Goal: Task Accomplishment & Management: Use online tool/utility

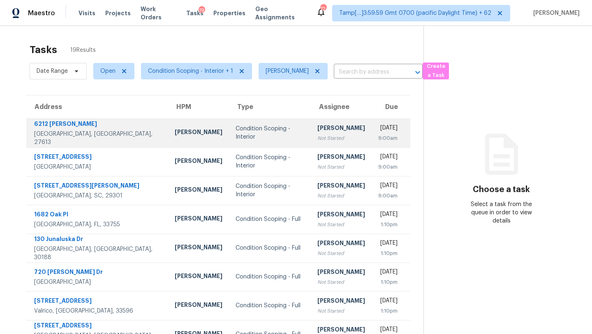
click at [318, 140] on div "Not Started" at bounding box center [342, 138] width 48 height 8
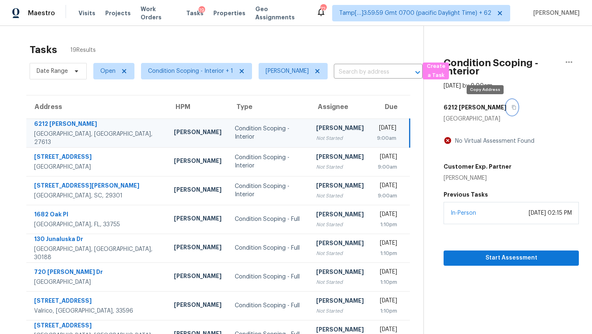
click at [512, 106] on icon "button" at bounding box center [514, 107] width 4 height 5
click at [209, 71] on span "Condition Scoping - Interior + 1" at bounding box center [190, 71] width 85 height 8
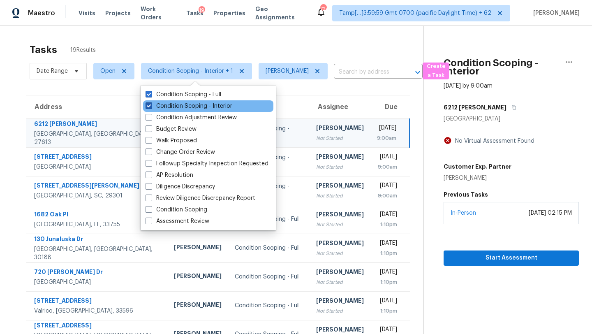
click at [209, 105] on label "Condition Scoping - Interior" at bounding box center [189, 106] width 87 height 8
click at [151, 105] on input "Condition Scoping - Interior" at bounding box center [148, 104] width 5 height 5
checkbox input "false"
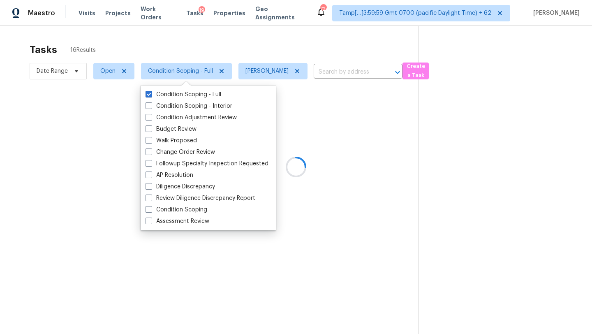
click at [225, 47] on div at bounding box center [296, 167] width 592 height 334
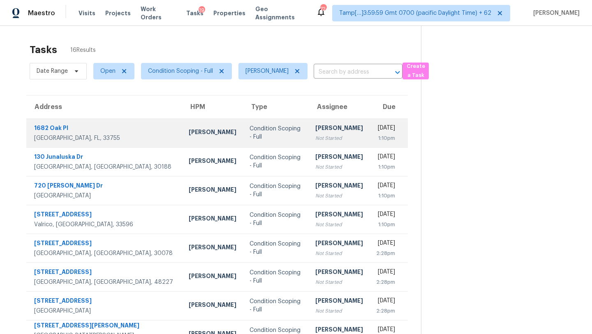
click at [316, 124] on div "[PERSON_NAME]" at bounding box center [340, 129] width 48 height 10
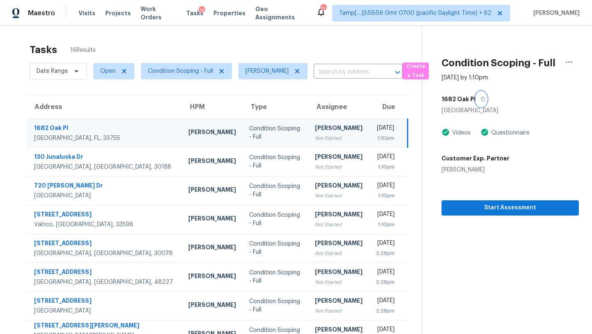
click at [481, 97] on icon "button" at bounding box center [483, 99] width 5 height 5
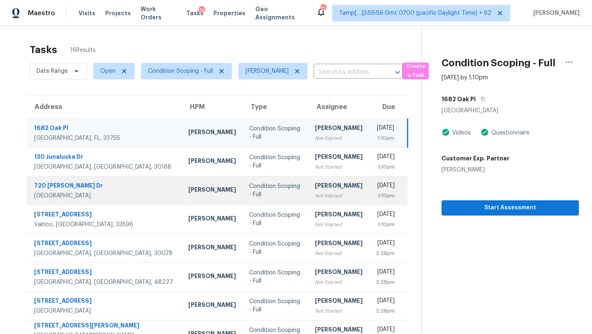
click at [369, 179] on td "Thu, Sep 25th 2025 1:10pm" at bounding box center [388, 190] width 38 height 29
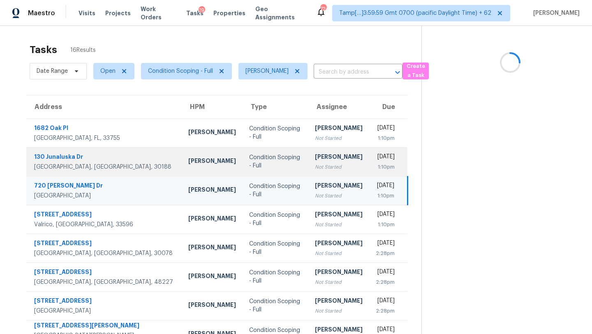
click at [369, 167] on td "Thu, Sep 25th 2025 1:10pm" at bounding box center [388, 161] width 38 height 29
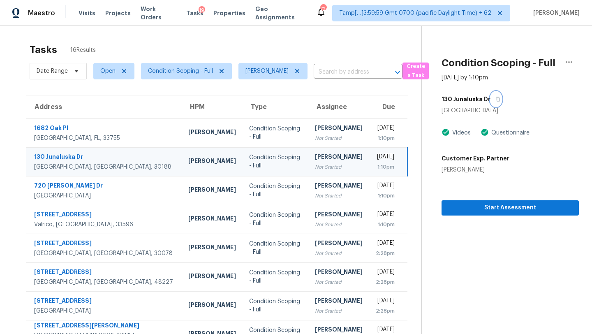
click at [491, 96] on button "button" at bounding box center [496, 99] width 11 height 15
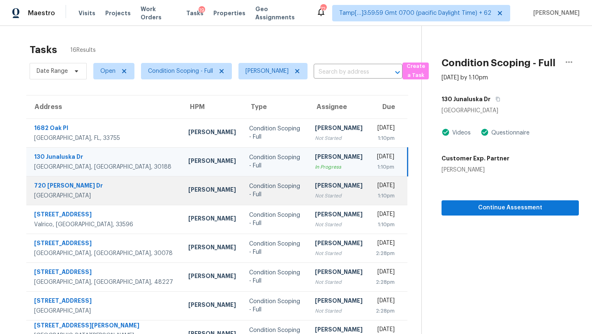
click at [369, 186] on td "Thu, Sep 25th 2025 1:10pm" at bounding box center [388, 190] width 38 height 29
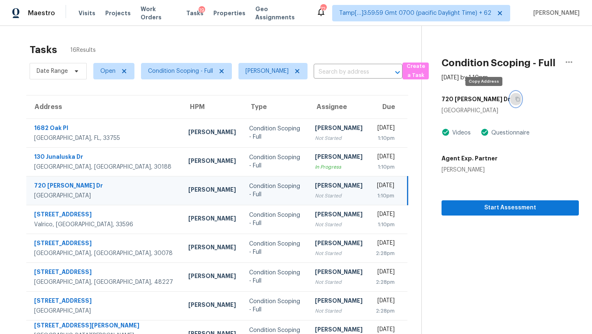
click at [511, 100] on button "button" at bounding box center [516, 99] width 11 height 15
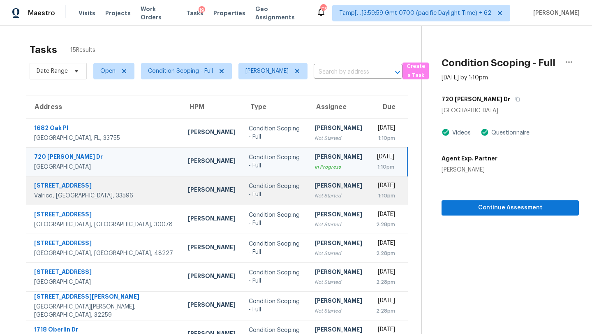
click at [315, 192] on div "Not Started" at bounding box center [339, 196] width 48 height 8
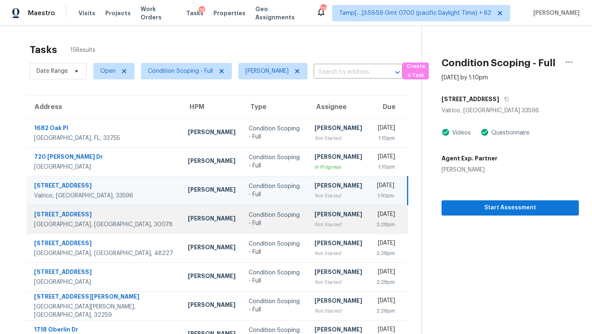
click at [315, 217] on div "[PERSON_NAME]" at bounding box center [339, 215] width 48 height 10
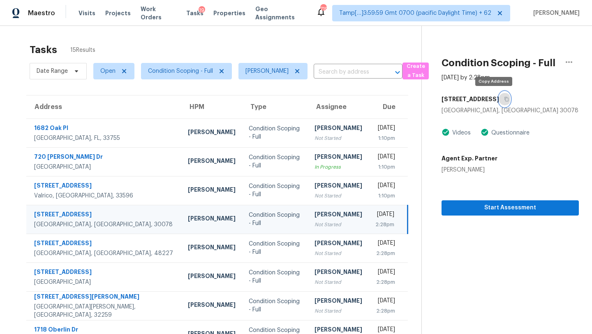
click at [504, 100] on icon "button" at bounding box center [506, 99] width 5 height 5
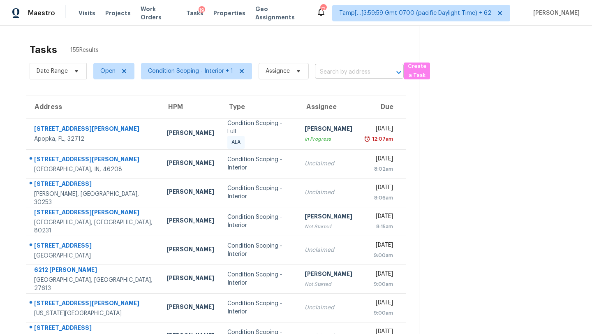
click at [325, 70] on input "text" at bounding box center [348, 72] width 66 height 13
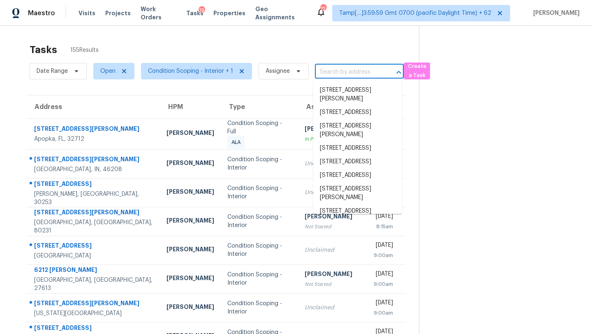
paste input "6212 Trevor Ct, Raleigh, NC 27613"
type input "6212 Trevor Ct, Raleigh, NC 27613"
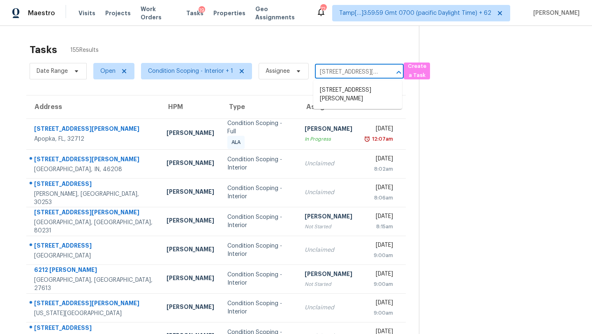
scroll to position [0, 29]
click at [327, 86] on li "6212 Trevor Ct, Raleigh, NC 27613" at bounding box center [357, 95] width 89 height 22
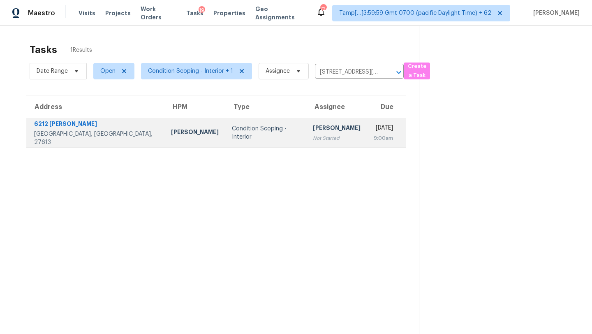
click at [367, 141] on td "Thu, Sep 25th 2025 9:00am" at bounding box center [386, 132] width 39 height 29
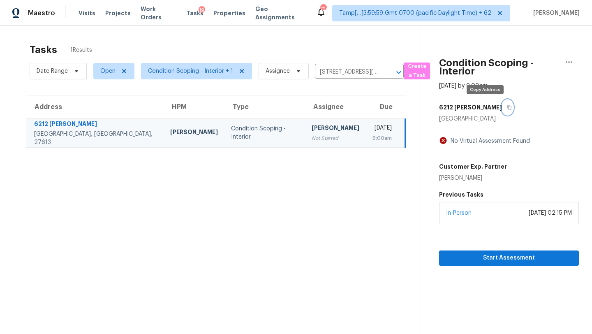
click at [507, 108] on icon "button" at bounding box center [509, 107] width 5 height 5
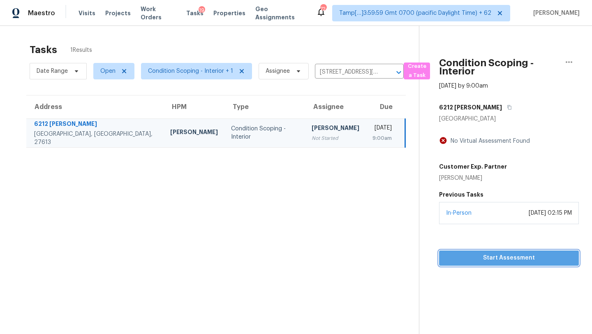
click at [477, 256] on span "Start Assessment" at bounding box center [509, 258] width 127 height 10
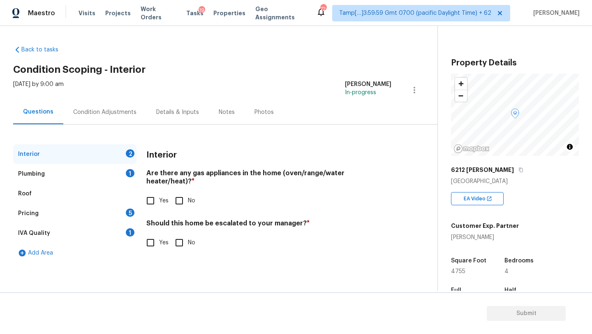
scroll to position [161, 0]
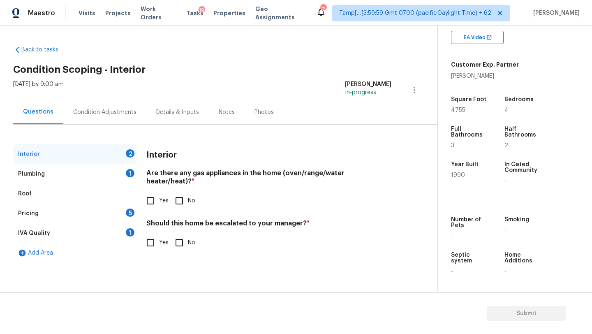
click at [199, 10] on div "19" at bounding box center [202, 10] width 7 height 8
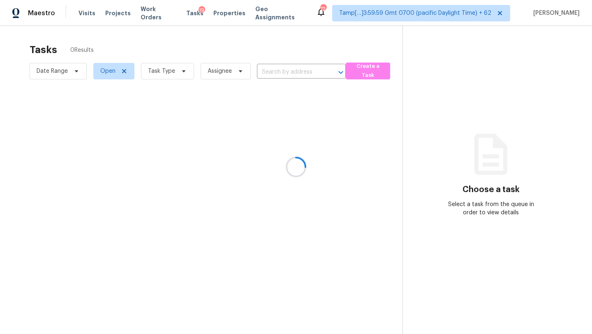
click at [190, 14] on div at bounding box center [296, 167] width 592 height 334
click at [159, 69] on div at bounding box center [296, 167] width 592 height 334
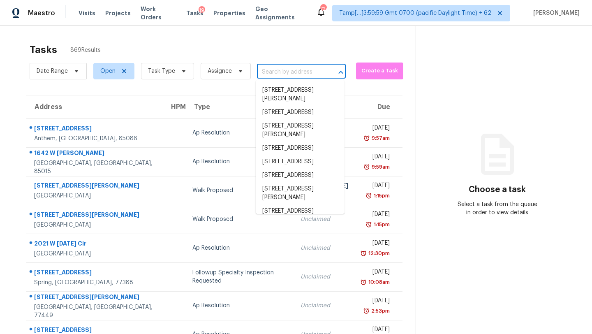
click at [287, 70] on input "text" at bounding box center [290, 72] width 66 height 13
paste input "130 Junaluska Dr, Woodstock, GA 30188"
type input "130 Junaluska Dr, Woodstock, GA 30188"
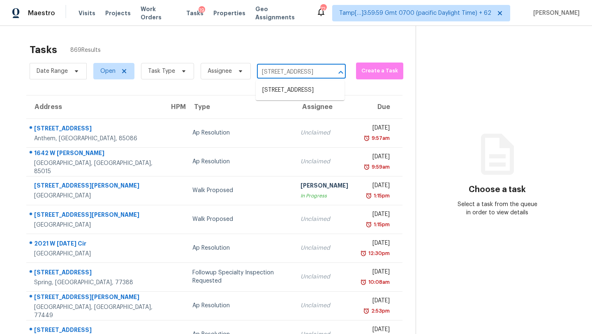
scroll to position [0, 46]
click at [288, 94] on li "130 Junaluska Dr, Woodstock, GA 30188" at bounding box center [300, 91] width 89 height 14
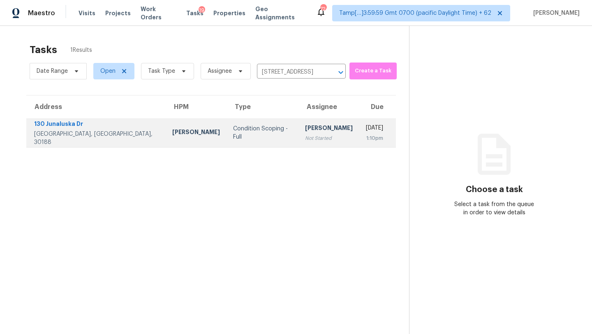
click at [300, 135] on td "Rajesh M Not Started" at bounding box center [329, 132] width 61 height 29
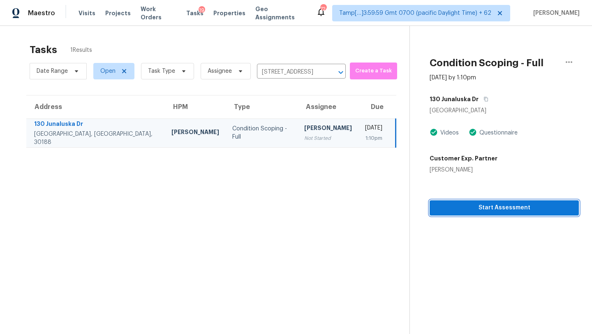
click at [505, 209] on span "Start Assessment" at bounding box center [504, 208] width 136 height 10
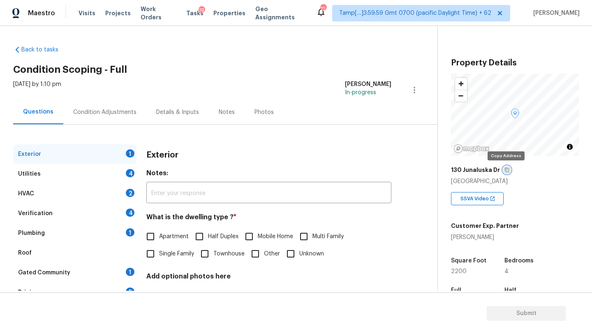
click at [505, 170] on icon "button" at bounding box center [507, 170] width 4 height 5
click at [157, 247] on input "Single Family" at bounding box center [150, 253] width 17 height 17
checkbox input "true"
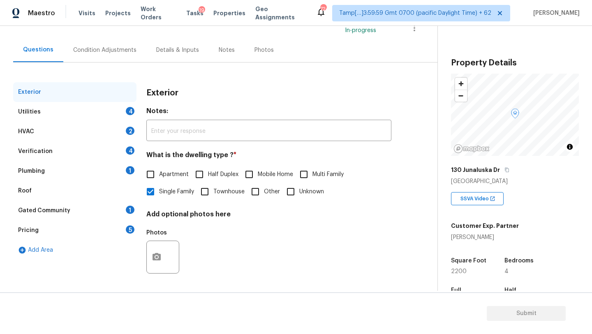
click at [130, 212] on div "1" at bounding box center [130, 210] width 9 height 8
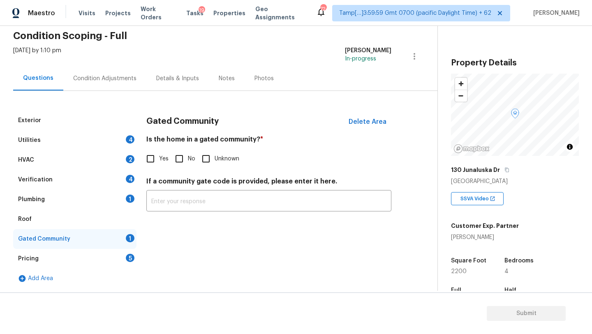
click at [180, 160] on input "No" at bounding box center [179, 158] width 17 height 17
checkbox input "true"
click at [107, 253] on div "Pricing 5" at bounding box center [74, 259] width 123 height 20
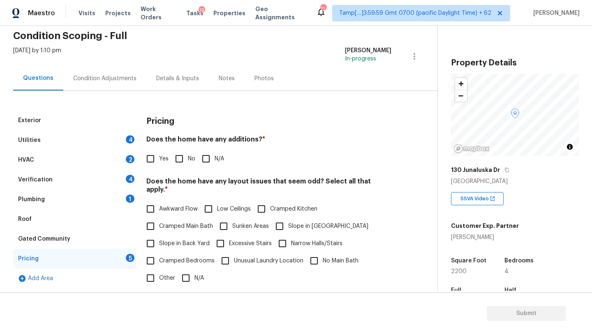
click at [181, 167] on input "No" at bounding box center [179, 158] width 17 height 17
checkbox input "true"
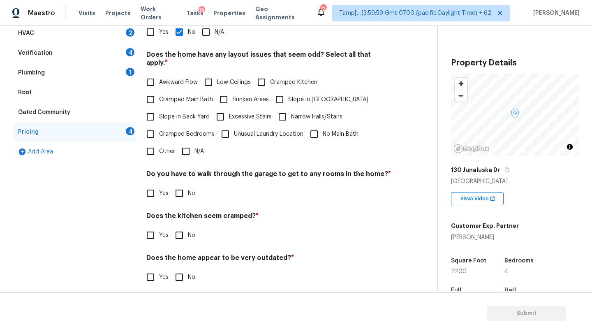
scroll to position [160, 0]
click at [187, 144] on input "N/A" at bounding box center [185, 152] width 17 height 17
checkbox input "true"
click at [181, 186] on input "No" at bounding box center [179, 194] width 17 height 17
checkbox input "true"
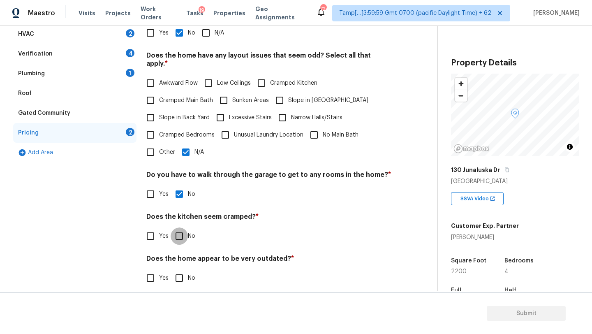
click at [182, 234] on input "No" at bounding box center [179, 235] width 17 height 17
checkbox input "true"
click at [182, 273] on input "No" at bounding box center [179, 277] width 17 height 17
checkbox input "true"
click at [506, 170] on icon "button" at bounding box center [507, 169] width 5 height 5
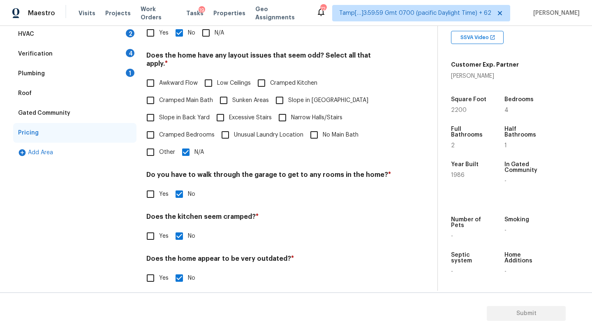
scroll to position [91, 0]
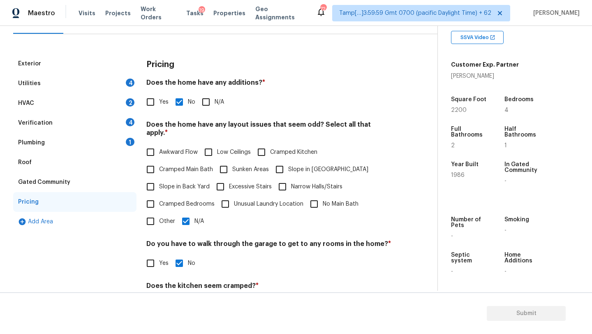
click at [182, 213] on input "N/A" at bounding box center [185, 221] width 17 height 17
checkbox input "false"
click at [160, 183] on span "Slope in Back Yard" at bounding box center [184, 187] width 51 height 9
click at [159, 178] on input "Slope in Back Yard" at bounding box center [150, 186] width 17 height 17
checkbox input "true"
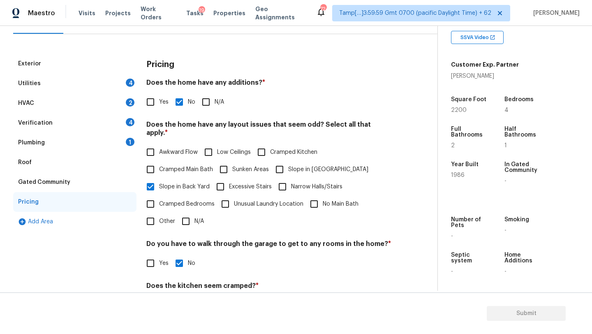
click at [301, 168] on label "Slope in Front Yard" at bounding box center [319, 169] width 97 height 17
click at [288, 168] on input "Slope in Front Yard" at bounding box center [279, 169] width 17 height 17
checkbox input "true"
click at [41, 162] on div "Roof" at bounding box center [74, 163] width 123 height 20
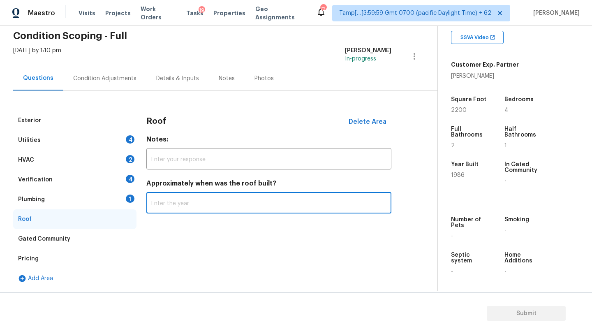
click at [188, 209] on input "text" at bounding box center [268, 203] width 245 height 19
type input "1986"
click at [71, 205] on div "Plumbing 1" at bounding box center [74, 200] width 123 height 20
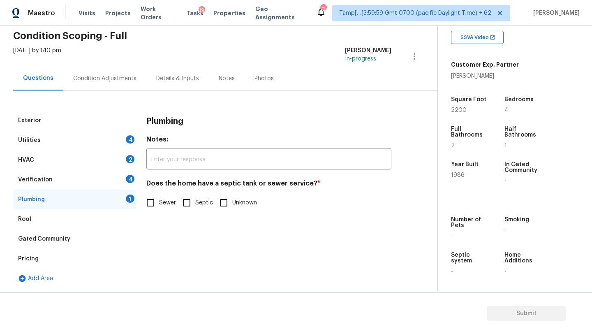
click at [155, 205] on input "Sewer" at bounding box center [150, 202] width 17 height 17
checkbox input "true"
click at [105, 178] on div "Verification 4" at bounding box center [74, 180] width 123 height 20
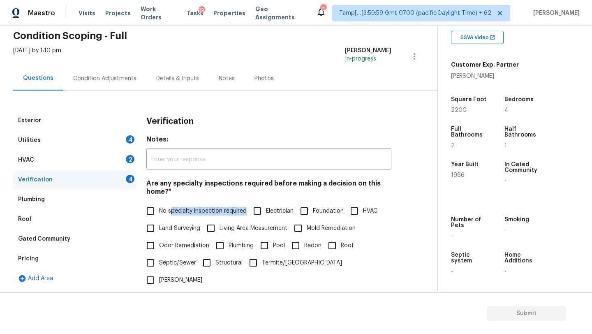
click at [172, 215] on label "No specialty inspection required" at bounding box center [194, 210] width 105 height 17
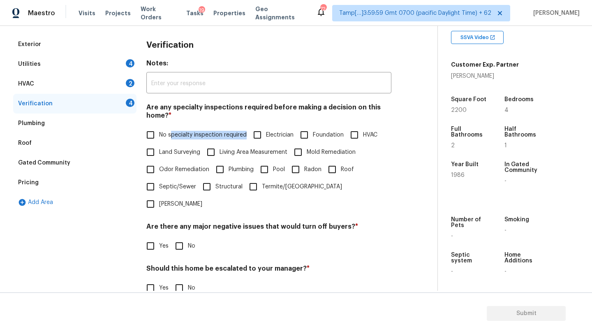
scroll to position [161, 0]
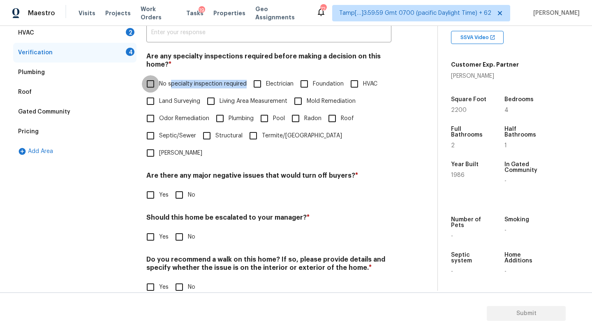
click at [154, 91] on input "No specialty inspection required" at bounding box center [150, 83] width 17 height 17
checkbox input "true"
click at [190, 191] on span "No" at bounding box center [191, 195] width 7 height 9
click at [188, 186] on input "No" at bounding box center [179, 194] width 17 height 17
checkbox input "true"
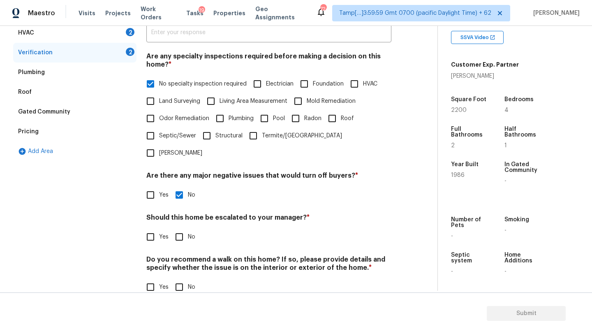
click at [183, 228] on input "No" at bounding box center [179, 236] width 17 height 17
checkbox input "true"
click at [183, 279] on input "No" at bounding box center [179, 287] width 17 height 17
checkbox input "true"
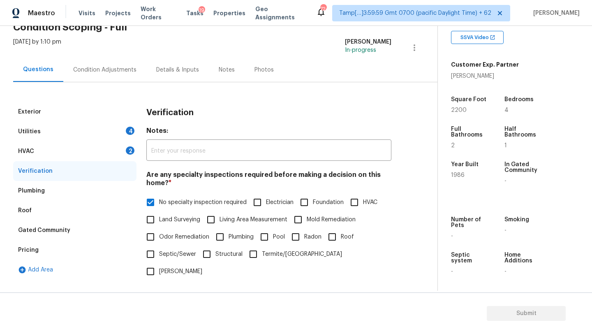
click at [61, 135] on div "Utilities 4" at bounding box center [74, 132] width 123 height 20
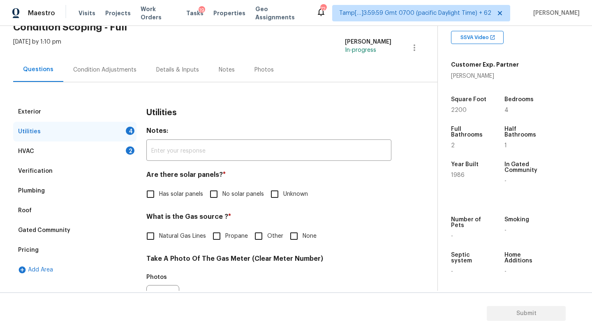
click at [63, 151] on div "HVAC 2" at bounding box center [74, 152] width 123 height 20
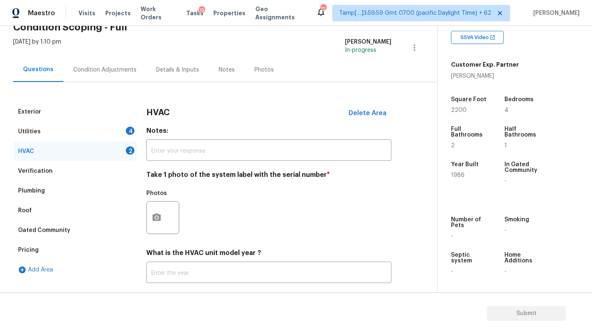
scroll to position [89, 0]
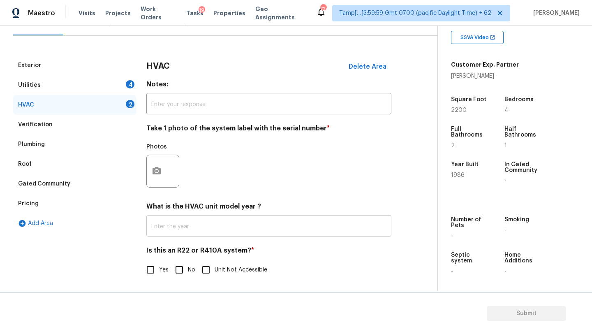
click at [179, 225] on input "text" at bounding box center [268, 226] width 245 height 19
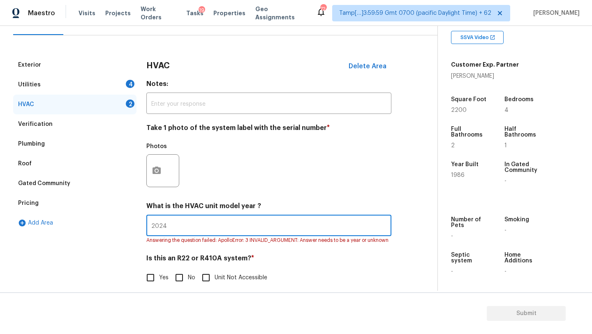
click at [231, 251] on div "HVAC Delete Area Notes: ​ Take 1 photo of the system label with the serial numb…" at bounding box center [268, 175] width 245 height 241
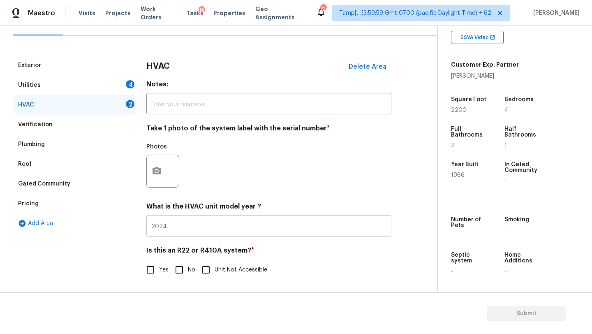
click at [174, 229] on input "2024" at bounding box center [268, 226] width 245 height 19
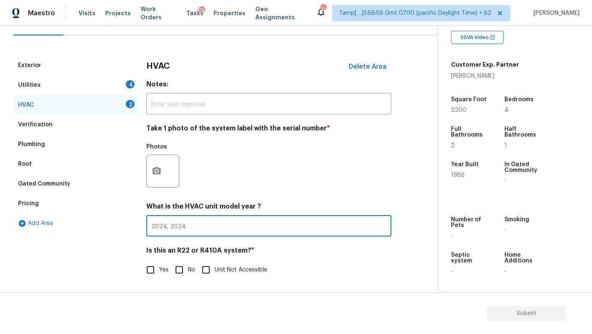
type input "2024, 2024"
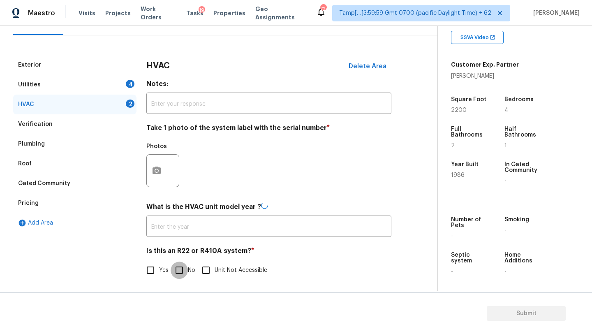
click at [173, 269] on input "No" at bounding box center [179, 270] width 17 height 17
checkbox input "true"
type input "2024, 2024"
click at [83, 87] on div "Utilities 4" at bounding box center [74, 85] width 123 height 20
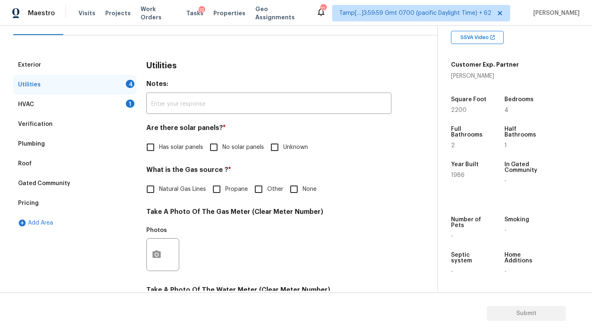
click at [222, 147] on input "No solar panels" at bounding box center [213, 147] width 17 height 17
checkbox input "true"
click at [174, 195] on label "Natural Gas Lines" at bounding box center [174, 189] width 64 height 17
click at [159, 195] on input "Natural Gas Lines" at bounding box center [150, 189] width 17 height 17
checkbox input "true"
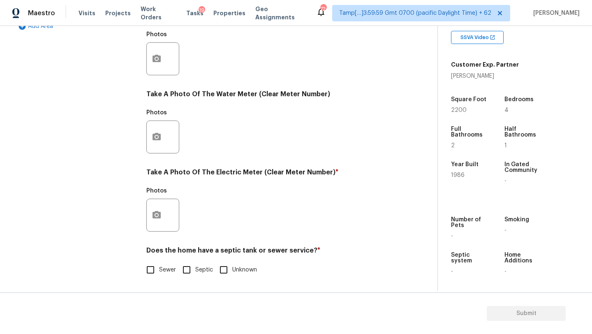
scroll to position [285, 0]
click at [151, 274] on input "Sewer" at bounding box center [150, 269] width 17 height 17
checkbox input "true"
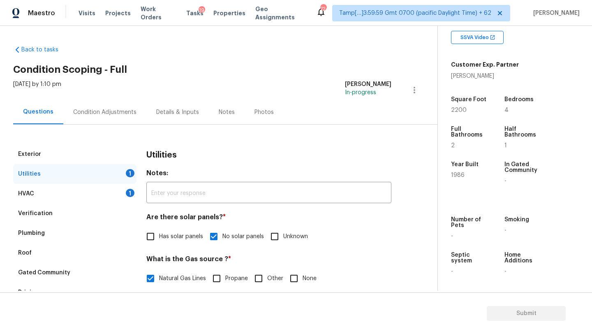
click at [126, 112] on div "Condition Adjustments" at bounding box center [104, 112] width 63 height 8
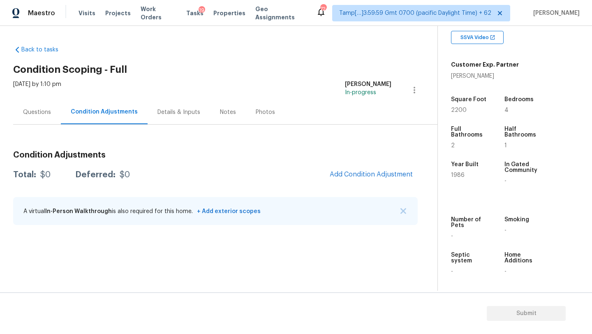
click at [382, 30] on div "Back to tasks Condition Scoping - Full Thu, Sep 25 2025 by 1:10 pm Rajesh M In-…" at bounding box center [296, 158] width 592 height 265
click at [367, 177] on span "Add Condition Adjustment" at bounding box center [371, 174] width 83 height 7
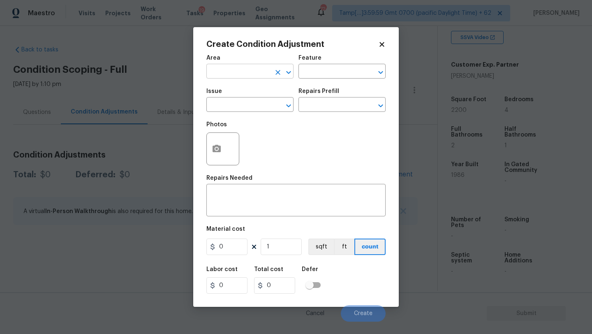
click at [239, 72] on input "text" at bounding box center [239, 72] width 64 height 13
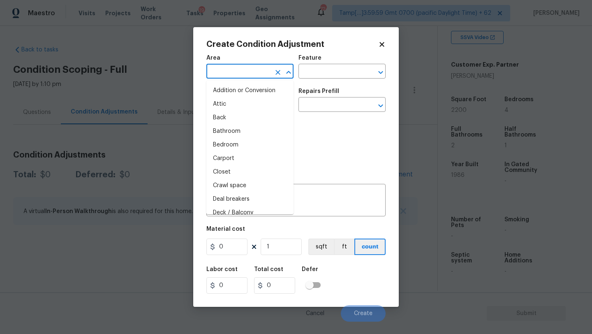
click at [239, 72] on input "text" at bounding box center [239, 72] width 64 height 13
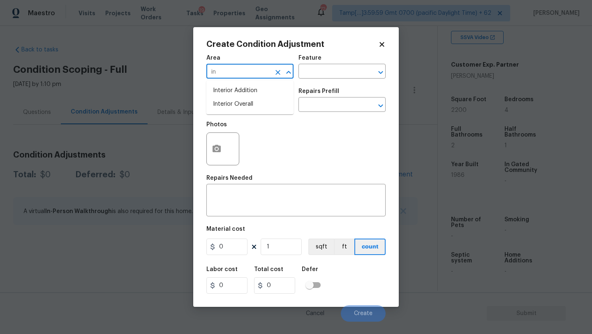
type input "i"
click at [244, 97] on ul "Exterior Addition Exterior Overall" at bounding box center [250, 98] width 87 height 34
click at [263, 106] on li "Exterior Overall" at bounding box center [250, 104] width 87 height 14
type input "Exterior Overall"
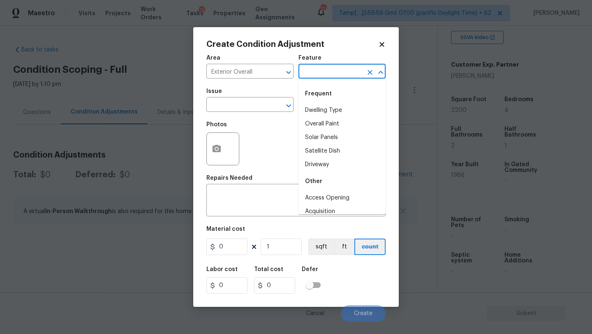
click at [327, 77] on input "text" at bounding box center [331, 72] width 64 height 13
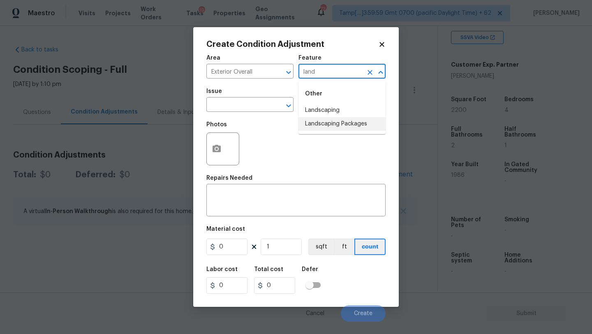
click at [332, 128] on li "Landscaping Packages" at bounding box center [342, 124] width 87 height 14
type input "Landscaping Packages"
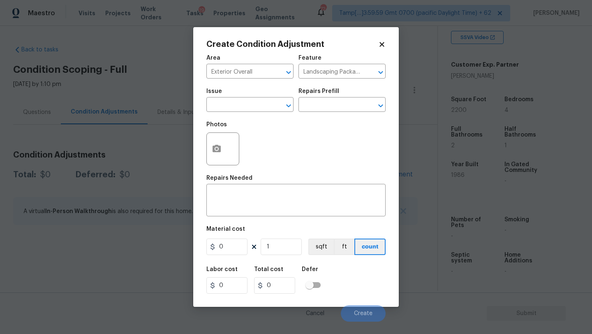
click at [251, 114] on span "Issue ​" at bounding box center [250, 100] width 87 height 33
click at [251, 106] on input "text" at bounding box center [239, 105] width 64 height 13
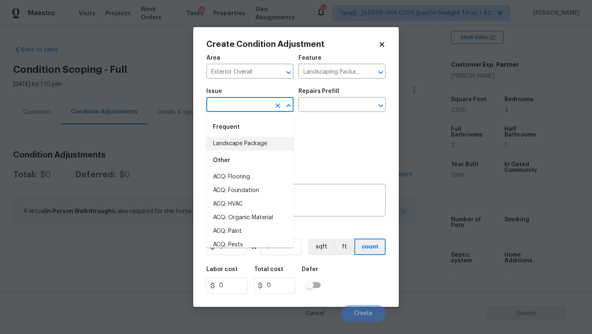
click at [245, 150] on li "Landscape Package" at bounding box center [250, 144] width 87 height 14
type input "Landscape Package"
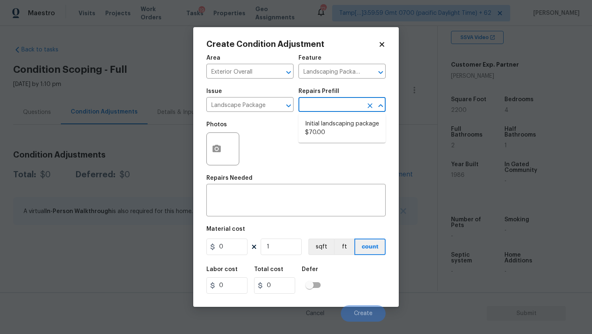
click at [321, 107] on input "text" at bounding box center [331, 105] width 64 height 13
click at [321, 137] on li "Initial landscaping package $70.00" at bounding box center [342, 128] width 87 height 22
type input "Home Readiness Packages"
type textarea "Mowing of grass up to 6" in height. Mow, edge along driveways & sidewalks, trim…"
type input "70"
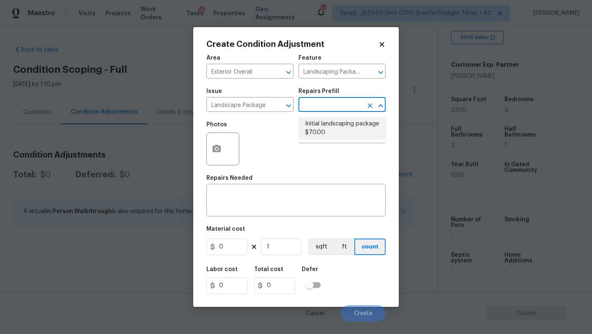
type input "70"
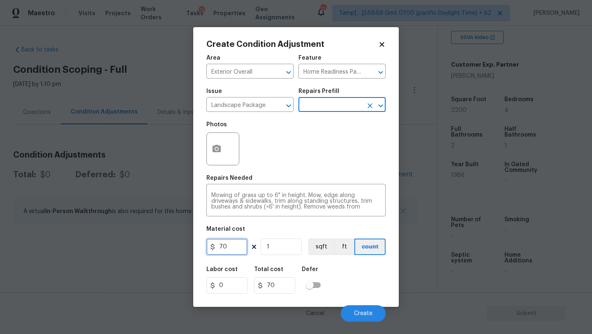
click at [229, 247] on input "70" at bounding box center [227, 247] width 41 height 16
type input "300"
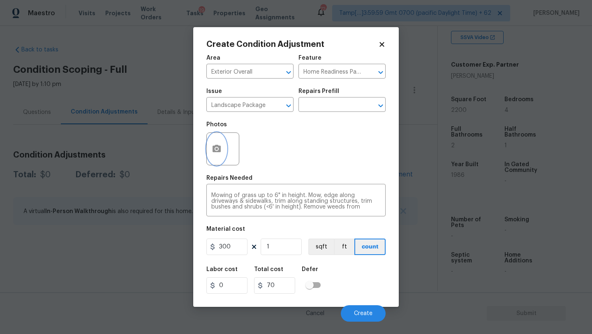
type input "300"
click at [214, 158] on button "button" at bounding box center [217, 149] width 20 height 32
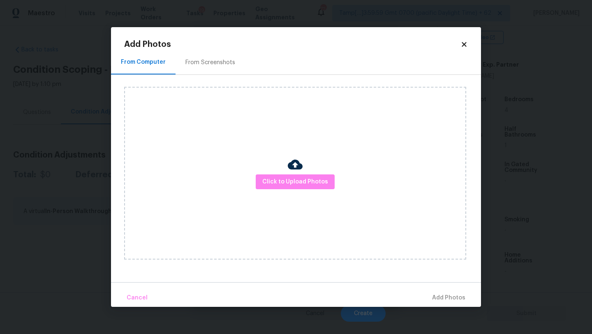
click at [191, 71] on div "From Screenshots" at bounding box center [211, 62] width 70 height 24
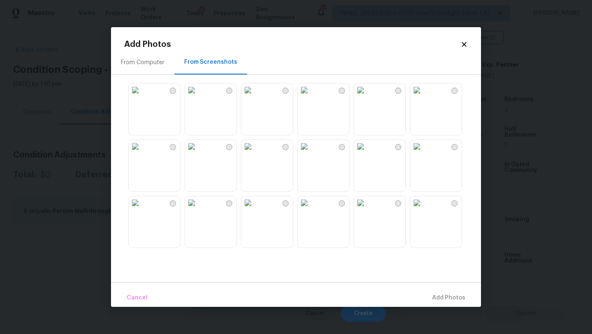
click at [349, 165] on div at bounding box center [323, 165] width 52 height 52
click at [311, 209] on img at bounding box center [304, 202] width 13 height 13
click at [367, 209] on img at bounding box center [360, 202] width 13 height 13
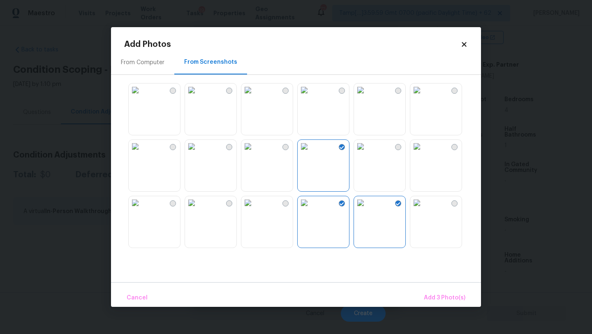
click at [198, 97] on img at bounding box center [191, 90] width 13 height 13
click at [424, 97] on img at bounding box center [417, 90] width 13 height 13
click at [438, 292] on button "Add 5 Photo(s)" at bounding box center [445, 298] width 48 height 18
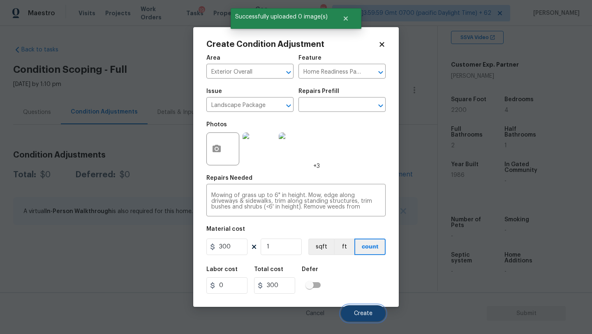
click at [368, 316] on span "Create" at bounding box center [363, 314] width 19 height 6
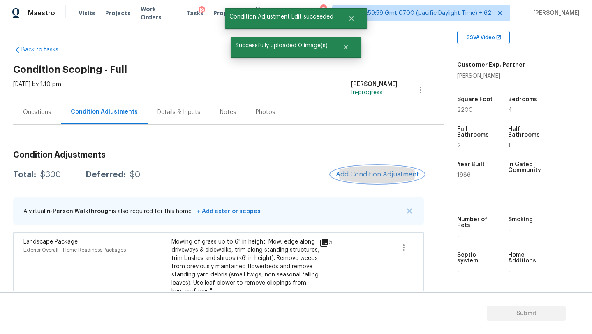
click at [360, 175] on span "Add Condition Adjustment" at bounding box center [377, 174] width 83 height 7
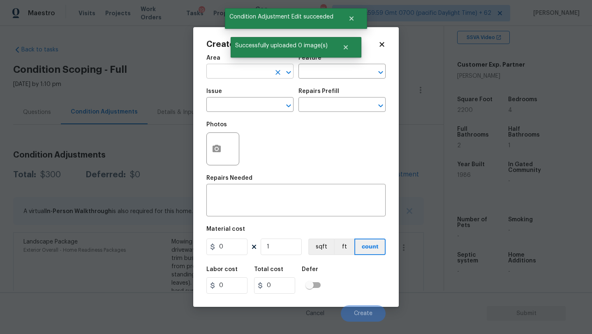
click at [226, 76] on input "text" at bounding box center [239, 72] width 64 height 13
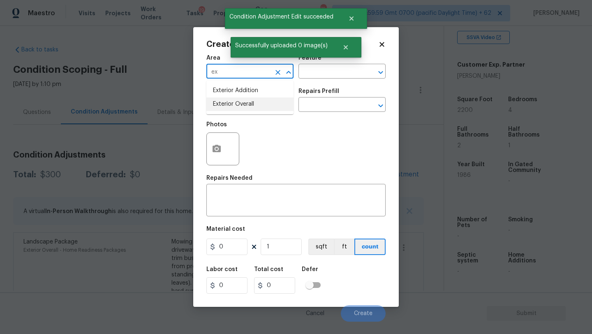
drag, startPoint x: 234, startPoint y: 104, endPoint x: 254, endPoint y: 98, distance: 20.5
click at [234, 104] on li "Exterior Overall" at bounding box center [250, 104] width 87 height 14
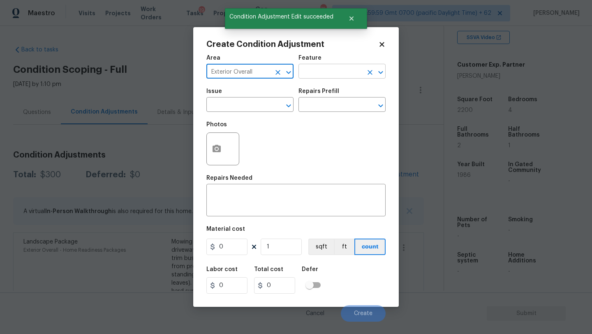
type input "Exterior Overall"
click at [308, 75] on input "text" at bounding box center [331, 72] width 64 height 13
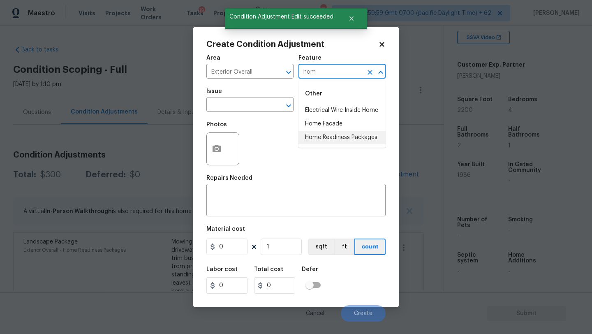
click at [311, 137] on li "Home Readiness Packages" at bounding box center [342, 138] width 87 height 14
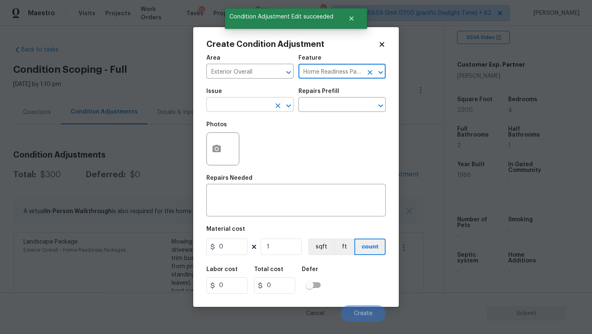
type input "Home Readiness Packages"
click at [254, 111] on input "text" at bounding box center [239, 105] width 64 height 13
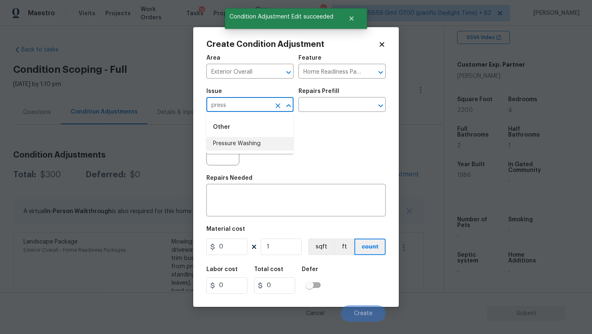
click at [259, 144] on li "Pressure Washing" at bounding box center [250, 144] width 87 height 14
type input "Pressure Washing"
click at [336, 111] on input "text" at bounding box center [331, 105] width 64 height 13
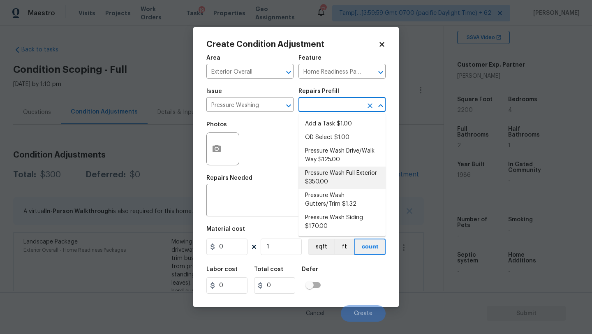
click at [248, 222] on div "Area Exterior Overall ​ Feature Home Readiness Packages ​ Issue Pressure Washin…" at bounding box center [296, 186] width 179 height 272
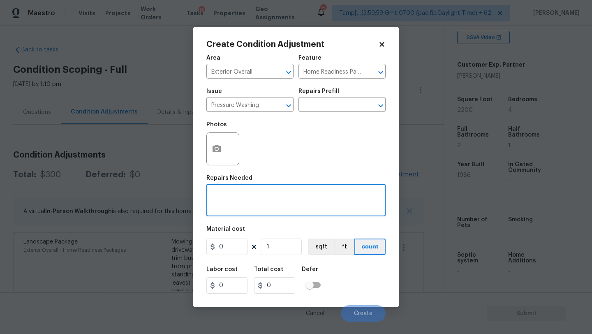
click at [248, 205] on textarea at bounding box center [295, 201] width 169 height 17
click at [276, 205] on textarea at bounding box center [295, 201] width 169 height 17
paste textarea "Pressure wash home, driveway, walkways/sidewalks and patio. Must use a surface …"
type textarea "Pressure wash home, driveway, walkways/sidewalks and patio. Must use a surface …"
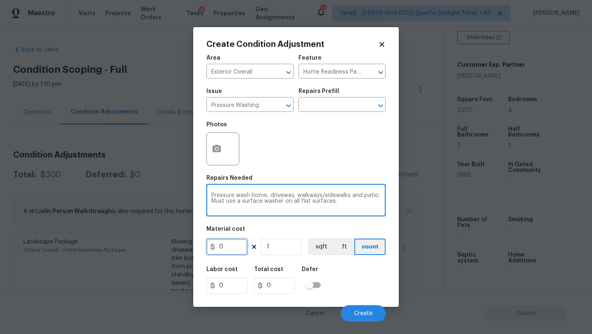
click at [231, 252] on input "0" at bounding box center [227, 247] width 41 height 16
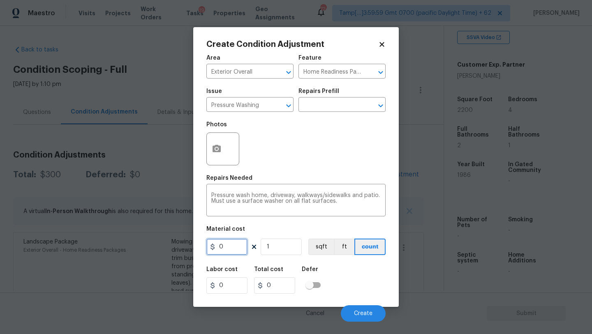
click at [231, 252] on input "0" at bounding box center [227, 247] width 41 height 16
type input "400"
click at [354, 294] on div "Labor cost 0 Total cost 400 Defer" at bounding box center [296, 280] width 179 height 37
click at [358, 313] on span "Create" at bounding box center [363, 314] width 19 height 6
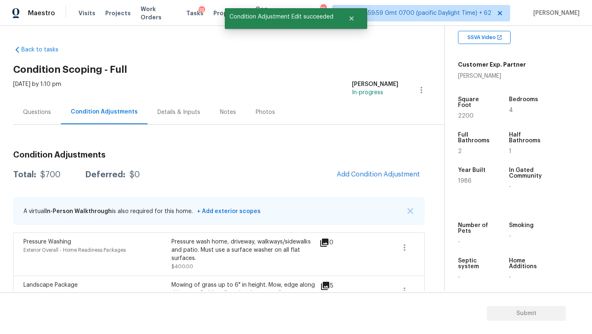
click at [388, 183] on span "Add Condition Adjustment" at bounding box center [378, 175] width 93 height 18
click at [384, 181] on button "Add Condition Adjustment" at bounding box center [378, 174] width 93 height 17
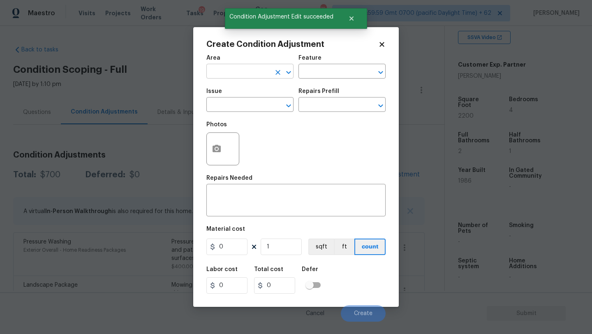
click at [222, 69] on input "text" at bounding box center [239, 72] width 64 height 13
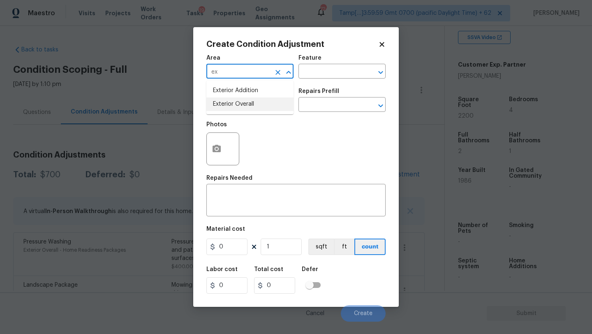
click at [241, 103] on li "Exterior Overall" at bounding box center [250, 104] width 87 height 14
type input "Exterior Overall"
click at [318, 64] on div "Feature" at bounding box center [342, 60] width 87 height 11
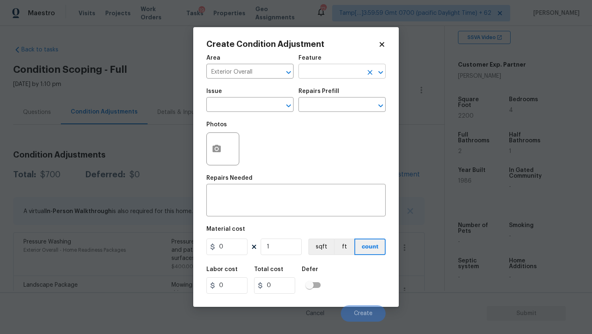
click at [318, 70] on input "text" at bounding box center [331, 72] width 64 height 13
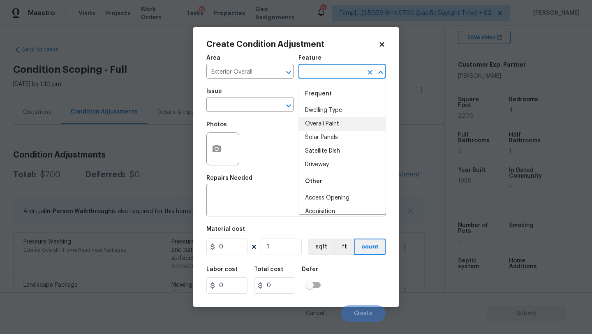
click at [323, 124] on li "Overall Paint" at bounding box center [342, 124] width 87 height 14
type input "Overall Paint"
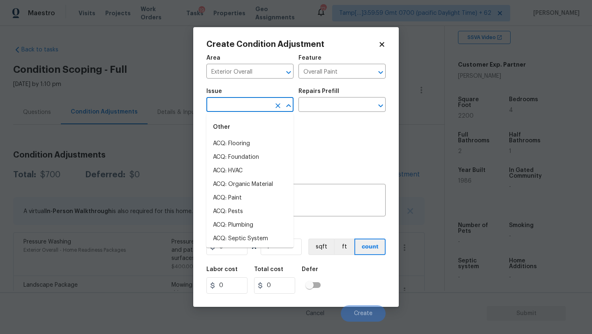
click at [241, 111] on input "text" at bounding box center [239, 105] width 64 height 13
click at [232, 200] on li "ACQ: Paint" at bounding box center [250, 198] width 87 height 14
type input "ACQ: Paint"
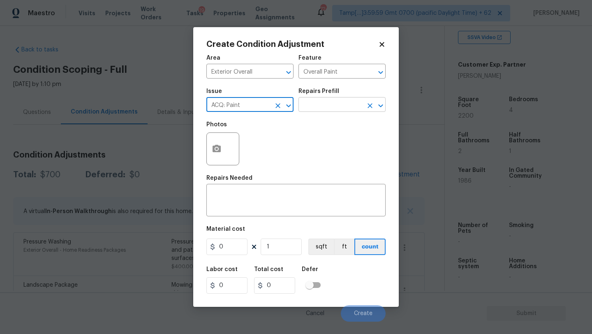
click at [319, 105] on input "text" at bounding box center [331, 105] width 64 height 13
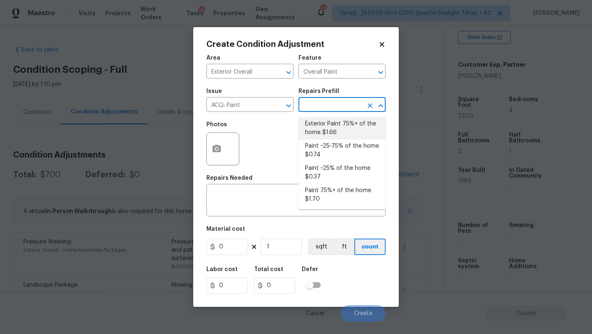
click at [326, 130] on li "Exterior Paint 75%+ of the home $1.66" at bounding box center [342, 128] width 87 height 22
type input "Acquisition"
type textarea "Acquisition Scope: 75%+ of the home exterior will likely require paint"
type input "1.66"
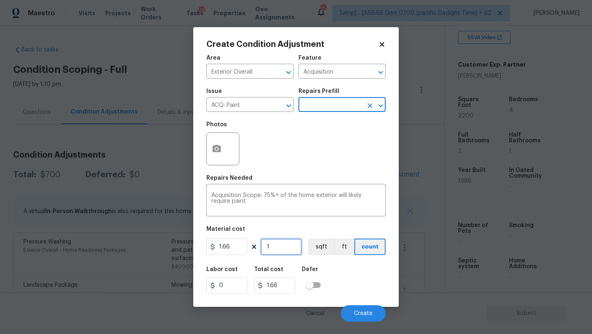
click at [291, 247] on input "1" at bounding box center [281, 247] width 41 height 16
type input "2"
type input "3.32"
type input "22"
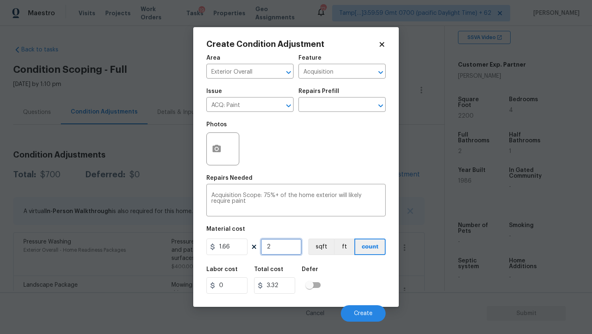
type input "36.52"
type input "220"
type input "365.2"
type input "2200"
type input "3652"
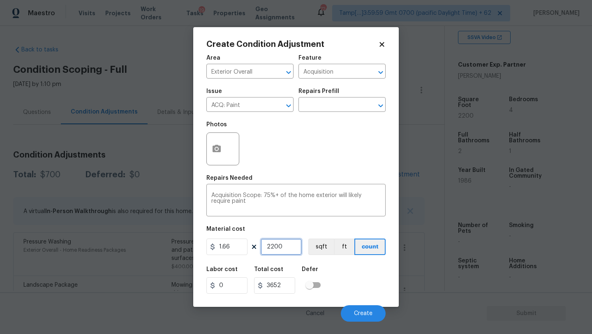
type input "2200"
click at [219, 137] on button "button" at bounding box center [217, 149] width 20 height 32
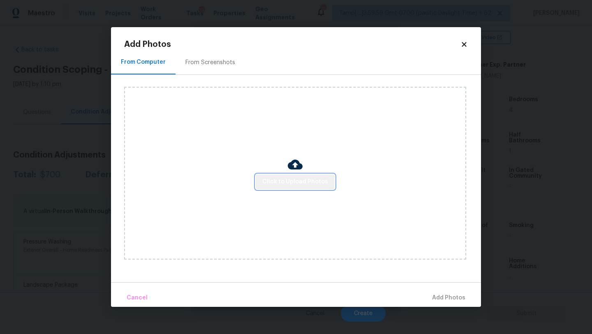
click at [307, 187] on button "Click to Upload Photos" at bounding box center [295, 181] width 79 height 15
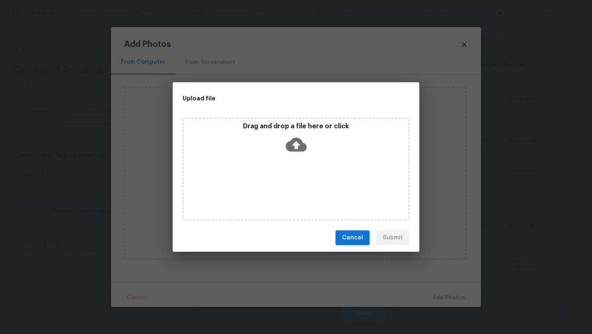
click at [306, 175] on div "Drag and drop a file here or click" at bounding box center [296, 169] width 227 height 103
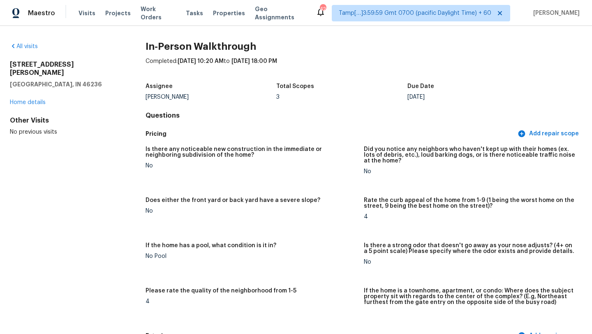
scroll to position [1745, 0]
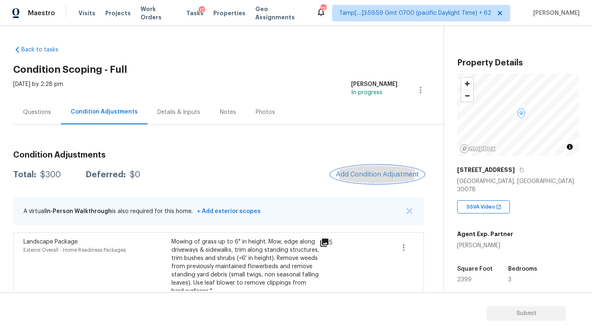
click at [364, 173] on span "Add Condition Adjustment" at bounding box center [377, 174] width 83 height 7
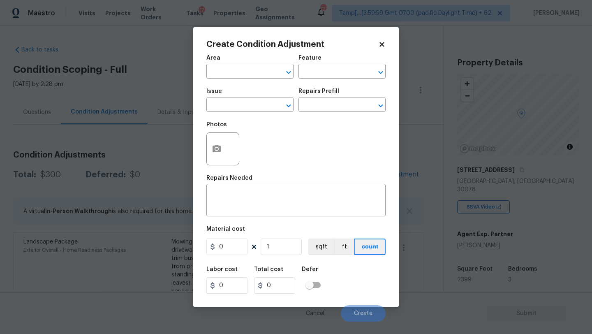
click at [219, 64] on div "Area" at bounding box center [250, 60] width 87 height 11
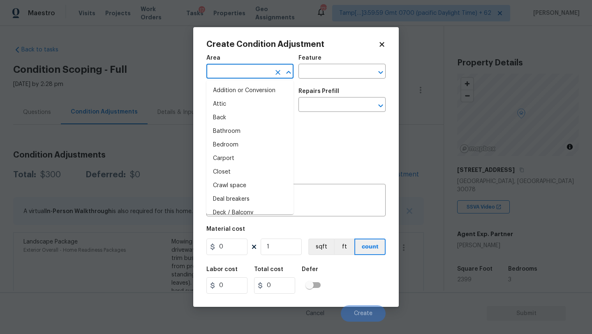
click at [224, 69] on input "text" at bounding box center [239, 72] width 64 height 13
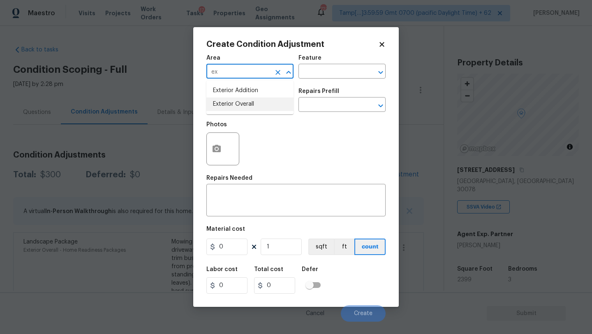
click at [230, 101] on li "Exterior Overall" at bounding box center [250, 104] width 87 height 14
type input "Exterior Overall"
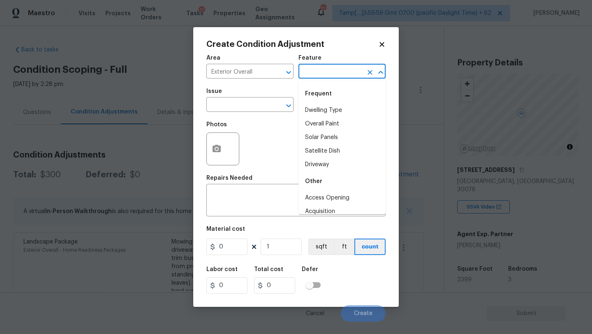
click at [322, 74] on input "text" at bounding box center [331, 72] width 64 height 13
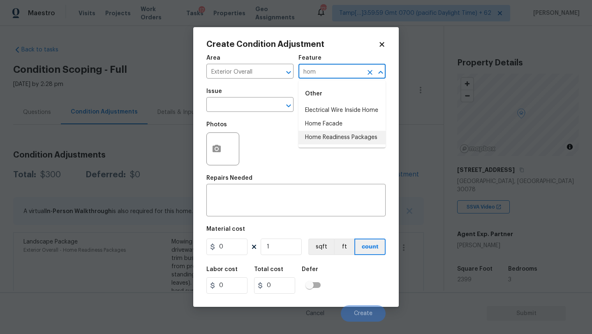
click at [326, 130] on ul "Electrical Wire Inside Home Home Facade Home Readiness Packages" at bounding box center [342, 124] width 87 height 41
click at [341, 138] on li "Home Readiness Packages" at bounding box center [342, 138] width 87 height 14
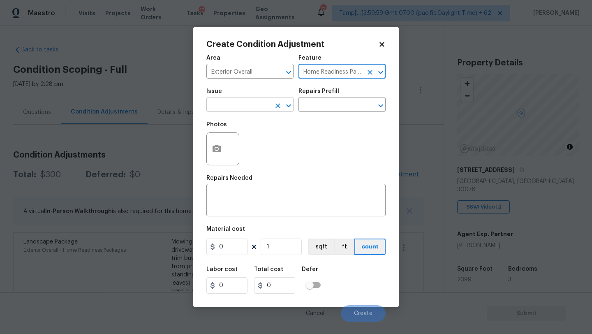
type input "Home Readiness Packages"
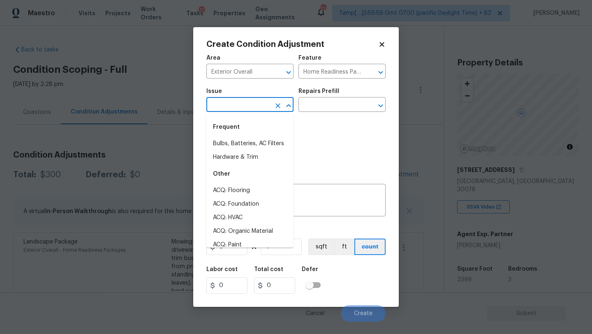
click at [260, 111] on input "text" at bounding box center [239, 105] width 64 height 13
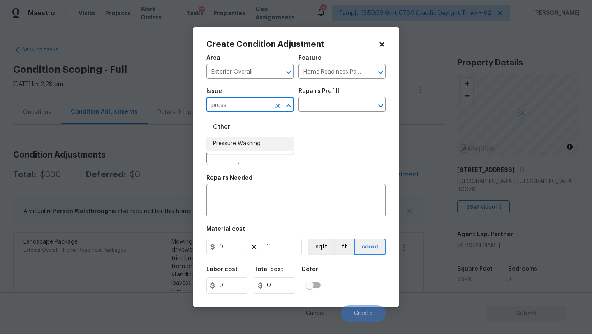
click at [258, 148] on li "Pressure Washing" at bounding box center [250, 144] width 87 height 14
type input "Pressure Washing"
click at [343, 107] on input "text" at bounding box center [331, 105] width 64 height 13
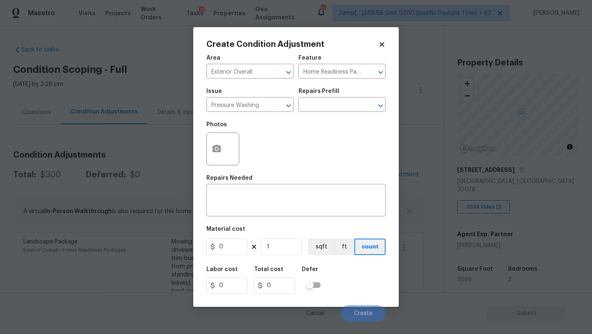
click at [246, 179] on h5 "Repairs Needed" at bounding box center [230, 178] width 46 height 6
click at [246, 200] on textarea at bounding box center [295, 201] width 169 height 17
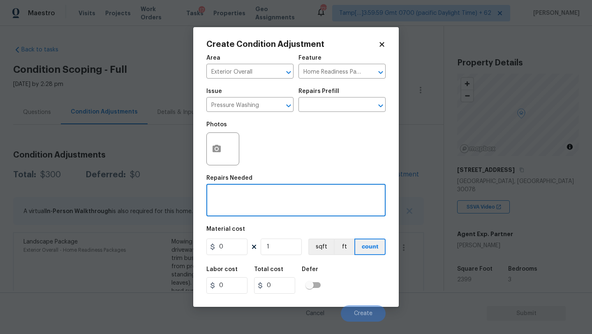
click at [239, 200] on textarea at bounding box center [295, 201] width 169 height 17
paste textarea "Pressure wash home, driveway, walkways/sidewalks and patio. Must use a surface …"
type textarea "Pressure wash home, driveway, walkways/sidewalks and patio. Must use a surface …"
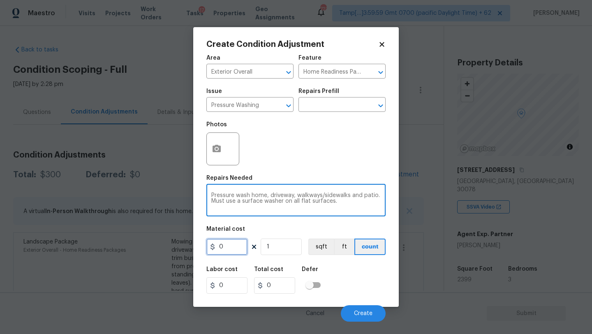
click at [220, 244] on input "0" at bounding box center [227, 247] width 41 height 16
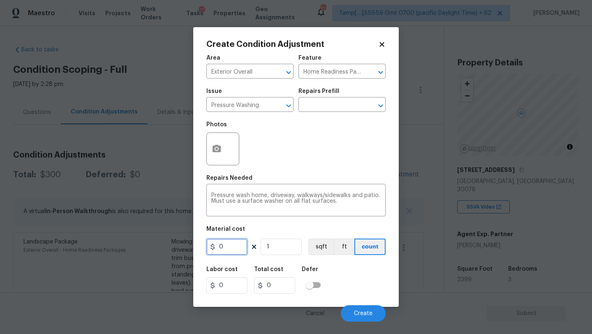
click at [220, 244] on input "0" at bounding box center [227, 247] width 41 height 16
type input "400"
click at [355, 307] on button "Create" at bounding box center [363, 313] width 45 height 16
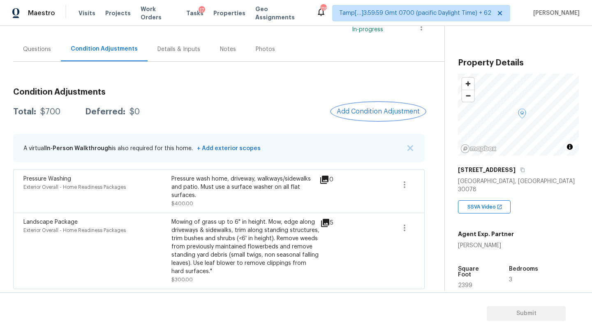
scroll to position [64, 0]
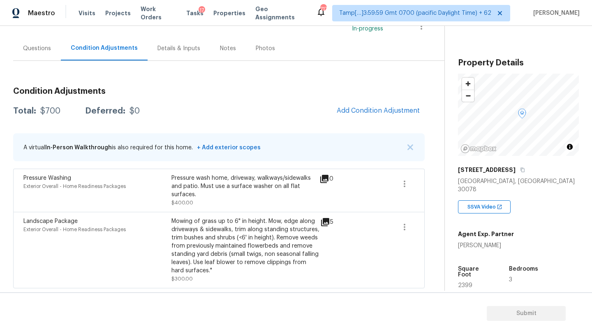
click at [350, 123] on div "Condition Adjustments Total: $700 Deferred: $0 Add Condition Adjustment A virtu…" at bounding box center [219, 185] width 412 height 208
click at [379, 107] on span "Add Condition Adjustment" at bounding box center [378, 110] width 83 height 7
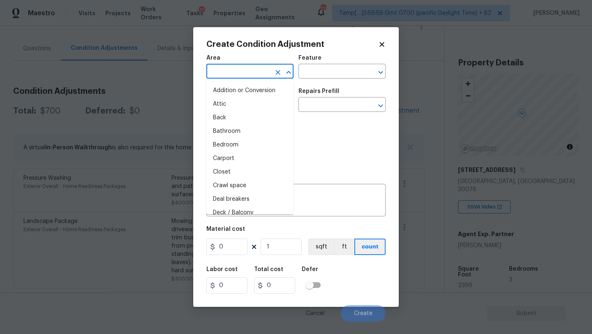
click at [219, 69] on input "text" at bounding box center [239, 72] width 64 height 13
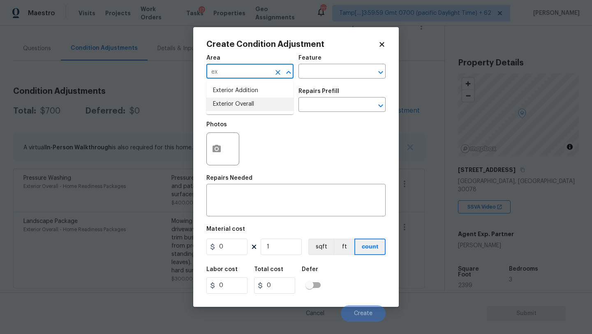
click at [223, 104] on li "Exterior Overall" at bounding box center [250, 104] width 87 height 14
type input "Exterior Overall"
click at [244, 191] on div "x ​" at bounding box center [296, 201] width 179 height 30
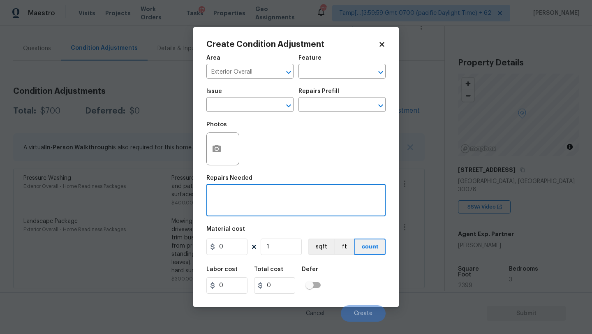
paste textarea "Repairs to siding, stucco, or paint"
type textarea "Repairs to siding, stucco, or paint"
click at [224, 248] on input "0" at bounding box center [227, 247] width 41 height 16
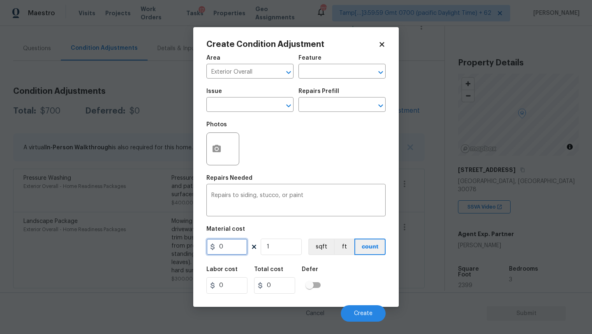
click at [224, 248] on input "0" at bounding box center [227, 247] width 41 height 16
type input "1.66"
click at [286, 243] on input "1" at bounding box center [281, 247] width 41 height 16
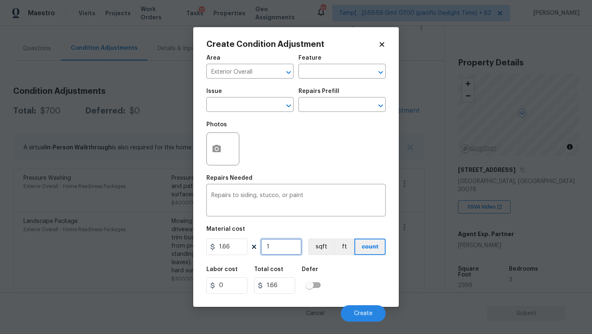
type input "2"
type input "3.32"
type input "23"
type input "38.18"
type input "239"
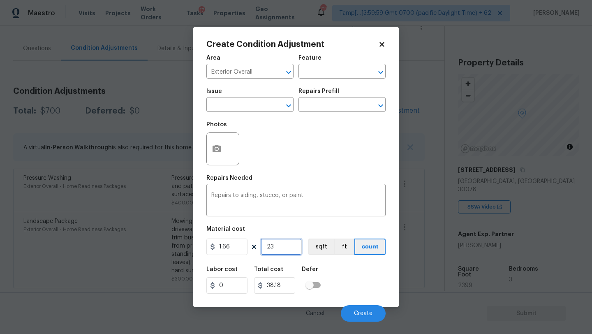
type input "396.74"
type input "2399"
type input "3982.34"
type input "2399"
click at [216, 144] on button "button" at bounding box center [217, 149] width 20 height 32
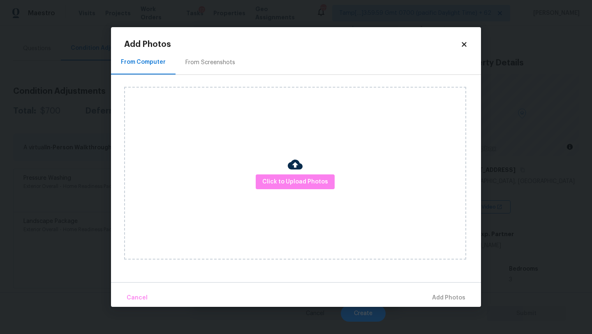
click at [207, 59] on div "From Screenshots" at bounding box center [211, 62] width 50 height 8
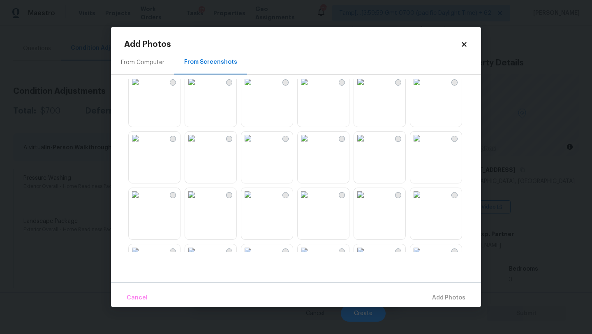
click at [255, 88] on img at bounding box center [247, 81] width 13 height 13
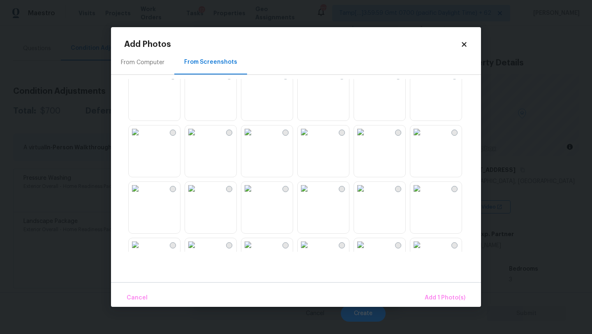
scroll to position [160, 0]
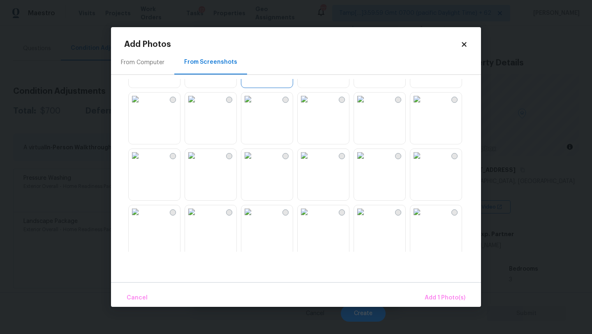
click at [367, 162] on img at bounding box center [360, 155] width 13 height 13
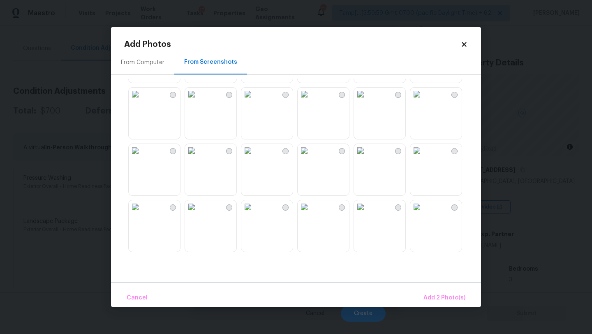
click at [308, 157] on img at bounding box center [304, 150] width 13 height 13
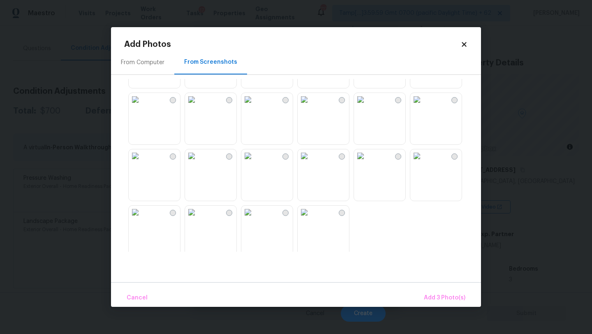
scroll to position [786, 0]
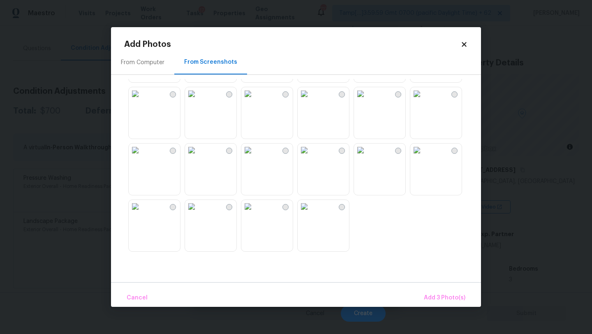
click at [188, 153] on img at bounding box center [191, 150] width 13 height 13
click at [436, 294] on span "Add 4 Photo(s)" at bounding box center [444, 298] width 42 height 10
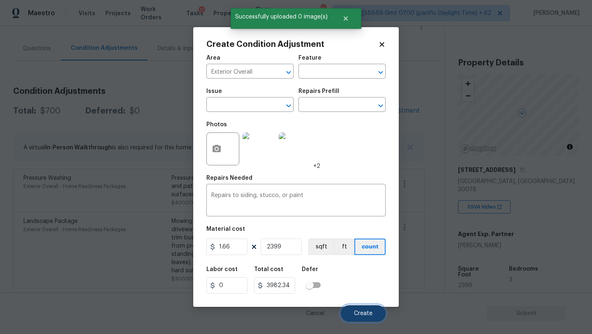
click at [371, 310] on button "Create" at bounding box center [363, 313] width 45 height 16
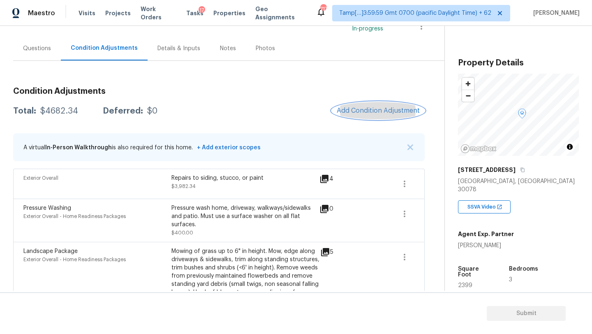
click at [366, 113] on span "Add Condition Adjustment" at bounding box center [378, 110] width 83 height 7
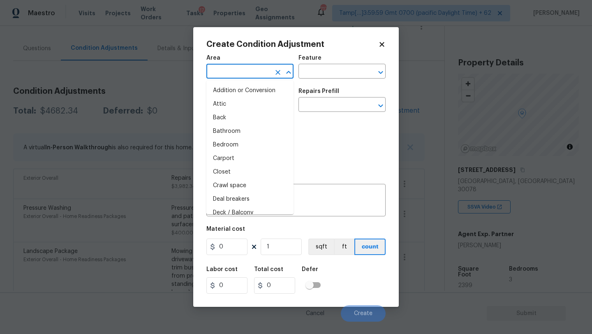
click at [219, 73] on input "text" at bounding box center [239, 72] width 64 height 13
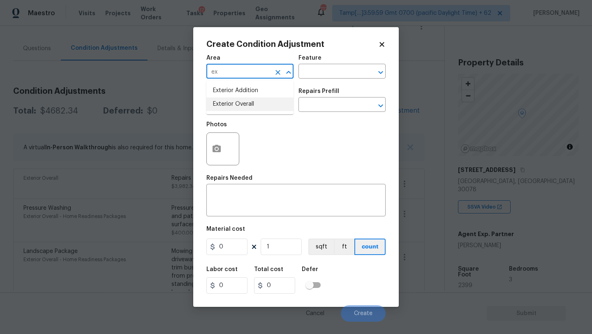
click at [227, 110] on li "Exterior Overall" at bounding box center [250, 104] width 87 height 14
type input "Exterior Overall"
click at [311, 74] on input "text" at bounding box center [331, 72] width 64 height 13
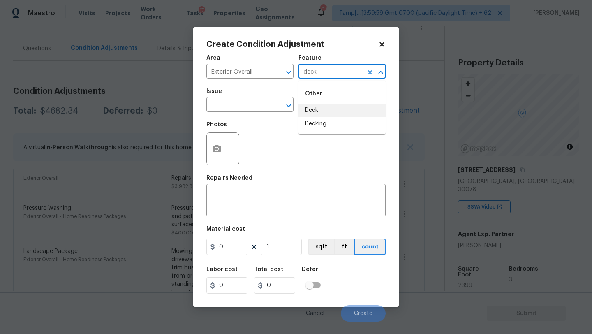
click at [308, 111] on li "Deck" at bounding box center [342, 111] width 87 height 14
type input "Deck"
click at [234, 110] on input "text" at bounding box center [239, 105] width 64 height 13
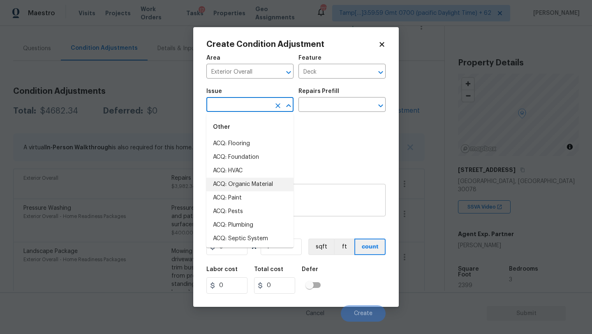
click at [346, 215] on div "x ​" at bounding box center [296, 201] width 179 height 30
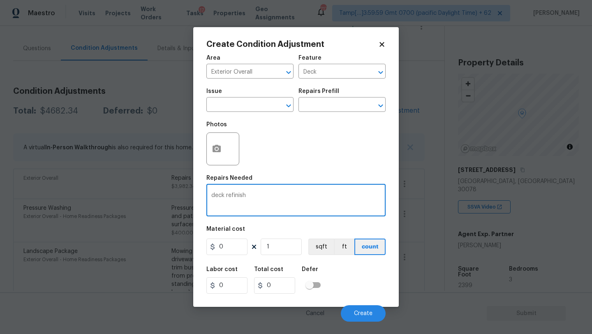
type textarea "deck refinish"
click at [232, 244] on input "0" at bounding box center [227, 247] width 41 height 16
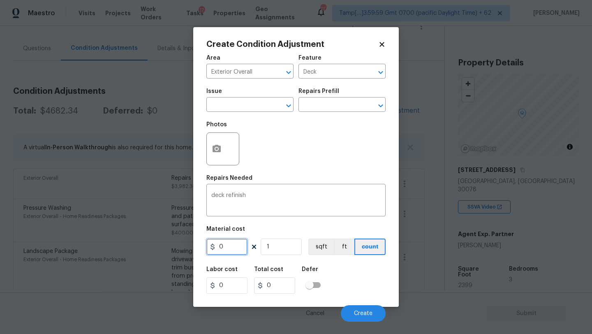
click at [232, 244] on input "0" at bounding box center [227, 247] width 41 height 16
type input "5500"
click at [362, 316] on span "Create" at bounding box center [363, 314] width 19 height 6
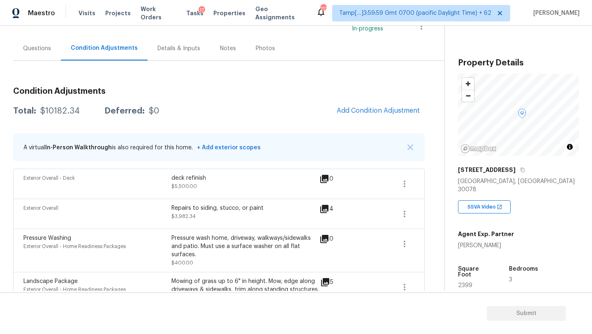
click at [46, 53] on div "Questions" at bounding box center [37, 48] width 48 height 24
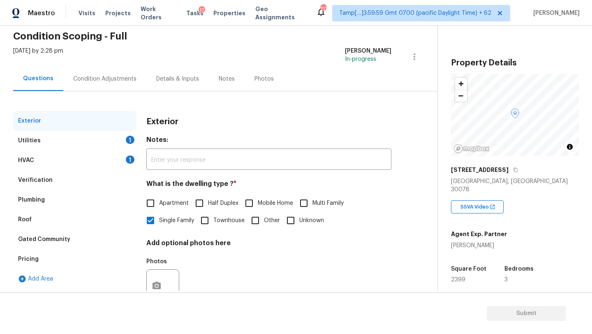
scroll to position [62, 0]
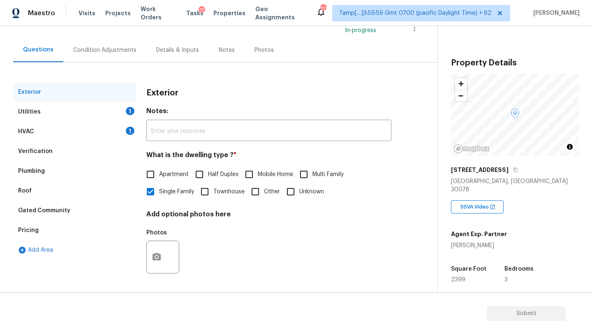
click at [41, 232] on div "Pricing" at bounding box center [74, 230] width 123 height 20
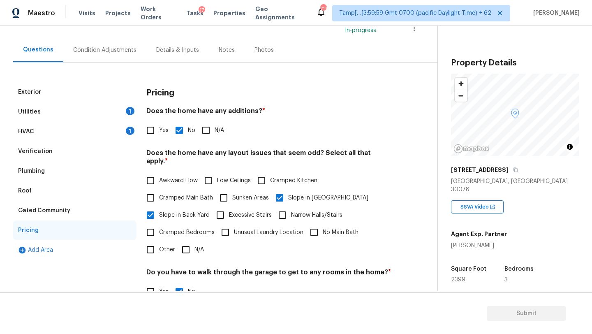
click at [96, 51] on div "Condition Adjustments" at bounding box center [104, 50] width 63 height 8
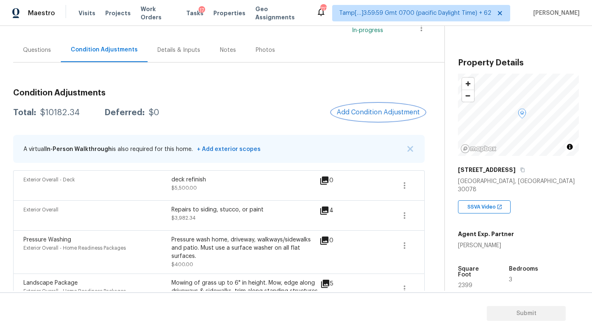
click at [374, 115] on span "Add Condition Adjustment" at bounding box center [378, 112] width 83 height 7
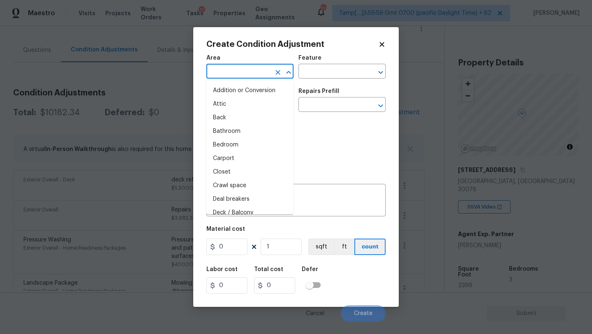
click at [269, 72] on input "text" at bounding box center [239, 72] width 64 height 13
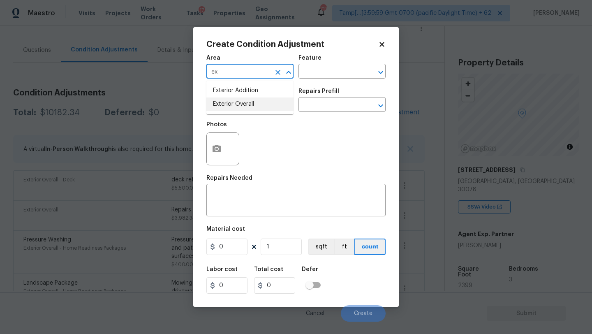
click at [262, 99] on li "Exterior Overall" at bounding box center [250, 104] width 87 height 14
type input "Exterior Overall"
click at [266, 201] on textarea at bounding box center [295, 201] width 169 height 17
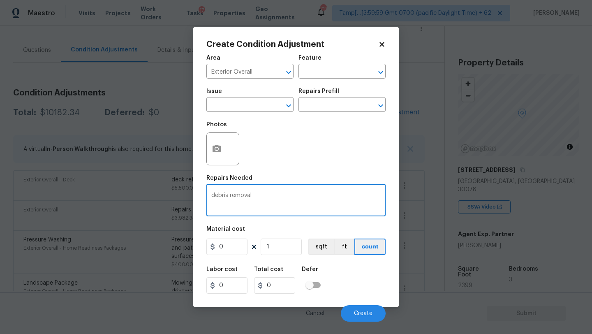
type textarea "debris removal"
click at [234, 253] on input "0" at bounding box center [227, 247] width 41 height 16
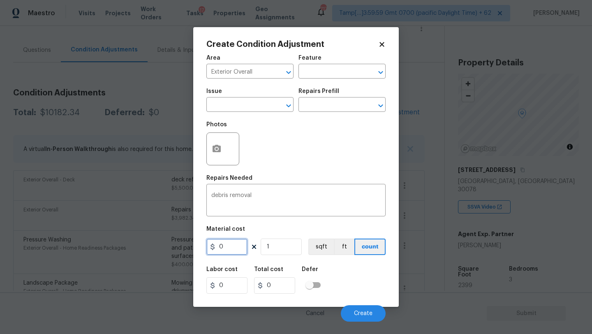
click at [234, 253] on input "0" at bounding box center [227, 247] width 41 height 16
type input "300"
click at [214, 135] on button "button" at bounding box center [217, 149] width 20 height 32
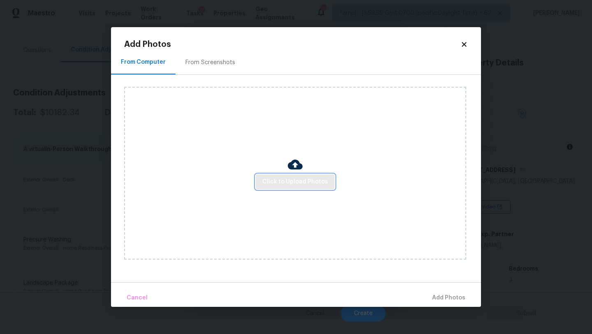
click at [273, 185] on span "Click to Upload Photos" at bounding box center [295, 182] width 66 height 10
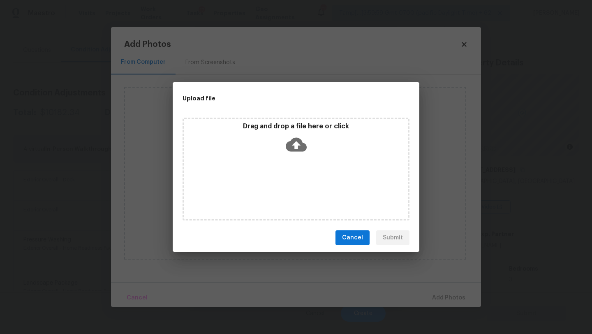
click at [290, 154] on icon at bounding box center [296, 144] width 21 height 21
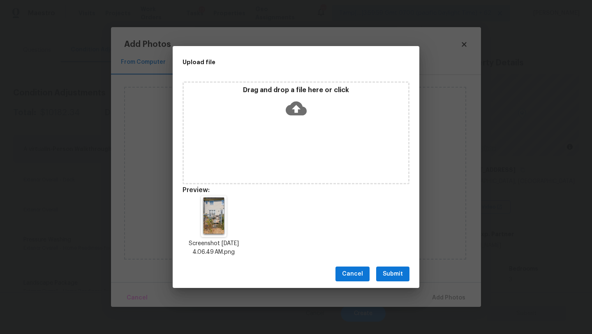
click at [406, 279] on button "Submit" at bounding box center [392, 274] width 33 height 15
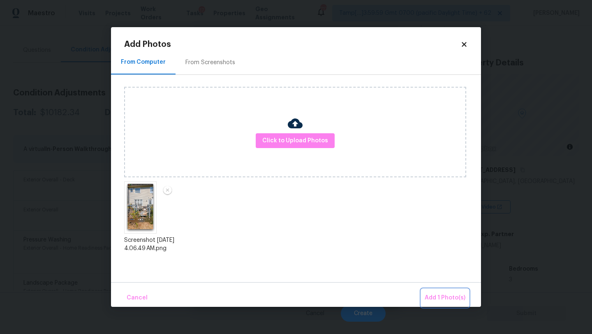
click at [443, 299] on span "Add 1 Photo(s)" at bounding box center [445, 298] width 41 height 10
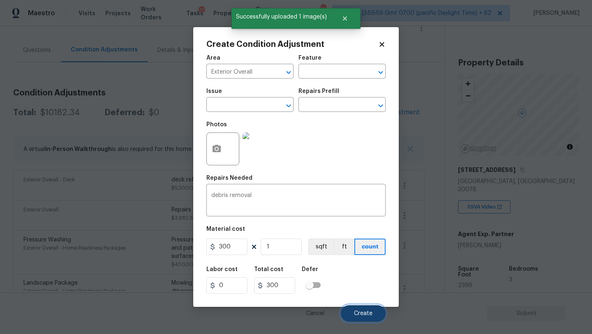
click at [359, 306] on button "Create" at bounding box center [363, 313] width 45 height 16
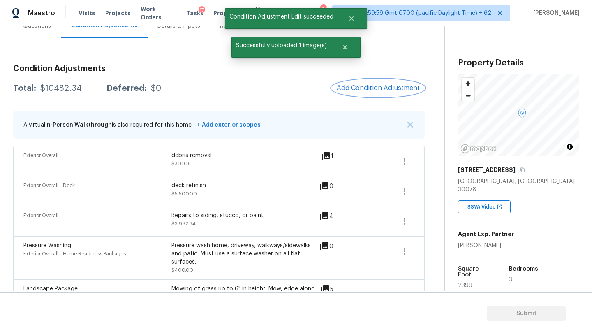
scroll to position [107, 0]
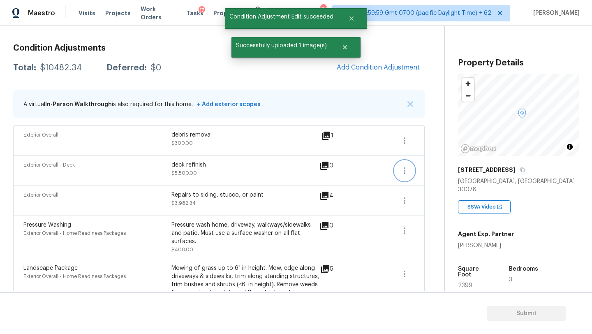
click at [403, 170] on icon "button" at bounding box center [405, 171] width 10 height 10
click at [424, 170] on div "Edit" at bounding box center [452, 169] width 64 height 8
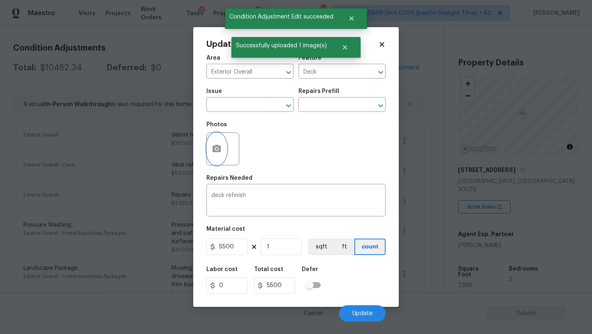
click at [225, 155] on button "button" at bounding box center [217, 149] width 20 height 32
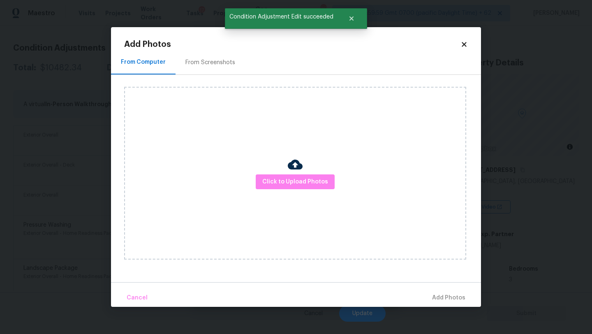
click at [299, 193] on div "Click to Upload Photos" at bounding box center [295, 173] width 342 height 173
click at [299, 189] on div "Click to Upload Photos" at bounding box center [295, 173] width 342 height 173
click at [299, 156] on div "Click to Upload Photos" at bounding box center [295, 173] width 342 height 173
click at [298, 180] on span "Click to Upload Photos" at bounding box center [295, 182] width 66 height 10
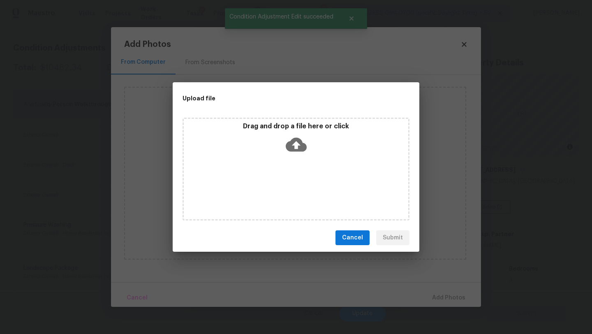
click at [298, 168] on div "Drag and drop a file here or click" at bounding box center [296, 169] width 227 height 103
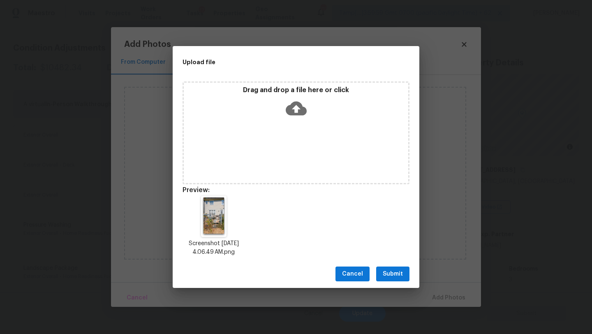
click at [392, 275] on span "Submit" at bounding box center [393, 274] width 20 height 10
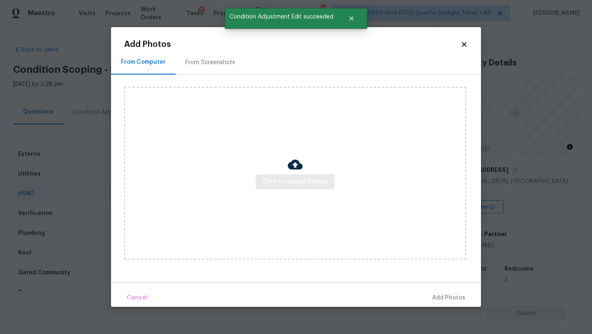
scroll to position [89, 0]
click at [268, 181] on span "Click to Upload Photos" at bounding box center [295, 182] width 66 height 10
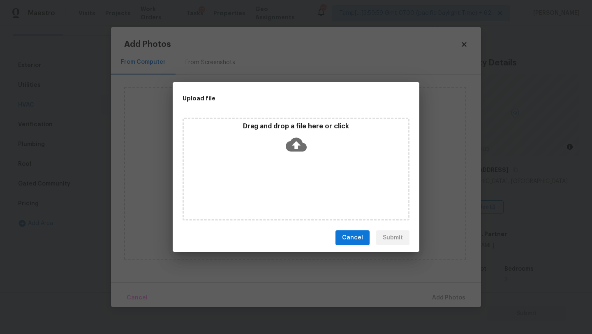
click at [292, 151] on icon at bounding box center [296, 144] width 21 height 21
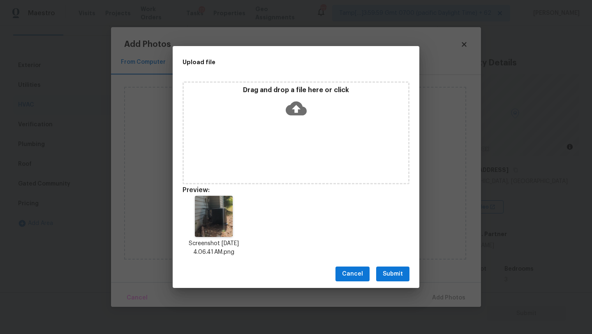
click at [390, 276] on span "Submit" at bounding box center [393, 274] width 20 height 10
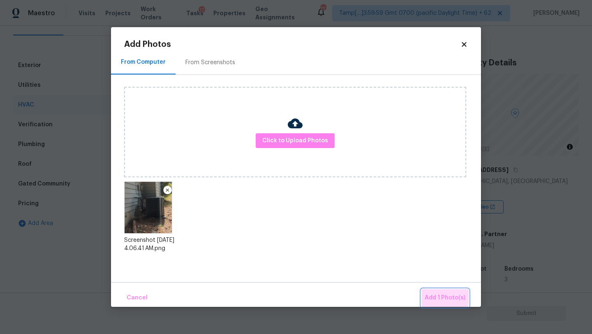
click at [438, 292] on button "Add 1 Photo(s)" at bounding box center [445, 298] width 47 height 18
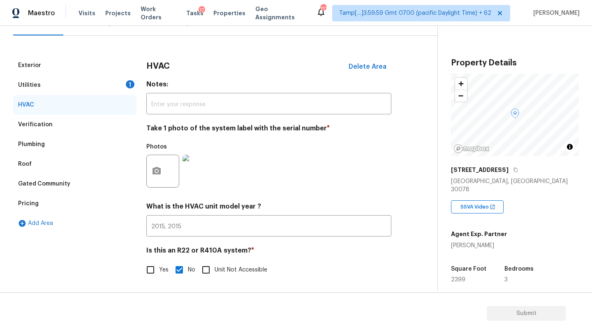
click at [60, 86] on div "Utilities 1" at bounding box center [74, 85] width 123 height 20
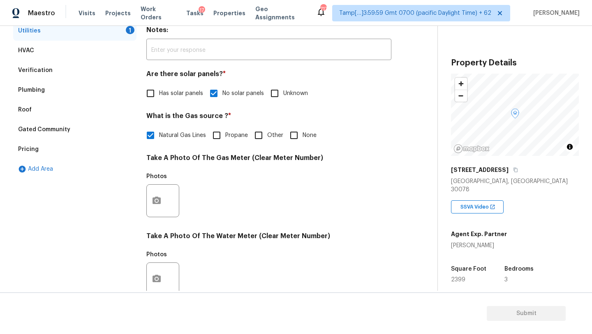
scroll to position [172, 0]
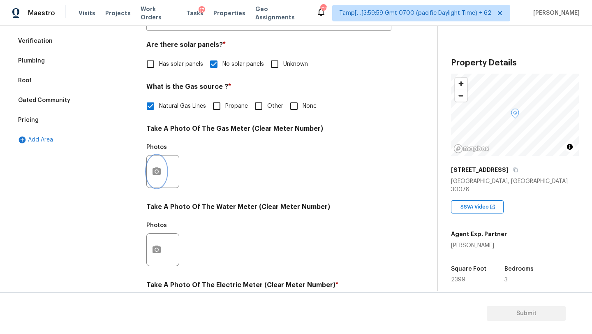
click at [158, 170] on icon "button" at bounding box center [157, 172] width 10 height 10
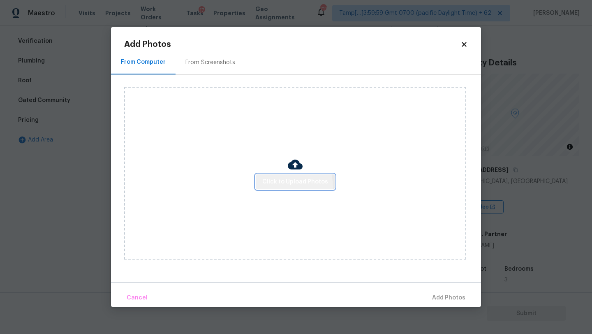
click at [273, 187] on button "Click to Upload Photos" at bounding box center [295, 181] width 79 height 15
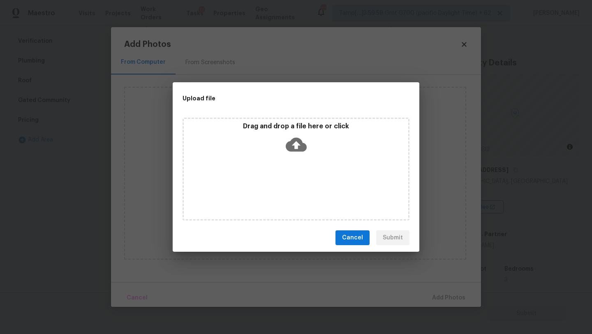
click at [291, 167] on div "Drag and drop a file here or click" at bounding box center [296, 169] width 227 height 103
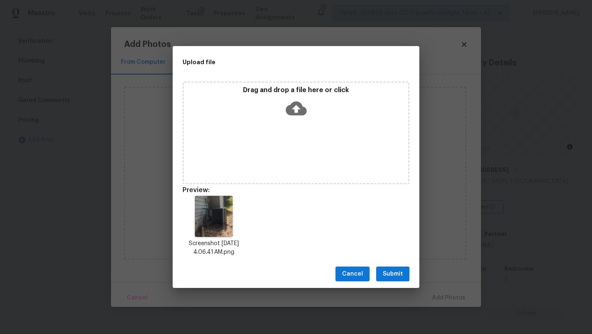
click at [390, 270] on span "Submit" at bounding box center [393, 274] width 20 height 10
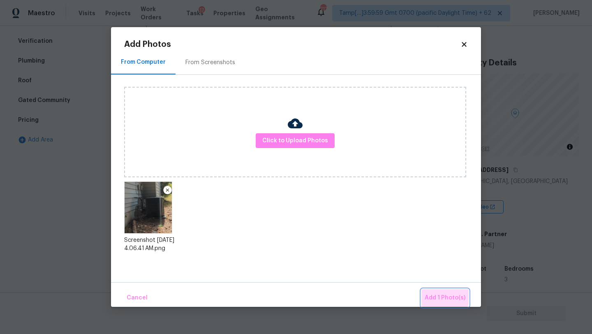
click at [437, 297] on span "Add 1 Photo(s)" at bounding box center [445, 298] width 41 height 10
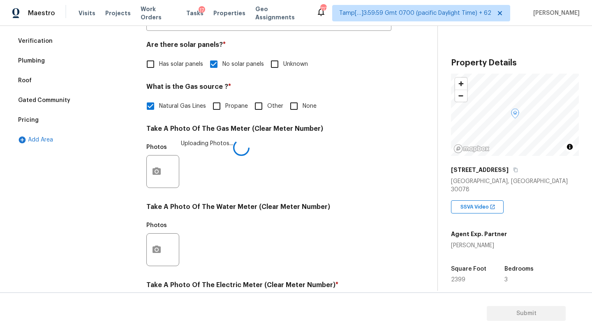
click at [320, 207] on h4 "Take A Photo Of The Water Meter (Clear Meter Number)" at bounding box center [268, 209] width 245 height 12
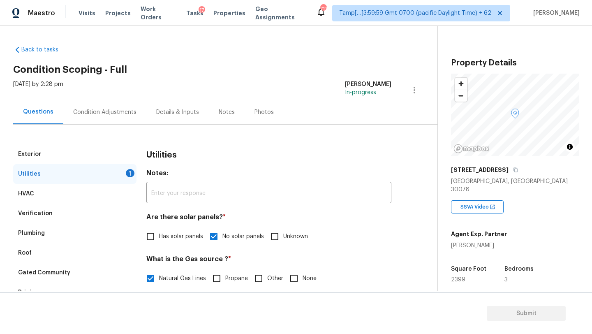
click at [109, 113] on div "Condition Adjustments" at bounding box center [104, 112] width 63 height 8
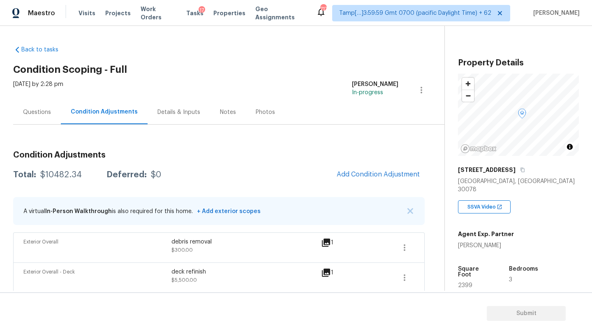
click at [42, 117] on div "Questions" at bounding box center [37, 112] width 48 height 24
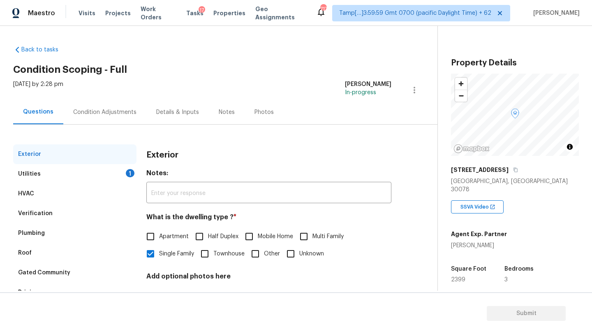
click at [71, 216] on div "Verification" at bounding box center [74, 214] width 123 height 20
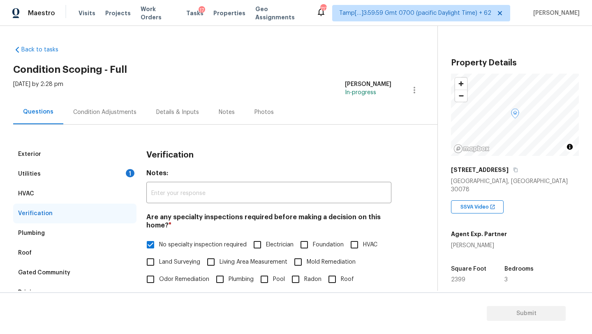
scroll to position [161, 0]
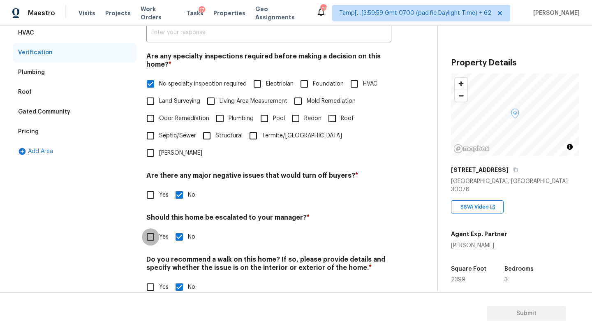
click at [154, 228] on input "Yes" at bounding box center [150, 236] width 17 height 17
checkbox input "true"
checkbox input "false"
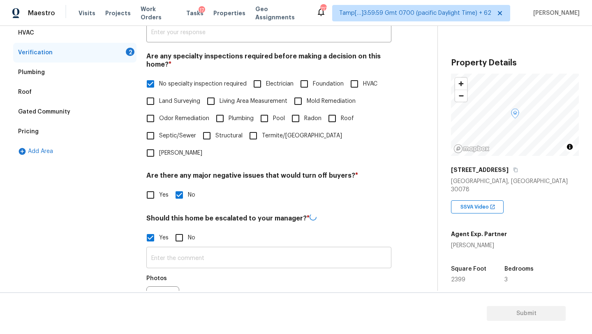
click at [183, 249] on input "text" at bounding box center [268, 258] width 245 height 19
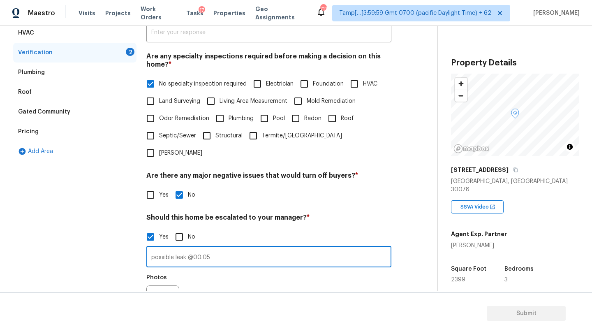
type input "possible leak @00:05"
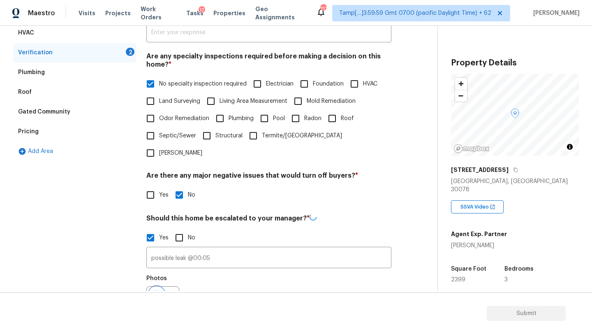
click at [151, 287] on button "button" at bounding box center [157, 303] width 20 height 32
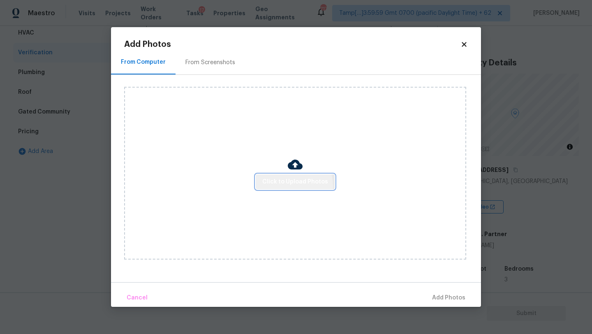
click at [288, 186] on span "Click to Upload Photos" at bounding box center [295, 182] width 66 height 10
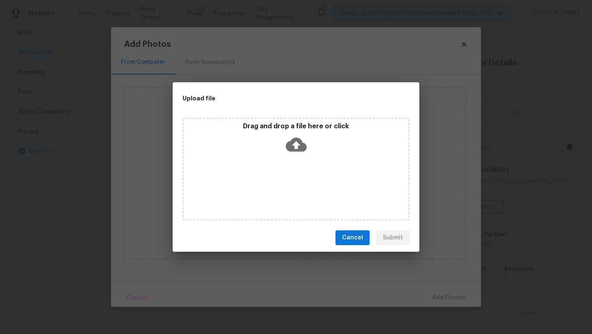
click at [294, 159] on div "Drag and drop a file here or click" at bounding box center [296, 169] width 227 height 103
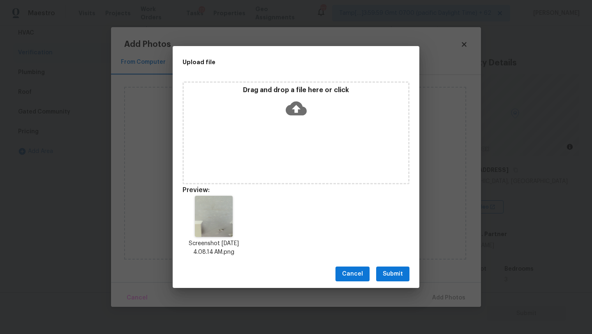
click at [388, 273] on span "Submit" at bounding box center [393, 274] width 20 height 10
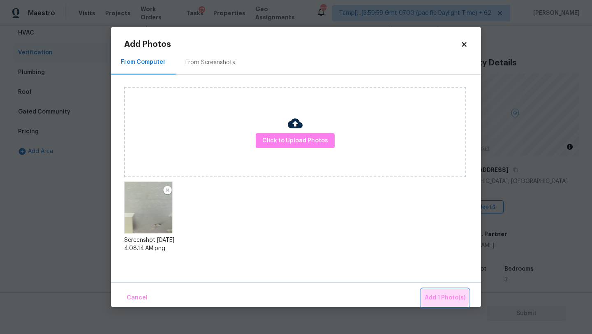
click at [433, 293] on span "Add 1 Photo(s)" at bounding box center [445, 298] width 41 height 10
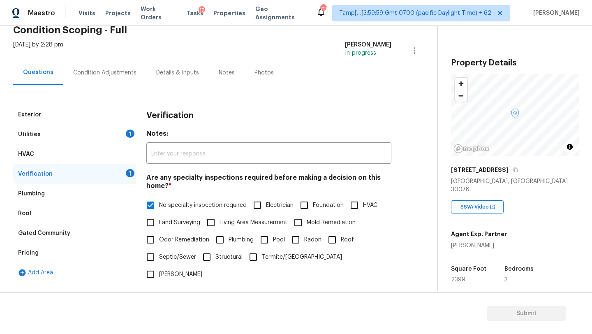
scroll to position [0, 0]
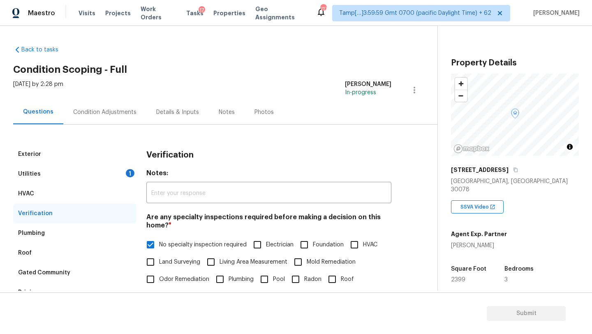
click at [131, 109] on div "Condition Adjustments" at bounding box center [104, 112] width 63 height 8
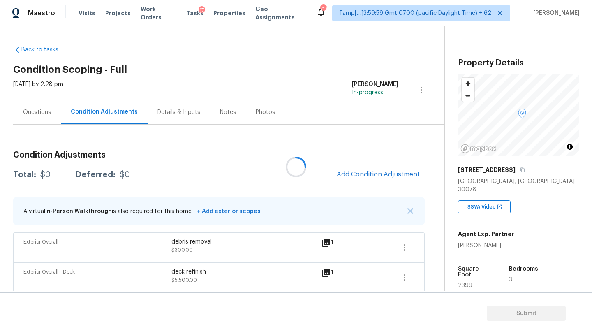
click at [375, 171] on div at bounding box center [296, 167] width 592 height 334
click at [376, 172] on span "Add Condition Adjustment" at bounding box center [378, 174] width 83 height 7
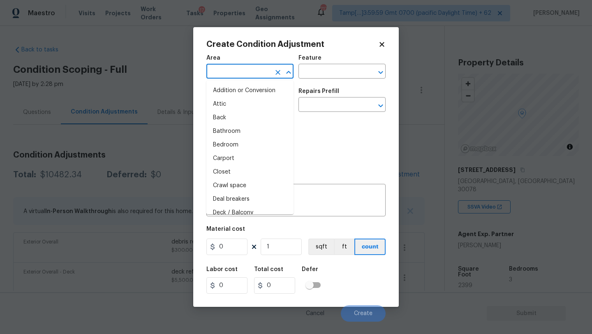
click at [229, 71] on input "text" at bounding box center [239, 72] width 64 height 13
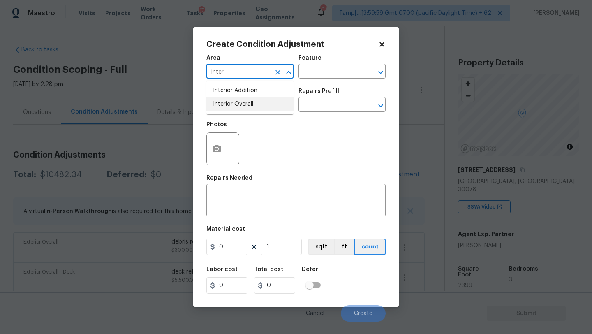
click at [236, 107] on li "Interior Overall" at bounding box center [250, 104] width 87 height 14
type input "Interior Overall"
click at [327, 67] on input "text" at bounding box center [331, 72] width 64 height 13
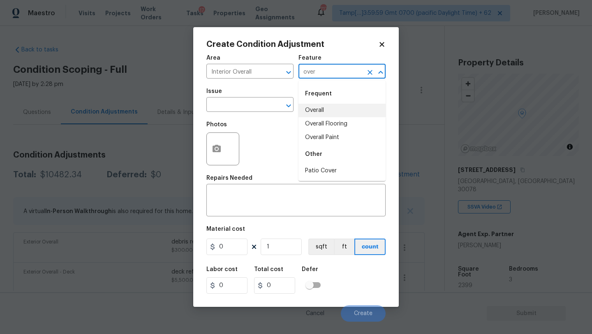
click at [334, 111] on li "Overall" at bounding box center [342, 111] width 87 height 14
type input "Overall"
click at [237, 111] on input "text" at bounding box center [239, 105] width 64 height 13
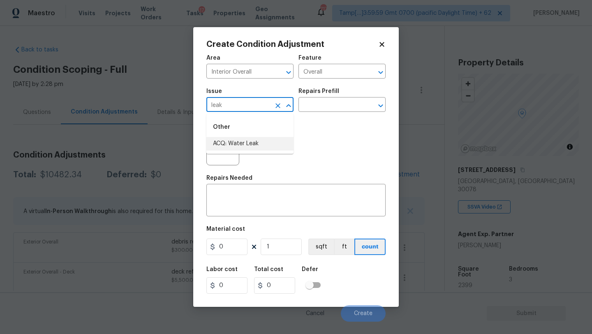
drag, startPoint x: 242, startPoint y: 149, endPoint x: 247, endPoint y: 146, distance: 5.9
click at [242, 149] on li "ACQ: Water Leak" at bounding box center [250, 144] width 87 height 14
type input "ACQ: Water Leak"
click at [327, 104] on input "text" at bounding box center [331, 105] width 64 height 13
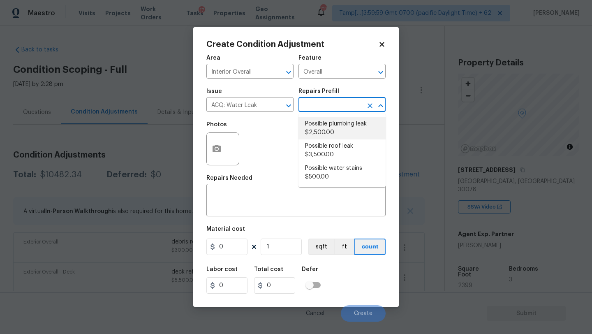
click at [328, 135] on li "Possible plumbing leak $2,500.00" at bounding box center [342, 128] width 87 height 22
type input "Acquisition"
type textarea "Acquisition Scope: Possible plumbing leak"
type input "2500"
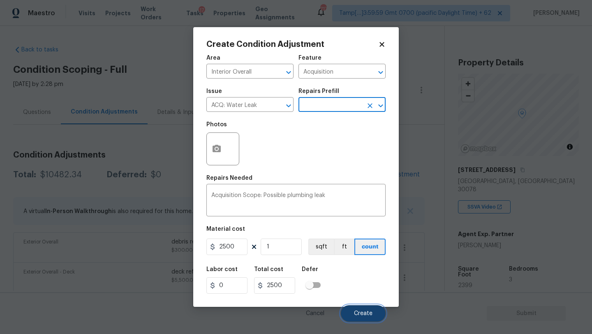
click at [359, 313] on span "Create" at bounding box center [363, 314] width 19 height 6
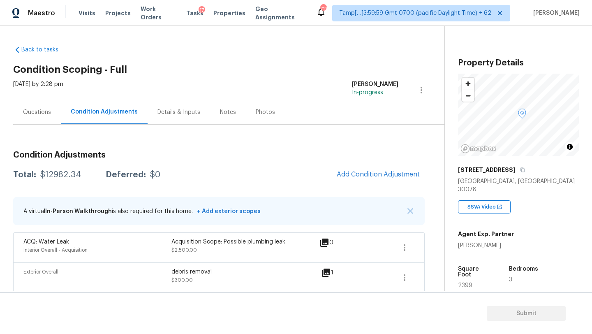
click at [37, 113] on div "Questions" at bounding box center [37, 112] width 28 height 8
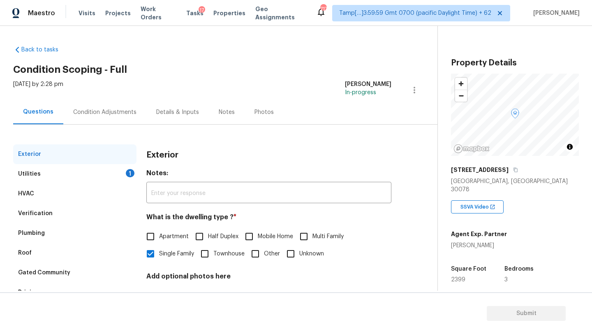
click at [46, 203] on div "HVAC" at bounding box center [74, 194] width 123 height 20
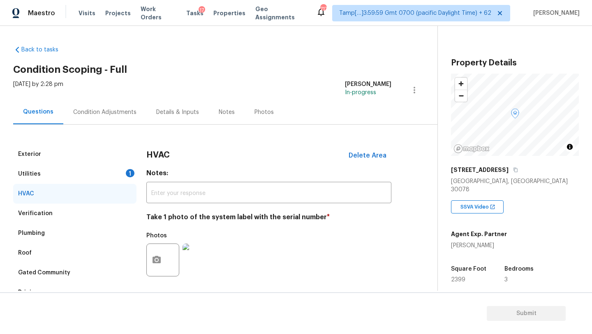
click at [46, 214] on div "Verification" at bounding box center [35, 213] width 35 height 8
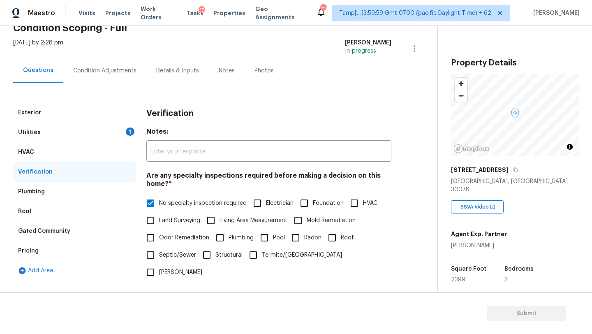
scroll to position [99, 0]
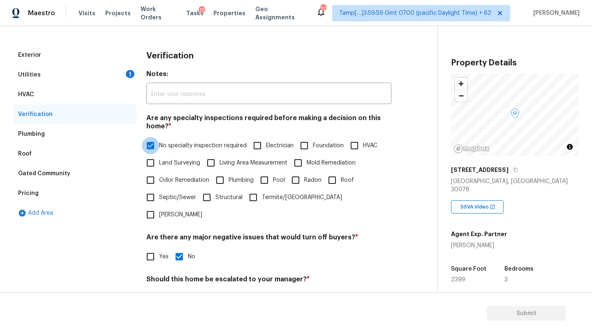
click at [150, 151] on input "No specialty inspection required" at bounding box center [150, 145] width 17 height 17
checkbox input "false"
click at [307, 140] on input "Foundation" at bounding box center [304, 145] width 17 height 17
checkbox input "true"
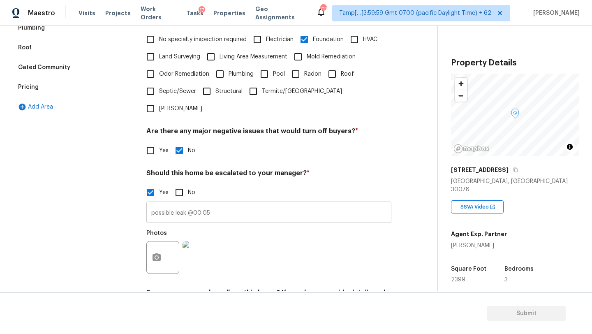
click at [239, 204] on input "possible leak @00:05" at bounding box center [268, 213] width 245 height 19
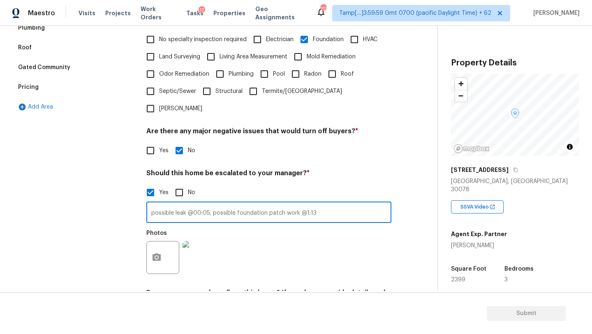
scroll to position [234, 0]
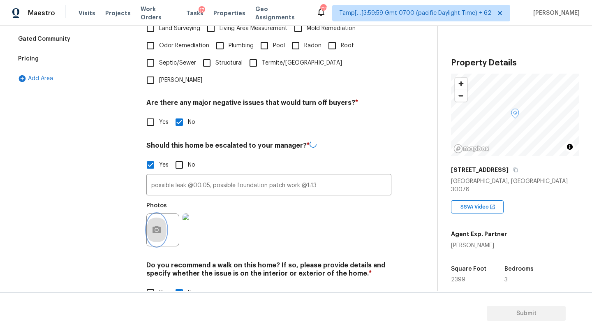
click at [159, 226] on icon "button" at bounding box center [157, 229] width 8 height 7
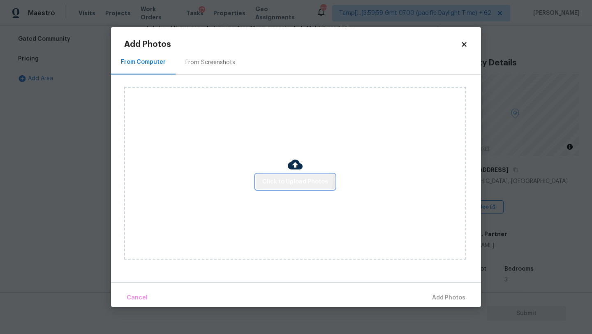
click at [282, 175] on button "Click to Upload Photos" at bounding box center [295, 181] width 79 height 15
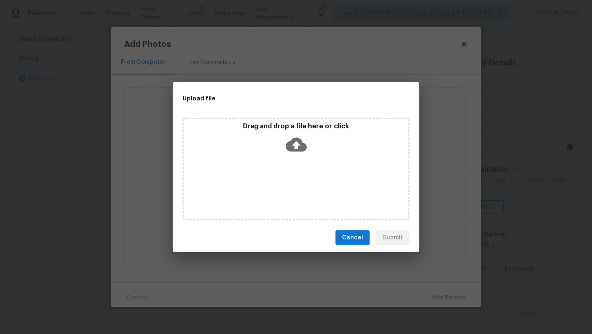
click at [299, 151] on icon at bounding box center [296, 144] width 21 height 21
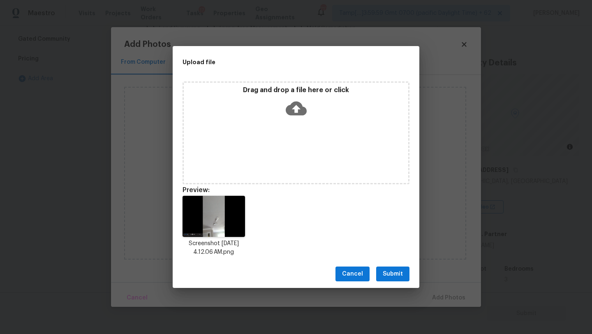
click at [402, 278] on span "Submit" at bounding box center [393, 274] width 20 height 10
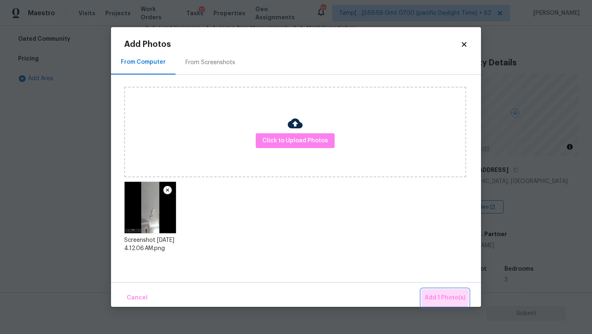
click at [443, 293] on span "Add 1 Photo(s)" at bounding box center [445, 298] width 41 height 10
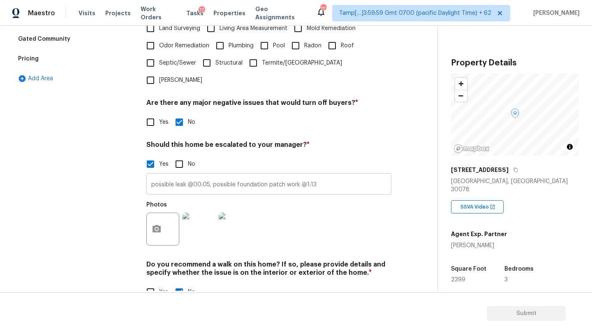
click at [210, 175] on input "possible leak @00:05, possible foundation patch work @1:13" at bounding box center [268, 184] width 245 height 19
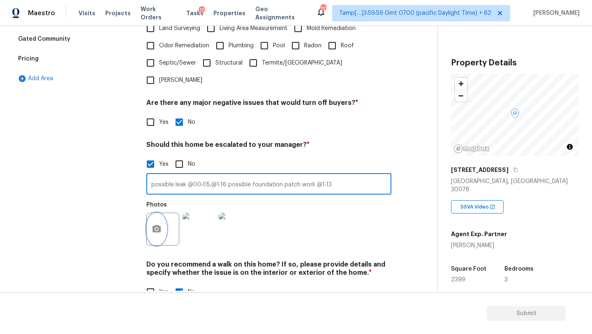
click at [153, 225] on icon "button" at bounding box center [157, 228] width 8 height 7
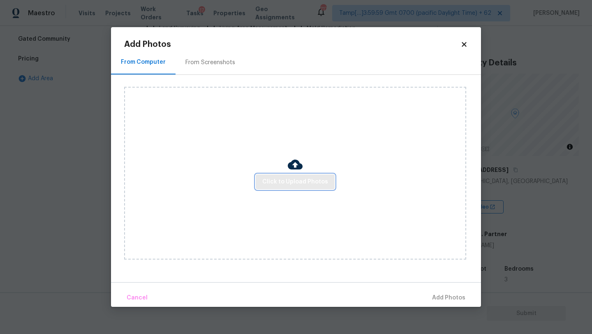
click at [270, 180] on span "Click to Upload Photos" at bounding box center [295, 182] width 66 height 10
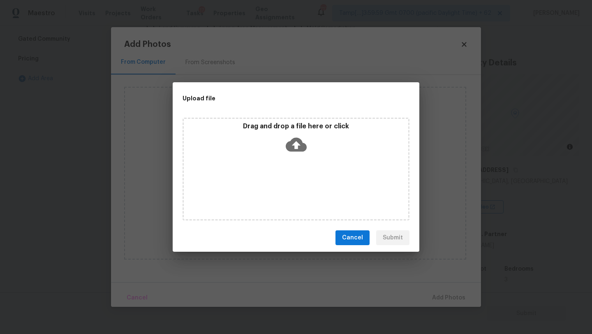
click at [300, 146] on icon at bounding box center [296, 145] width 21 height 14
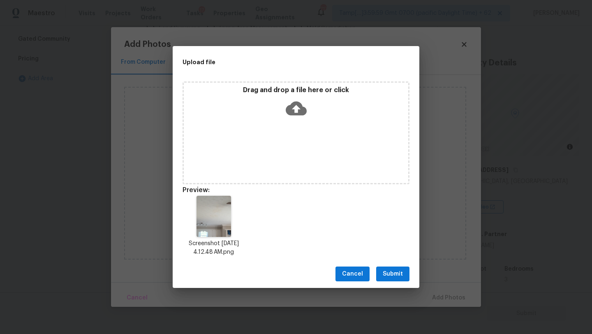
click at [395, 280] on button "Submit" at bounding box center [392, 274] width 33 height 15
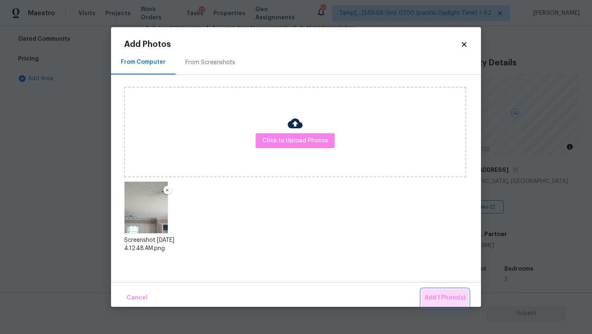
click at [426, 293] on button "Add 1 Photo(s)" at bounding box center [445, 298] width 47 height 18
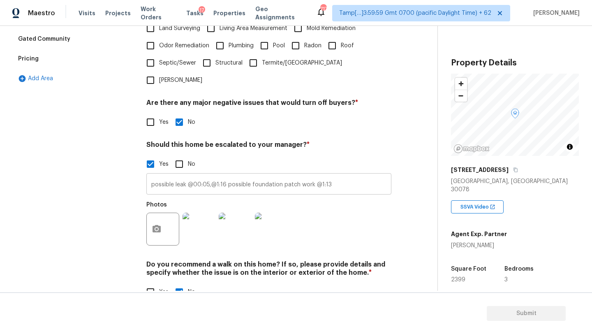
click at [346, 175] on input "possible leak @00:05,@1:16 possible foundation patch work @1:13" at bounding box center [268, 184] width 245 height 19
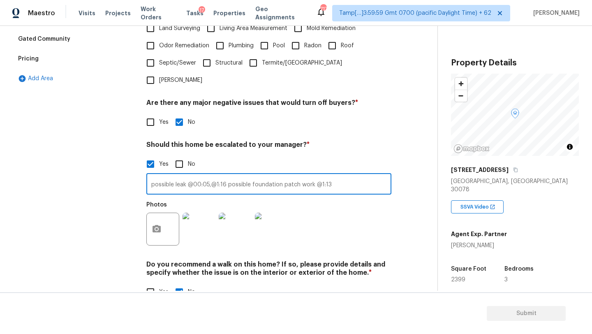
click at [334, 175] on input "possible leak @00:05,@1:16 possible foundation patch work @1:13" at bounding box center [268, 184] width 245 height 19
type input "possible leak @00:05,@1:16 possible foundation patch work @1:13, possible water…"
click at [155, 217] on button "button" at bounding box center [157, 229] width 20 height 32
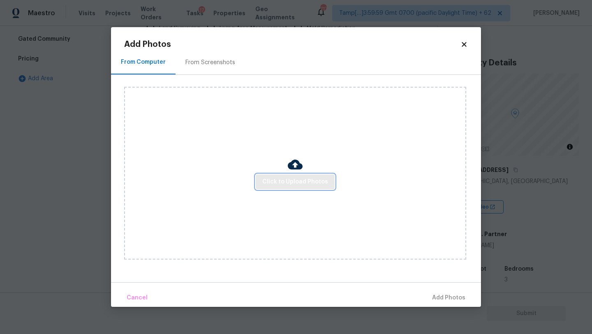
click at [299, 183] on span "Click to Upload Photos" at bounding box center [295, 182] width 66 height 10
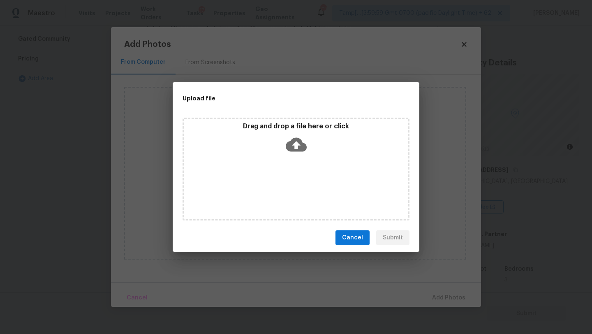
click at [299, 164] on div "Drag and drop a file here or click" at bounding box center [296, 169] width 227 height 103
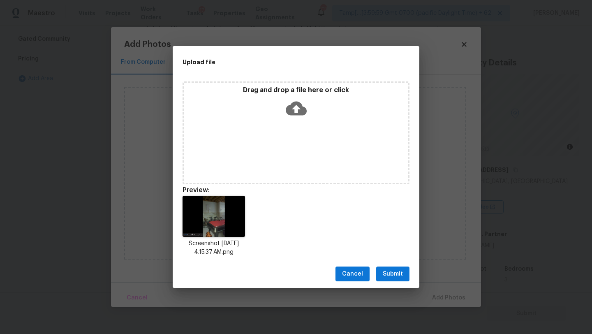
click at [396, 274] on span "Submit" at bounding box center [393, 274] width 20 height 10
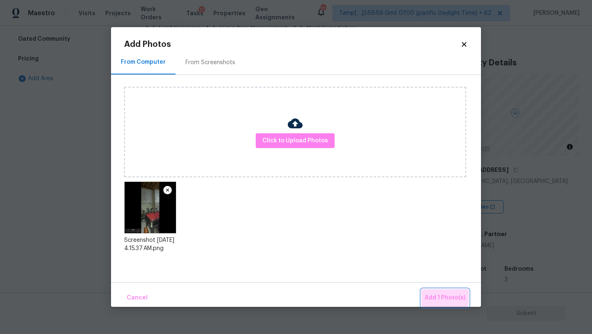
click at [441, 290] on button "Add 1 Photo(s)" at bounding box center [445, 298] width 47 height 18
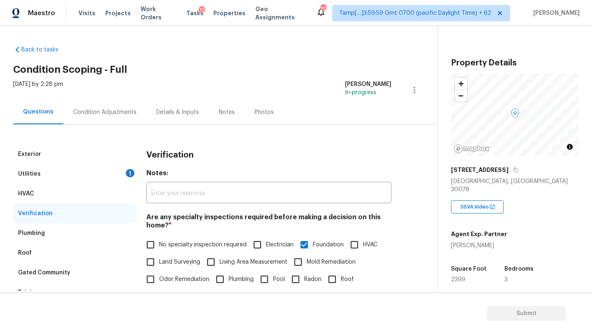
click at [104, 117] on div "Condition Adjustments" at bounding box center [104, 112] width 83 height 24
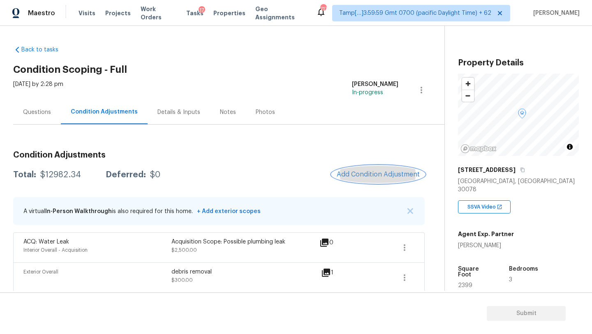
click at [356, 178] on span "Add Condition Adjustment" at bounding box center [378, 174] width 83 height 7
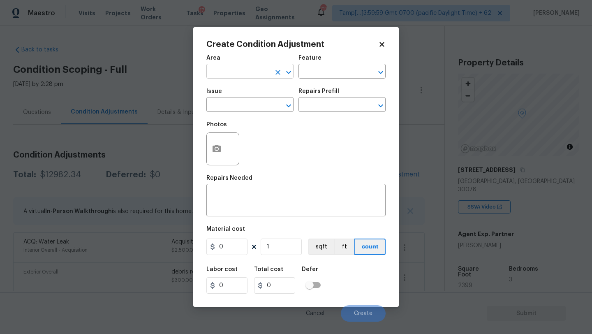
click at [252, 71] on input "text" at bounding box center [239, 72] width 64 height 13
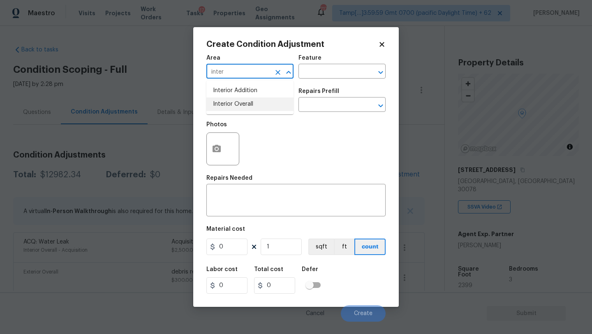
click at [261, 107] on li "Interior Overall" at bounding box center [250, 104] width 87 height 14
type input "Interior Overall"
click at [316, 74] on input "text" at bounding box center [331, 72] width 64 height 13
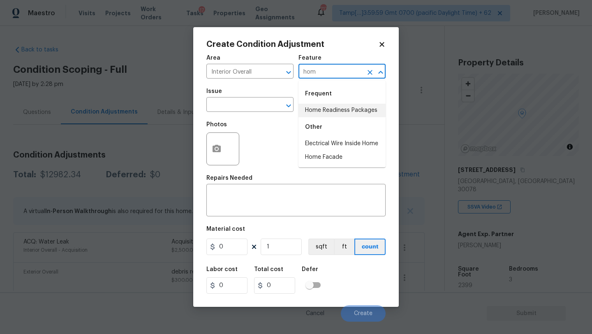
drag, startPoint x: 325, startPoint y: 107, endPoint x: 308, endPoint y: 107, distance: 16.9
click at [325, 107] on li "Home Readiness Packages" at bounding box center [342, 111] width 87 height 14
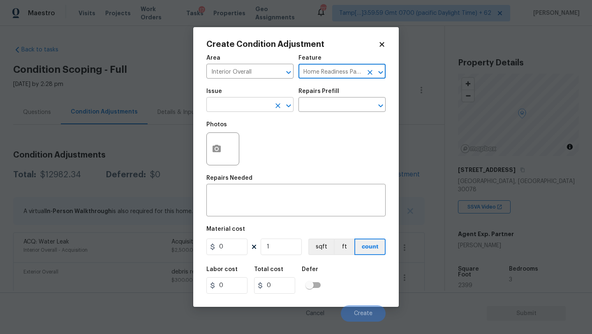
click at [281, 107] on icon "Clear" at bounding box center [278, 106] width 8 height 8
type input "Home Readiness Packages"
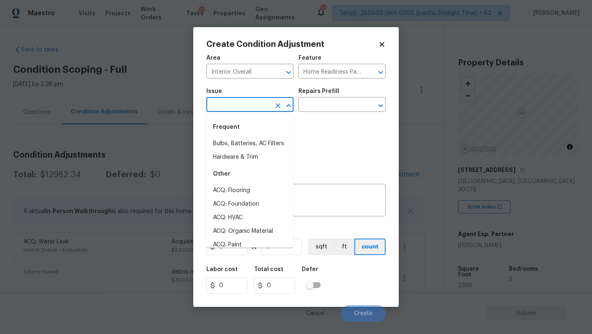
click at [248, 107] on input "text" at bounding box center [239, 105] width 64 height 13
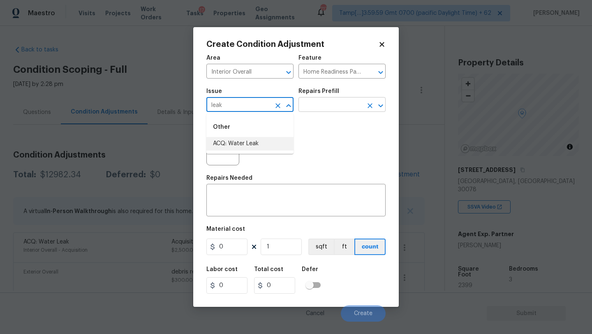
drag, startPoint x: 251, startPoint y: 144, endPoint x: 322, endPoint y: 100, distance: 83.0
click at [251, 144] on li "ACQ: Water Leak" at bounding box center [250, 144] width 87 height 14
type input "ACQ: Water Leak"
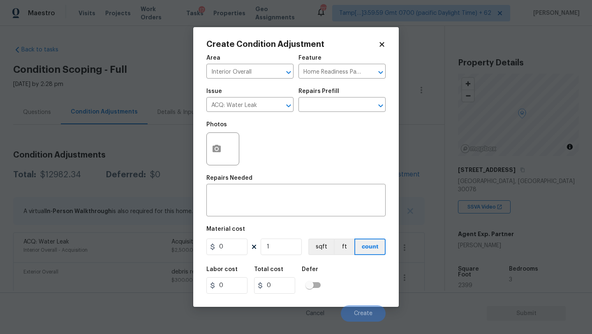
click at [333, 94] on h5 "Repairs Prefill" at bounding box center [319, 91] width 41 height 6
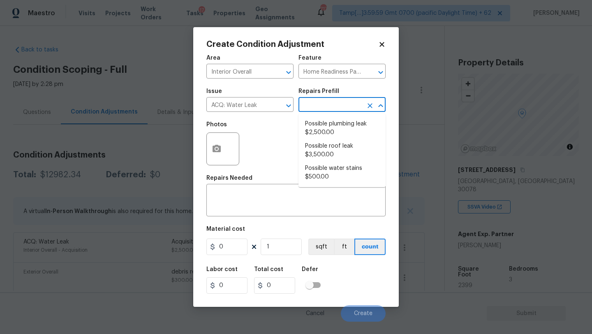
click at [333, 107] on input "text" at bounding box center [331, 105] width 64 height 13
click at [341, 170] on li "Possible water stains $500.00" at bounding box center [342, 173] width 87 height 22
type input "Acquisition"
type textarea "Acquisition Scope: Possible water stains"
type input "500"
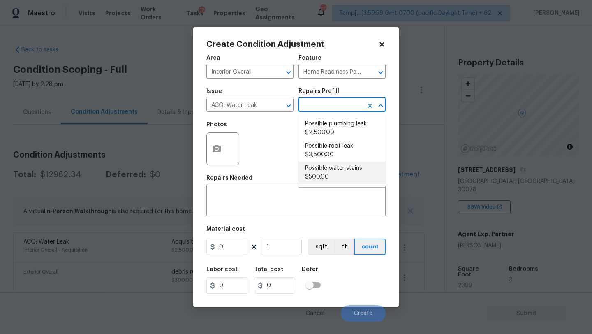
type input "500"
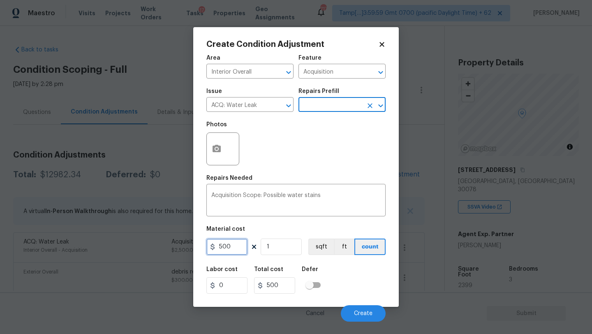
click at [220, 247] on input "500" at bounding box center [227, 247] width 41 height 16
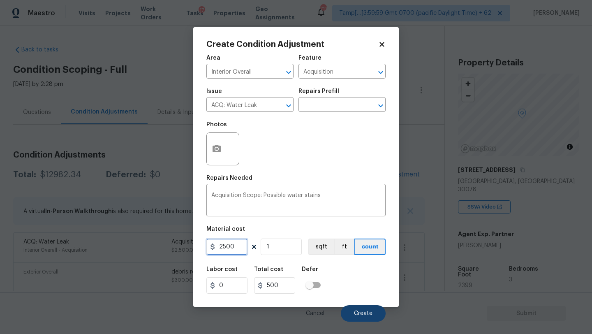
type input "2500"
click at [355, 311] on span "Create" at bounding box center [363, 314] width 19 height 6
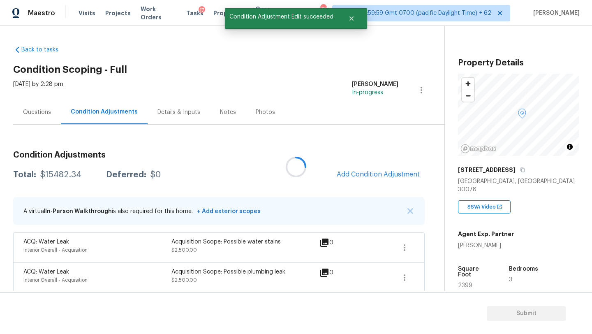
click at [367, 170] on div at bounding box center [296, 167] width 592 height 334
click at [350, 169] on button "Add Condition Adjustment" at bounding box center [378, 174] width 93 height 17
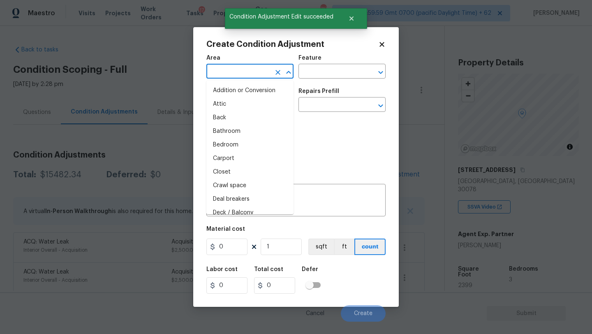
click at [235, 67] on input "text" at bounding box center [239, 72] width 64 height 13
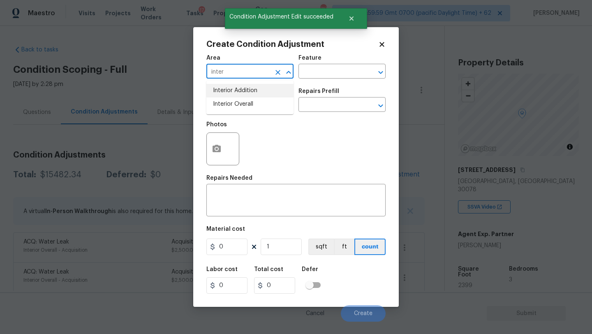
click at [238, 88] on li "Interior Addition" at bounding box center [250, 91] width 87 height 14
type input "Interior Addition"
click at [238, 88] on div "Issue" at bounding box center [250, 93] width 87 height 11
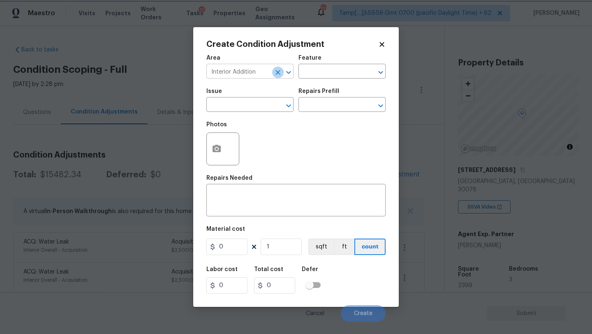
click at [277, 69] on icon "Clear" at bounding box center [278, 72] width 8 height 8
click at [251, 71] on input "text" at bounding box center [239, 72] width 64 height 13
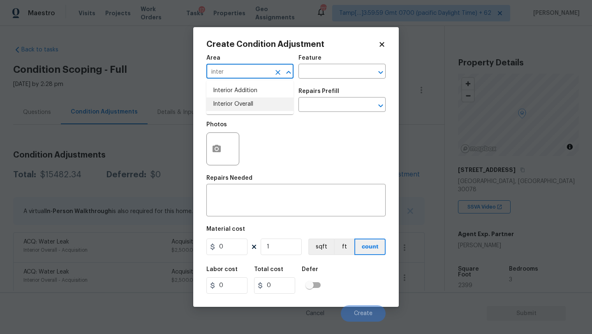
click at [260, 102] on li "Interior Overall" at bounding box center [250, 104] width 87 height 14
type input "Interior Overall"
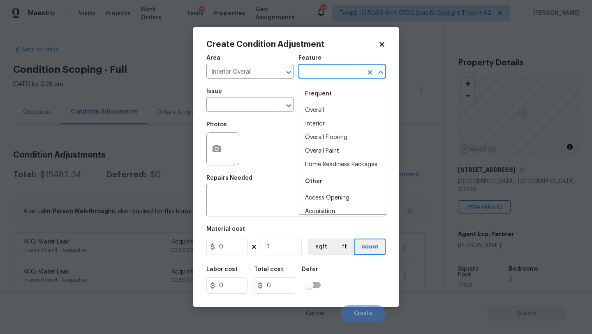
click at [323, 77] on input "text" at bounding box center [331, 72] width 64 height 13
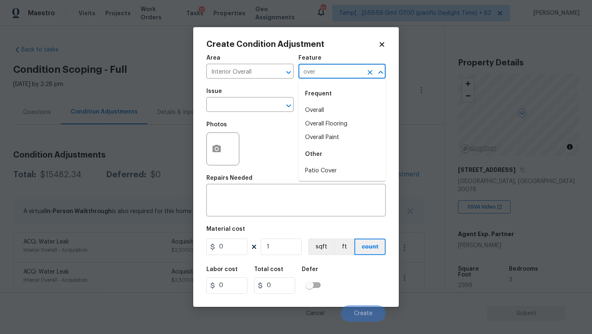
click at [323, 101] on div "Frequent" at bounding box center [342, 94] width 87 height 20
click at [323, 110] on li "Overall" at bounding box center [342, 111] width 87 height 14
type input "Overall"
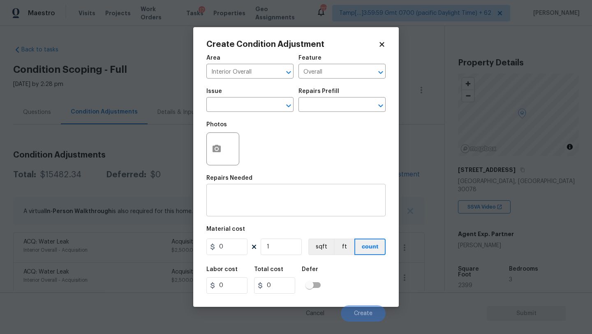
click at [284, 215] on div "x ​" at bounding box center [296, 201] width 179 height 30
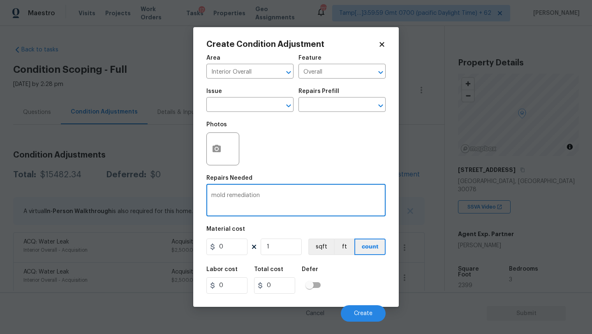
type textarea "mold remediation"
click at [240, 244] on input "0" at bounding box center [227, 247] width 41 height 16
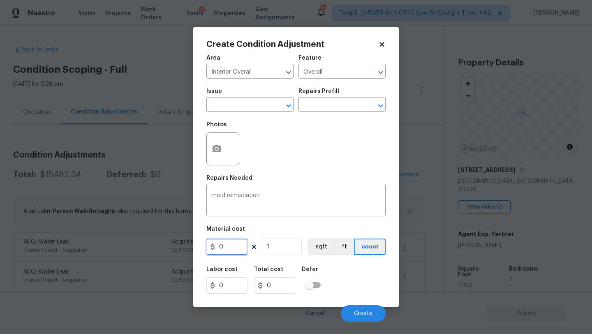
click at [240, 244] on input "0" at bounding box center [227, 247] width 41 height 16
type input "800"
click at [363, 312] on span "Create" at bounding box center [363, 314] width 19 height 6
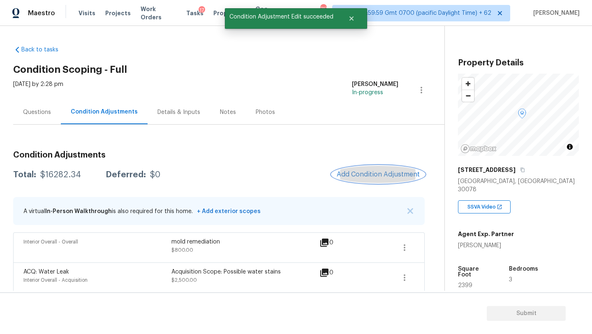
click at [374, 170] on button "Add Condition Adjustment" at bounding box center [378, 174] width 93 height 17
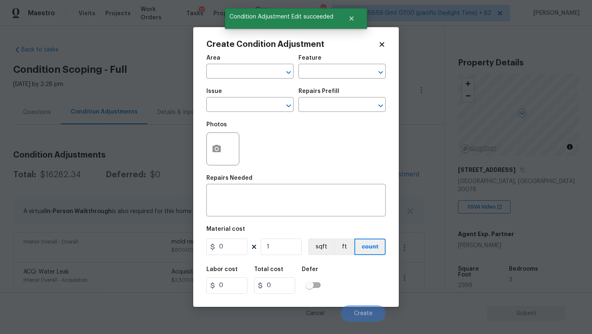
click at [247, 81] on span "Area ​" at bounding box center [250, 66] width 87 height 33
click at [247, 76] on input "text" at bounding box center [239, 72] width 64 height 13
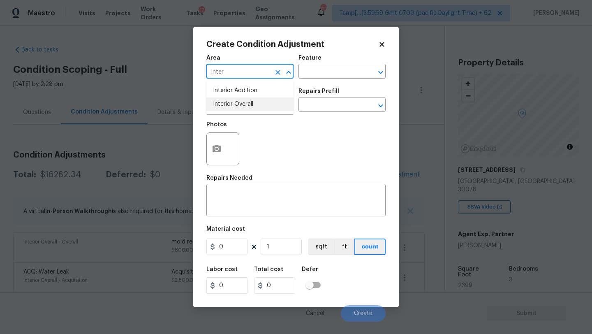
click at [252, 103] on li "Interior Overall" at bounding box center [250, 104] width 87 height 14
type input "Interior Overall"
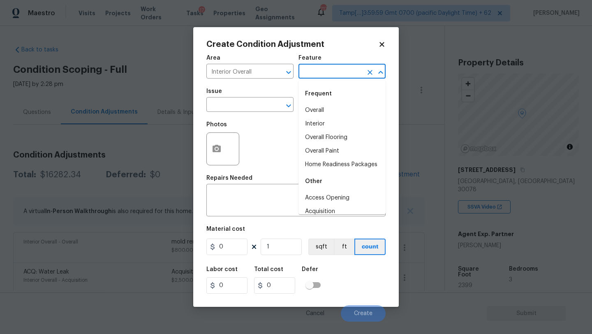
click at [348, 74] on input "text" at bounding box center [331, 72] width 64 height 13
click at [328, 136] on li "Overall Flooring" at bounding box center [342, 138] width 87 height 14
type input "Overall Flooring"
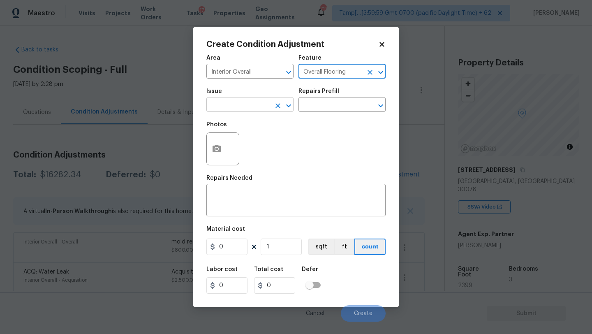
click at [247, 107] on input "text" at bounding box center [239, 105] width 64 height 13
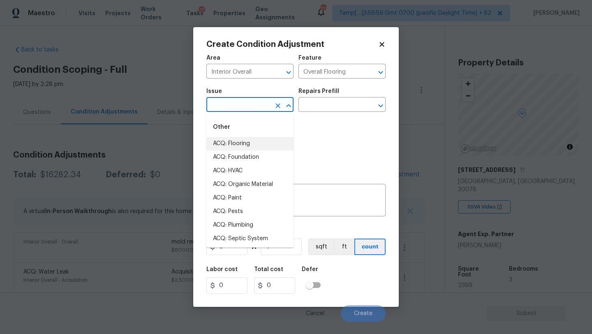
click at [247, 138] on li "ACQ: Flooring" at bounding box center [250, 144] width 87 height 14
type input "ACQ: Flooring"
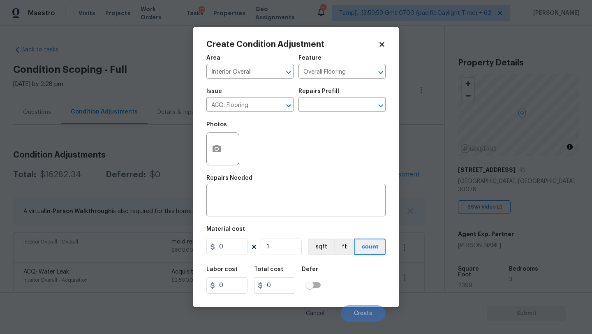
click at [336, 97] on div "Repairs Prefill" at bounding box center [342, 93] width 87 height 11
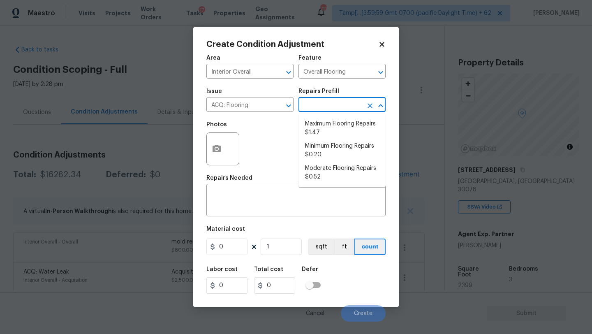
click at [336, 104] on input "text" at bounding box center [331, 105] width 64 height 13
click at [330, 128] on li "Maximum Flooring Repairs $1.47" at bounding box center [342, 128] width 87 height 22
type input "Acquisition"
type textarea "Acquisition Scope: Maximum flooring repairs"
type input "1.47"
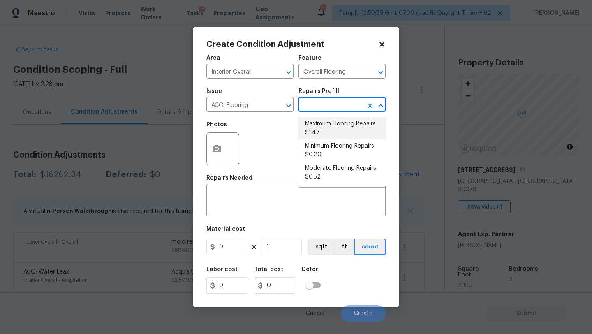
type input "1.47"
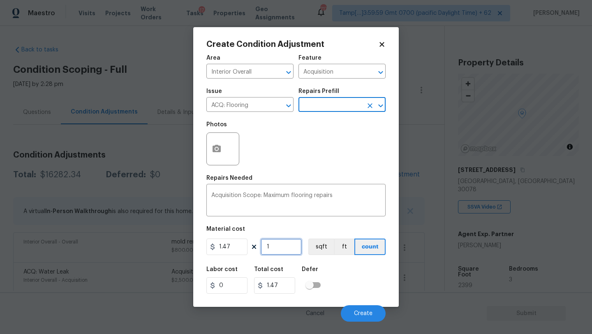
click at [282, 253] on input "1" at bounding box center [281, 247] width 41 height 16
type input "2"
type input "2.94"
type input "22"
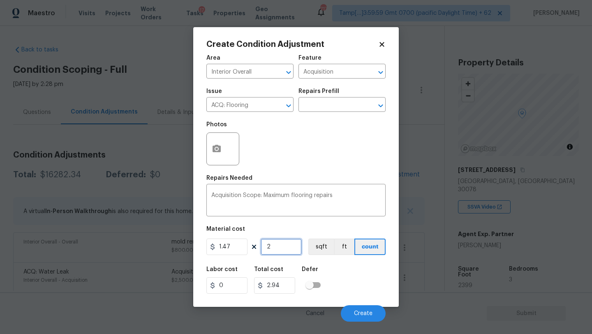
type input "32.34"
type input "220"
type input "323.4"
type input "2200"
type input "3234"
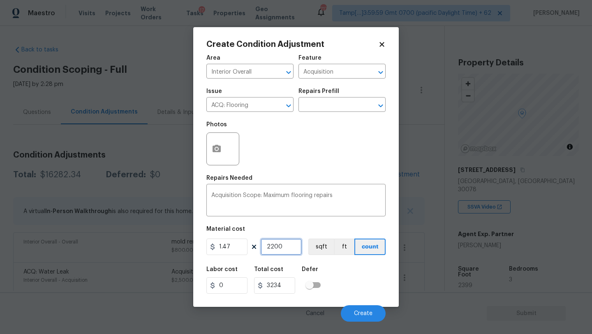
type input "2200"
click at [213, 149] on icon "button" at bounding box center [217, 148] width 8 height 7
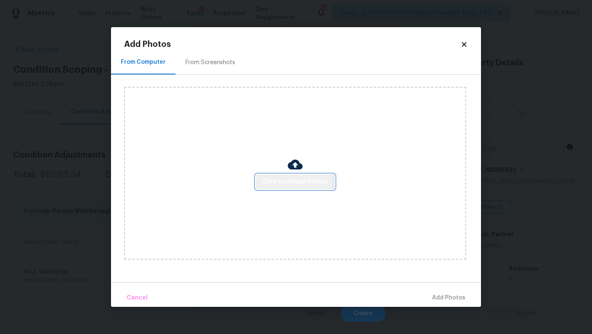
click at [281, 181] on span "Click to Upload Photos" at bounding box center [295, 182] width 66 height 10
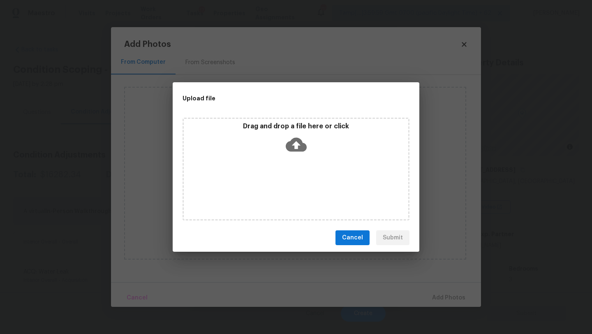
click at [293, 157] on div "Drag and drop a file here or click" at bounding box center [296, 169] width 227 height 103
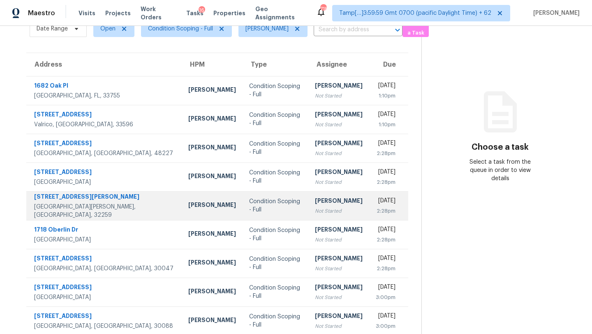
scroll to position [38, 0]
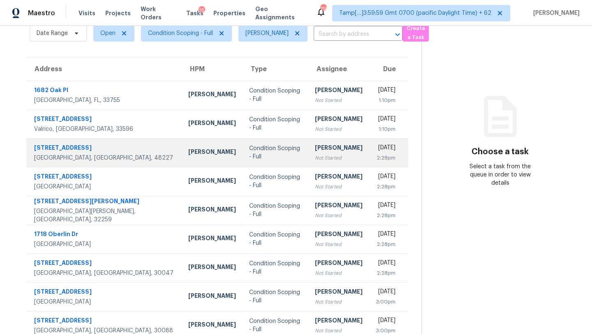
click at [315, 156] on div "Not Started" at bounding box center [339, 158] width 48 height 8
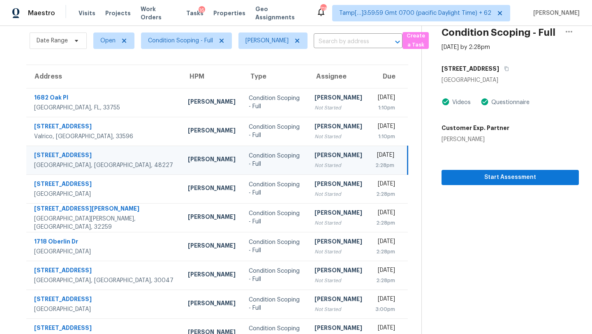
scroll to position [30, 0]
drag, startPoint x: 492, startPoint y: 67, endPoint x: 470, endPoint y: 22, distance: 50.2
click at [490, 59] on div "Condition Scoping - Full [DATE] by 2:28pm [STREET_ADDRESS] Videos Questionnaire…" at bounding box center [500, 91] width 157 height 190
click at [315, 158] on div "[PERSON_NAME]" at bounding box center [339, 156] width 48 height 10
drag, startPoint x: 490, startPoint y: 69, endPoint x: 483, endPoint y: 30, distance: 39.4
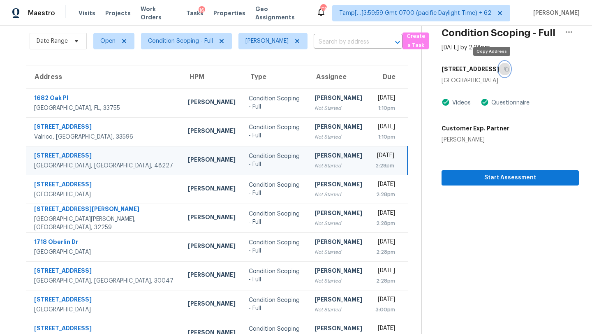
click at [504, 68] on icon "button" at bounding box center [506, 69] width 5 height 5
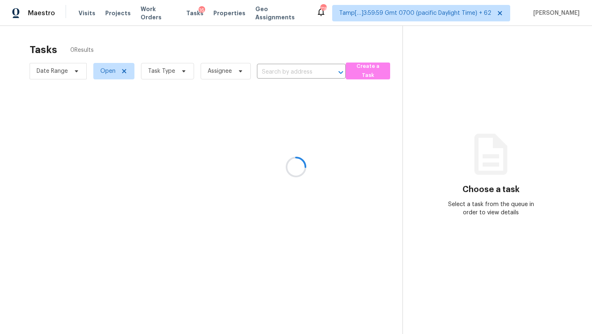
click at [362, 33] on div at bounding box center [296, 167] width 592 height 334
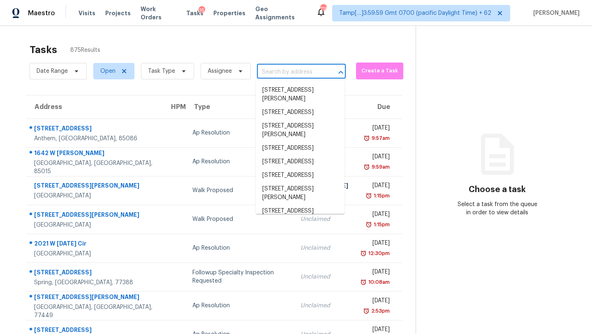
click at [292, 70] on input "text" at bounding box center [290, 72] width 66 height 13
paste input "possible leak @00:05,@1:16 possible foundation patch work @1:13, possible water…"
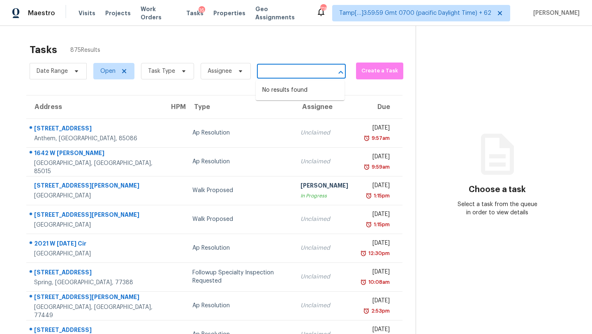
type input "possible leak @00:05,@1:16 possible foundation patch work @1:13, possible water…"
click at [296, 74] on input "text" at bounding box center [290, 72] width 66 height 13
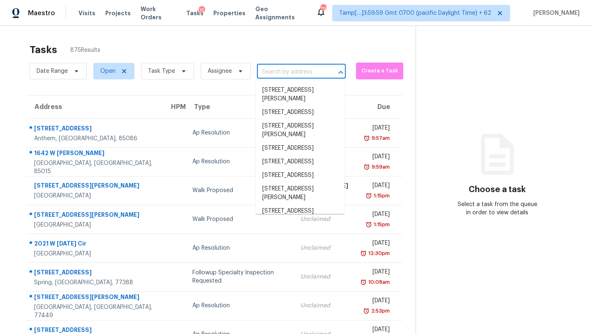
paste input "[STREET_ADDRESS]"
type input "[STREET_ADDRESS]"
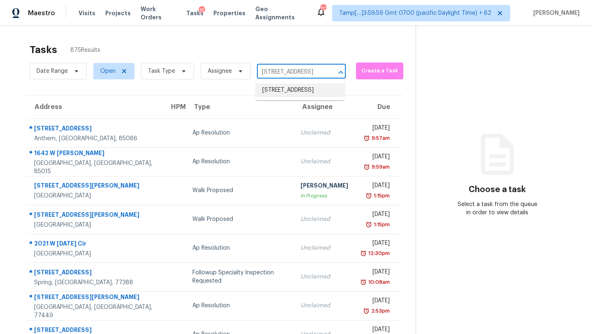
click at [290, 97] on li "[STREET_ADDRESS]" at bounding box center [300, 91] width 89 height 14
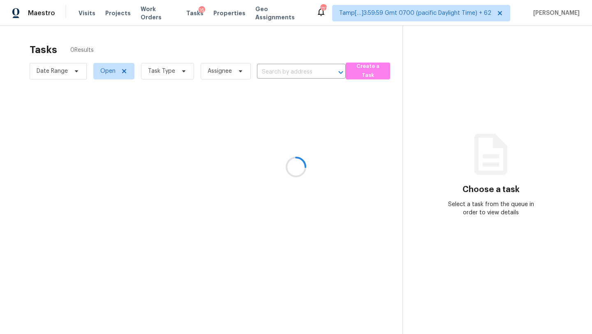
type input "[STREET_ADDRESS]"
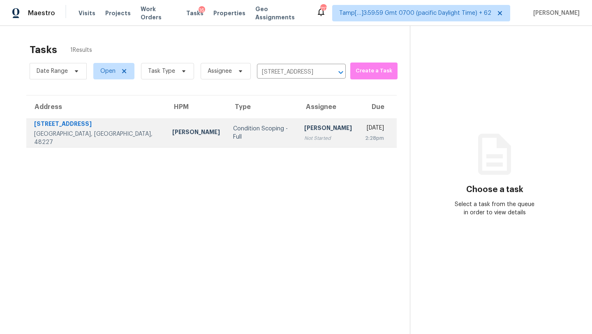
click at [359, 123] on td "[DATE] 2:28pm" at bounding box center [378, 132] width 38 height 29
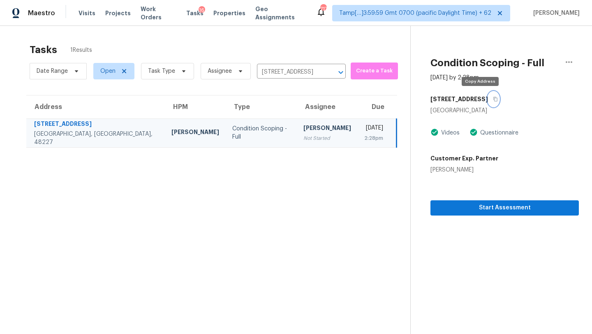
click at [494, 100] on icon "button" at bounding box center [496, 99] width 4 height 5
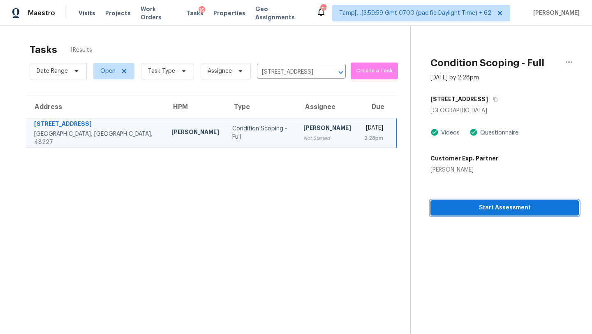
click at [457, 203] on span "Start Assessment" at bounding box center [504, 208] width 135 height 10
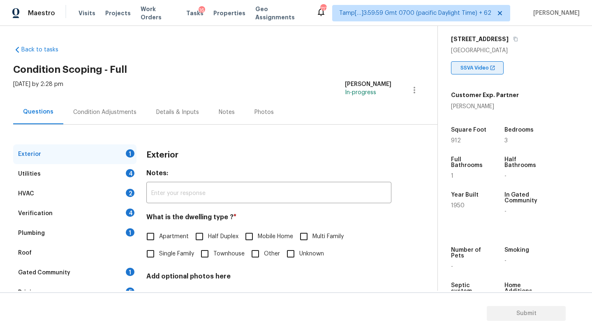
scroll to position [161, 0]
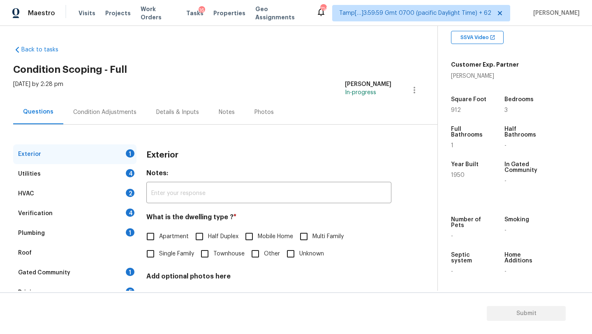
click at [164, 248] on label "Single Family" at bounding box center [168, 253] width 52 height 17
click at [159, 248] on input "Single Family" at bounding box center [150, 253] width 17 height 17
checkbox input "true"
click at [125, 272] on div "Gated Community 1" at bounding box center [74, 273] width 123 height 20
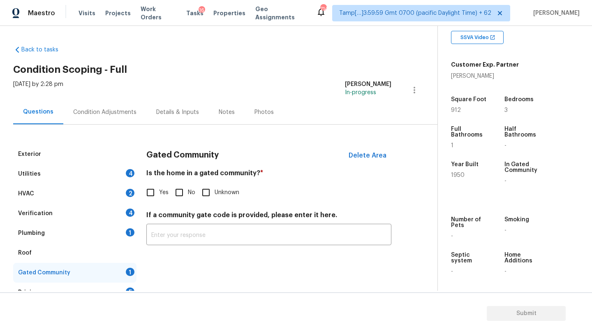
click at [173, 189] on input "No" at bounding box center [179, 192] width 17 height 17
checkbox input "true"
click at [35, 262] on div "Exterior Utilities 4 HVAC 2 Verification 4 Plumbing 1 Roof Gated Community Pric…" at bounding box center [74, 233] width 123 height 178
click at [65, 258] on div "Roof" at bounding box center [74, 253] width 123 height 20
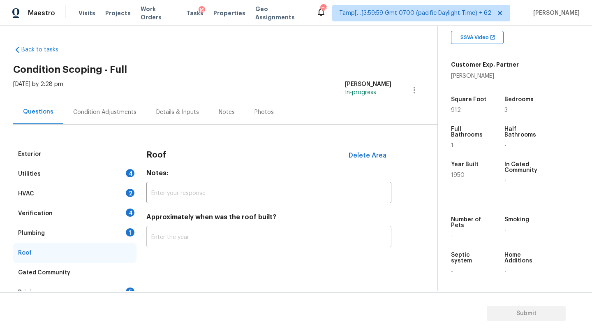
click at [183, 240] on input "text" at bounding box center [268, 237] width 245 height 19
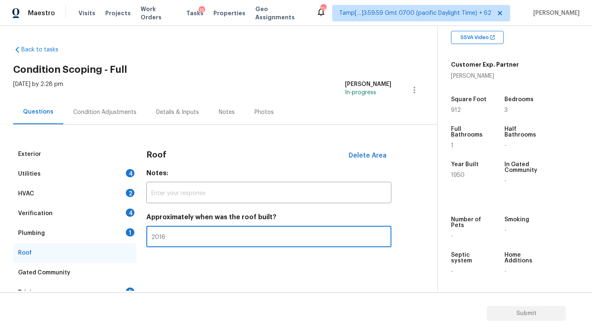
type input "2016"
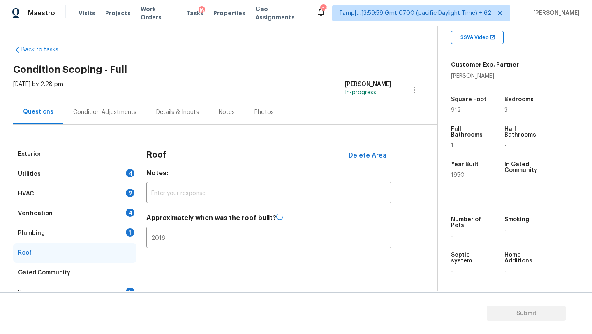
click at [126, 222] on div "Verification 4" at bounding box center [74, 214] width 123 height 20
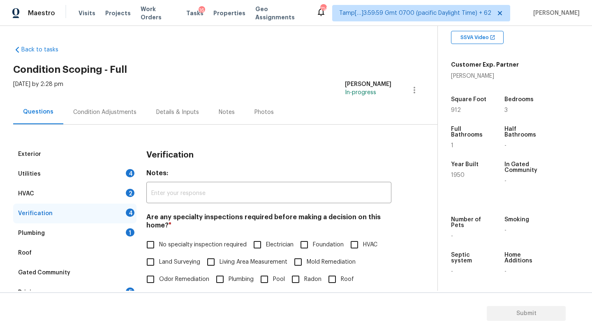
click at [126, 239] on div "Plumbing 1" at bounding box center [74, 233] width 123 height 20
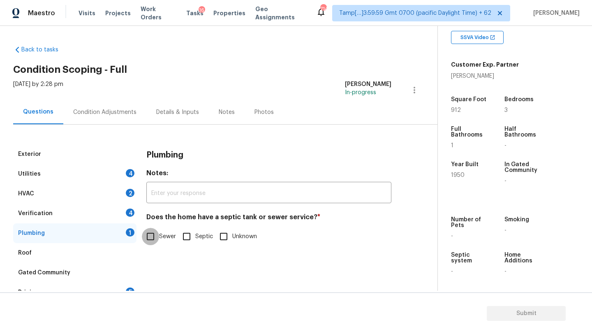
click at [156, 239] on input "Sewer" at bounding box center [150, 236] width 17 height 17
checkbox input "true"
click at [101, 213] on div "Verification 4" at bounding box center [74, 214] width 123 height 20
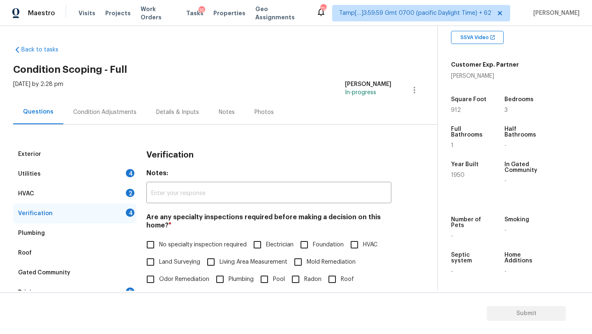
click at [177, 252] on label "No specialty inspection required" at bounding box center [194, 244] width 105 height 17
click at [159, 252] on input "No specialty inspection required" at bounding box center [150, 244] width 17 height 17
checkbox input "true"
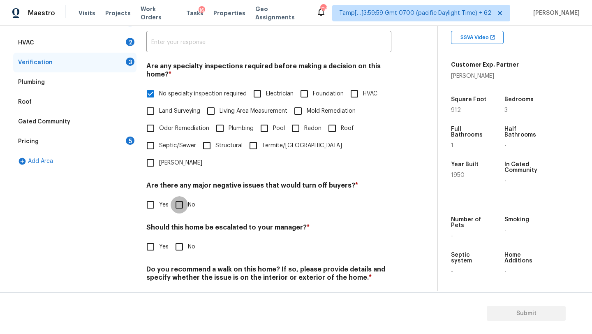
click at [183, 196] on input "No" at bounding box center [179, 204] width 17 height 17
checkbox input "true"
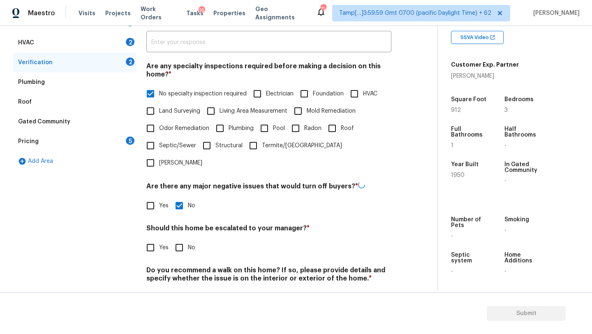
click at [183, 239] on input "No" at bounding box center [179, 247] width 17 height 17
checkbox input "true"
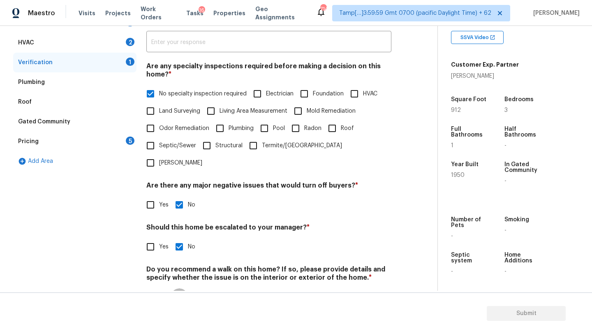
click at [178, 288] on input "No" at bounding box center [179, 296] width 17 height 17
checkbox input "true"
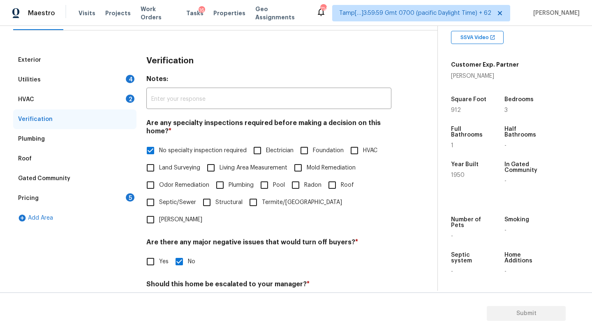
scroll to position [35, 0]
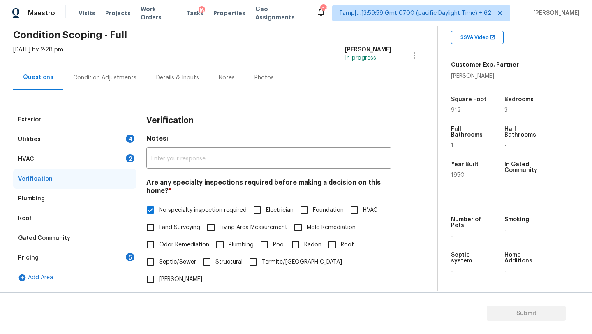
click at [107, 153] on div "HVAC 2" at bounding box center [74, 159] width 123 height 20
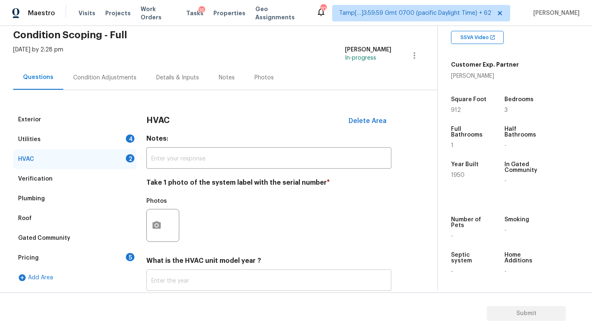
click at [171, 273] on input "text" at bounding box center [268, 281] width 245 height 19
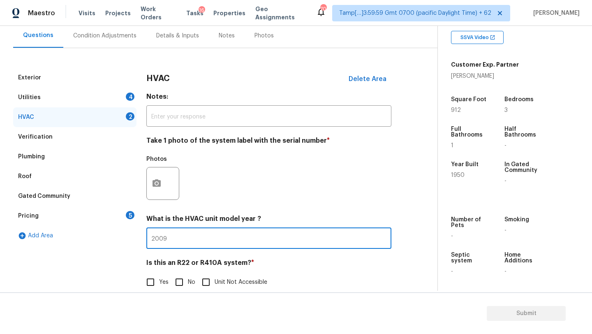
scroll to position [89, 0]
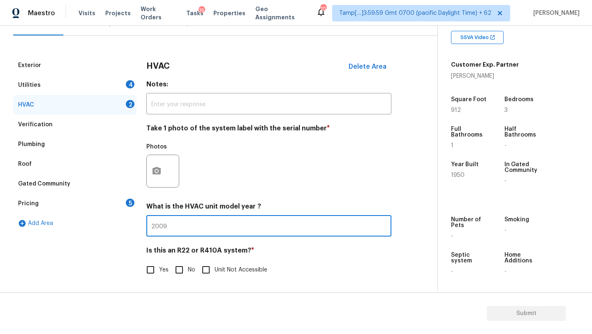
type input "2009"
click at [174, 269] on input "No" at bounding box center [179, 269] width 17 height 17
checkbox input "true"
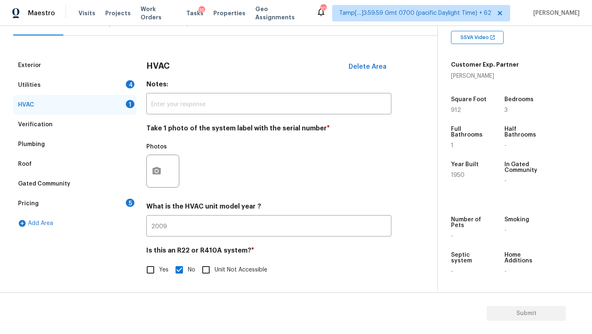
click at [81, 81] on div "Utilities 4" at bounding box center [74, 85] width 123 height 20
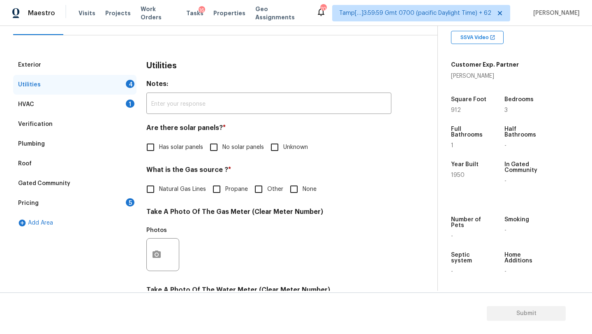
click at [225, 144] on span "No solar panels" at bounding box center [244, 147] width 42 height 9
click at [223, 144] on input "No solar panels" at bounding box center [213, 147] width 17 height 17
checkbox input "true"
click at [175, 179] on div "What is the Gas source ? * Natural Gas Lines Propane Other None" at bounding box center [268, 182] width 245 height 32
click at [175, 188] on span "Natural Gas Lines" at bounding box center [182, 189] width 47 height 9
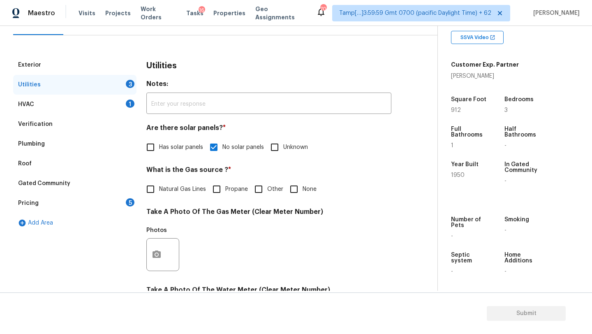
click at [159, 188] on input "Natural Gas Lines" at bounding box center [150, 189] width 17 height 17
checkbox input "true"
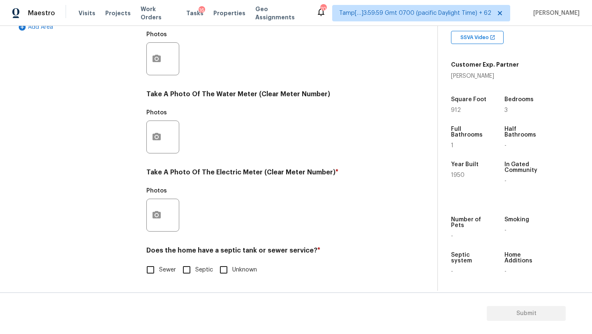
click at [166, 266] on span "Sewer" at bounding box center [167, 270] width 17 height 9
click at [159, 265] on input "Sewer" at bounding box center [150, 269] width 17 height 17
checkbox input "true"
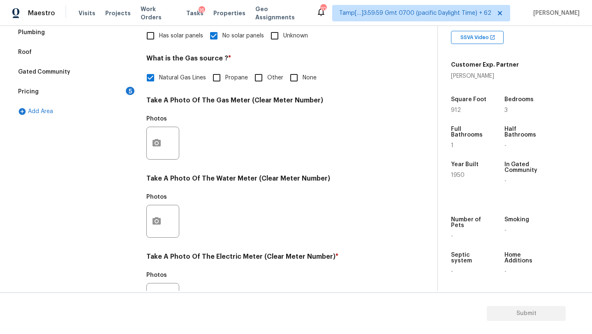
scroll to position [25, 0]
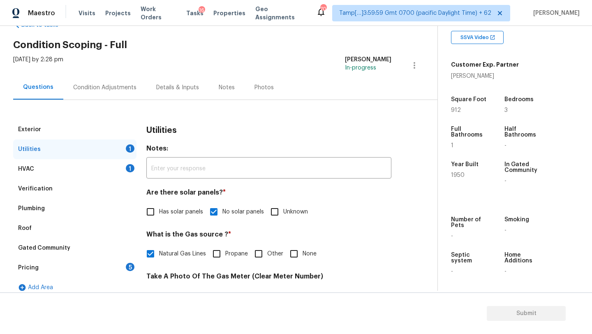
click at [132, 262] on div "Pricing 5" at bounding box center [74, 268] width 123 height 20
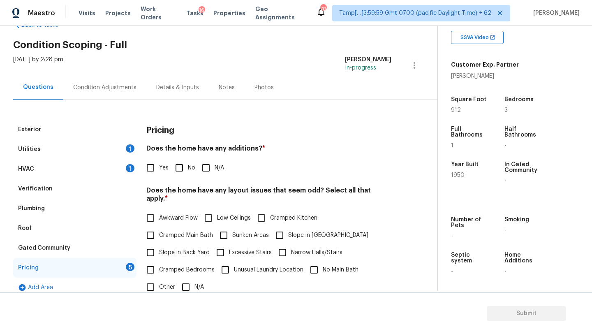
click at [189, 159] on label "No" at bounding box center [183, 167] width 25 height 17
click at [188, 159] on input "No" at bounding box center [179, 167] width 17 height 17
checkbox input "true"
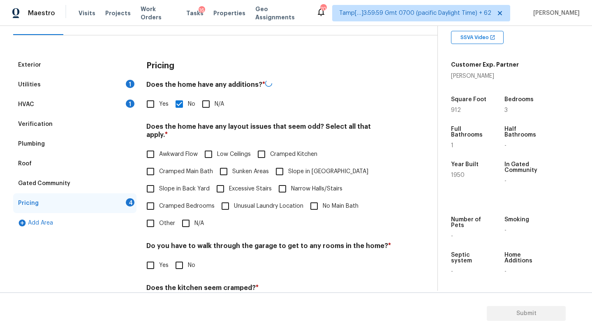
scroll to position [159, 0]
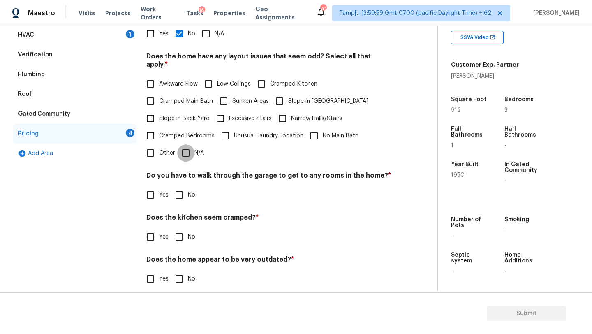
click at [189, 144] on input "N/A" at bounding box center [185, 152] width 17 height 17
checkbox input "true"
click at [179, 203] on div "Pricing Does the home have any additions? * Yes No N/A Does the home have any l…" at bounding box center [268, 142] width 245 height 313
click at [179, 228] on input "No" at bounding box center [179, 236] width 17 height 17
checkbox input "true"
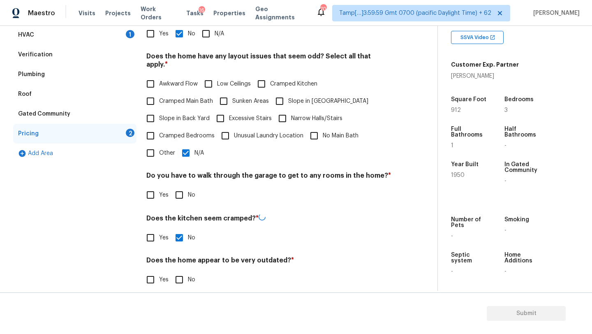
click at [179, 190] on input "No" at bounding box center [179, 194] width 17 height 17
checkbox input "true"
click at [180, 270] on input "No" at bounding box center [179, 278] width 17 height 17
checkbox input "true"
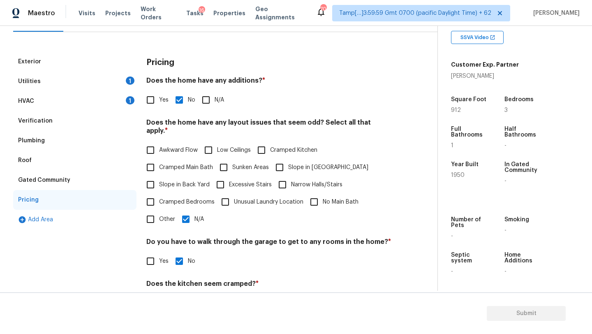
scroll to position [0, 0]
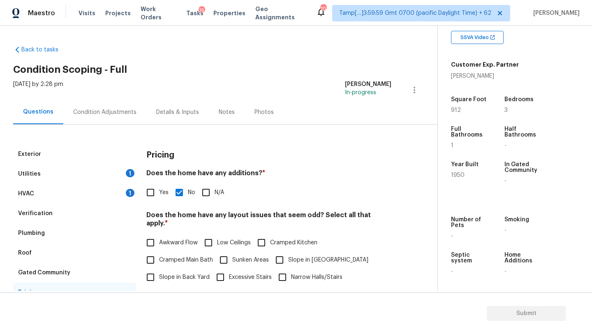
click at [127, 104] on div "Condition Adjustments" at bounding box center [104, 112] width 83 height 24
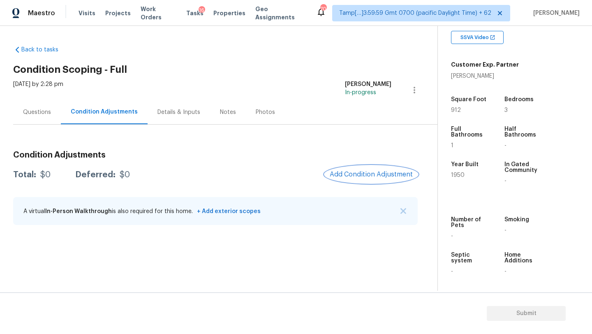
click at [365, 168] on button "Add Condition Adjustment" at bounding box center [371, 174] width 93 height 17
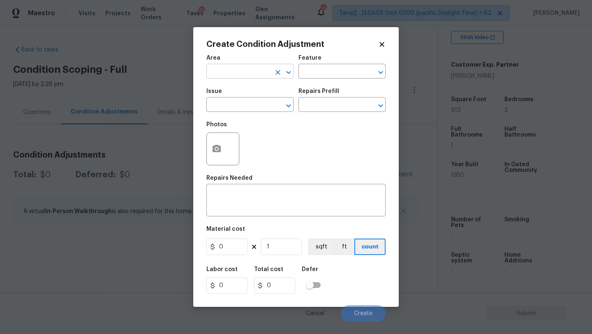
click at [235, 76] on input "text" at bounding box center [239, 72] width 64 height 13
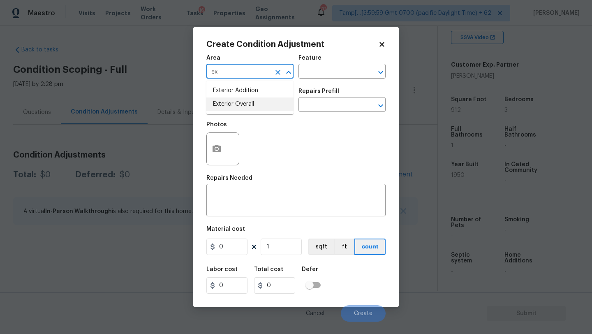
click at [240, 101] on li "Exterior Overall" at bounding box center [250, 104] width 87 height 14
type input "Exterior Overall"
click at [325, 70] on input "text" at bounding box center [331, 72] width 64 height 13
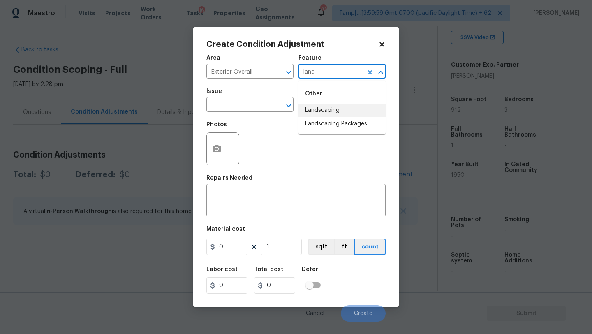
click at [336, 119] on li "Landscaping Packages" at bounding box center [342, 124] width 87 height 14
type input "Landscaping Packages"
click at [248, 95] on div "Issue" at bounding box center [250, 93] width 87 height 11
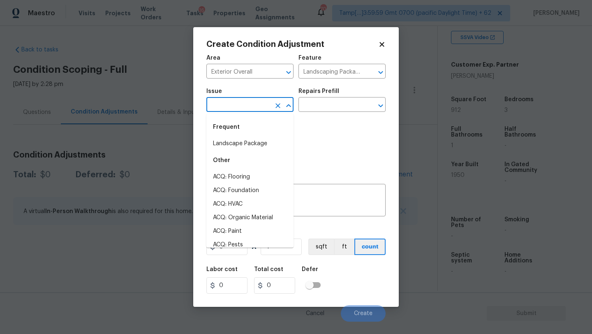
click at [248, 100] on input "text" at bounding box center [239, 105] width 64 height 13
click at [252, 148] on li "Landscape Package" at bounding box center [250, 144] width 87 height 14
type input "Landscape Package"
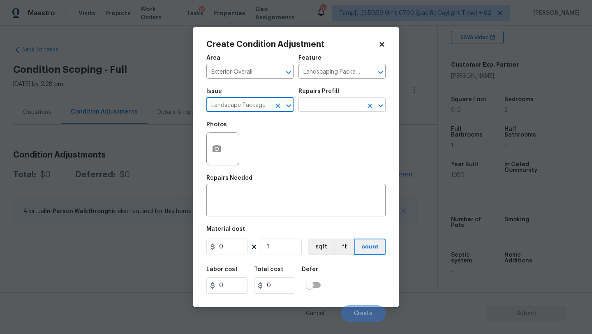
click at [334, 102] on input "text" at bounding box center [331, 105] width 64 height 13
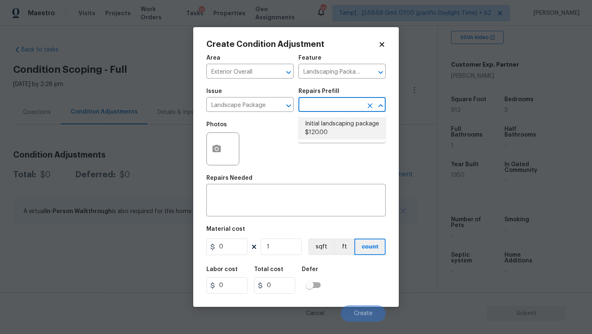
click at [328, 127] on li "Initial landscaping package $120.00" at bounding box center [342, 128] width 87 height 22
type input "Home Readiness Packages"
type textarea "Mowing of grass up to 6" in height. Mow, edge along driveways & sidewalks, trim…"
type input "120"
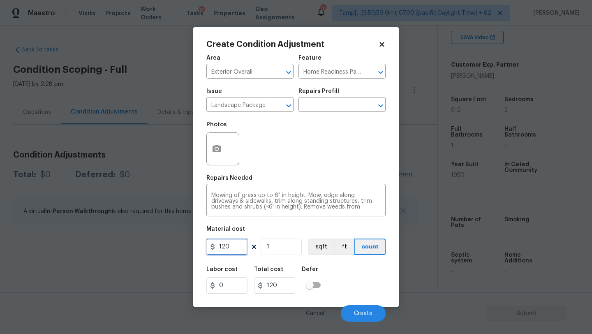
click at [234, 244] on input "120" at bounding box center [227, 247] width 41 height 16
type input "2000"
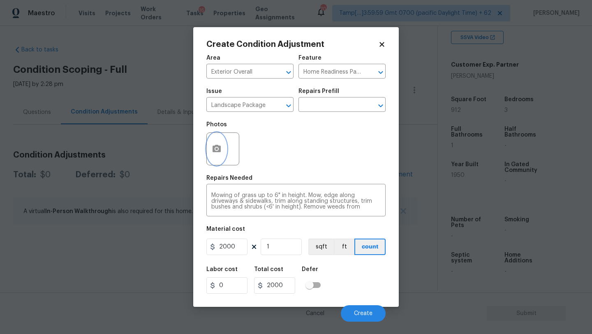
click at [225, 150] on button "button" at bounding box center [217, 149] width 20 height 32
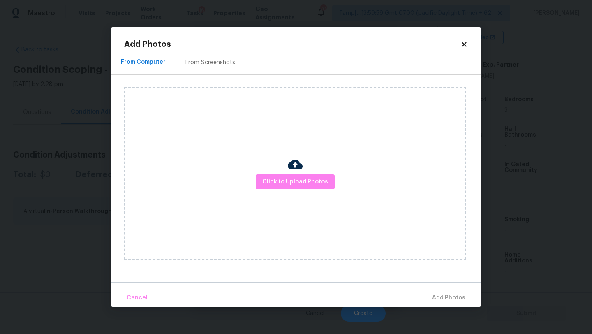
click at [212, 67] on div "From Screenshots" at bounding box center [211, 62] width 70 height 24
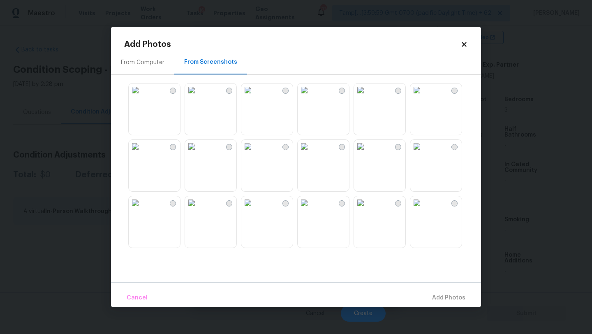
click at [367, 97] on img at bounding box center [360, 90] width 13 height 13
click at [198, 97] on img at bounding box center [191, 90] width 13 height 13
click at [367, 153] on img at bounding box center [360, 146] width 13 height 13
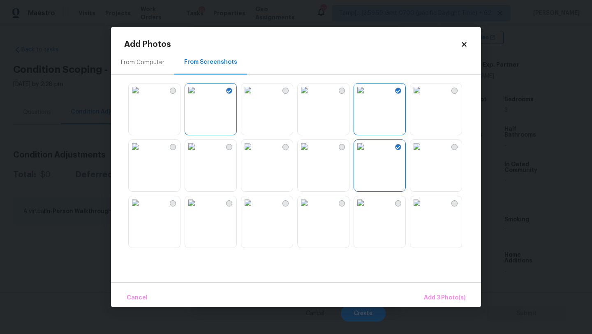
click at [367, 209] on img at bounding box center [360, 202] width 13 height 13
click at [424, 209] on img at bounding box center [417, 202] width 13 height 13
click at [439, 293] on span "Add 5 Photo(s)" at bounding box center [445, 298] width 42 height 10
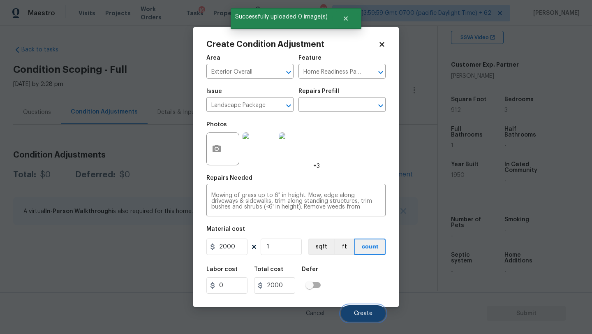
click at [364, 310] on button "Create" at bounding box center [363, 313] width 45 height 16
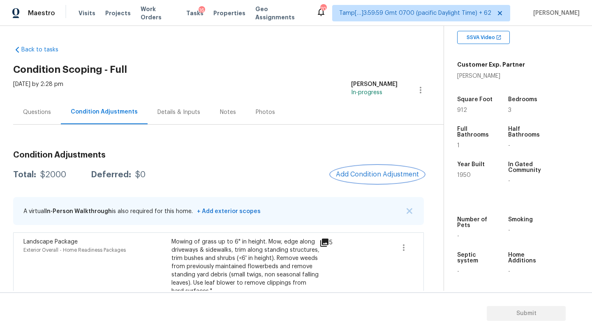
click at [377, 180] on button "Add Condition Adjustment" at bounding box center [377, 174] width 93 height 17
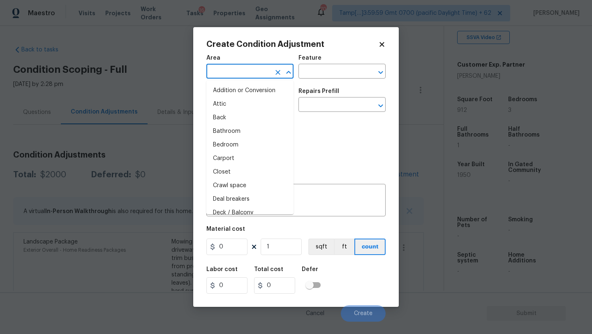
click at [235, 75] on input "text" at bounding box center [239, 72] width 64 height 13
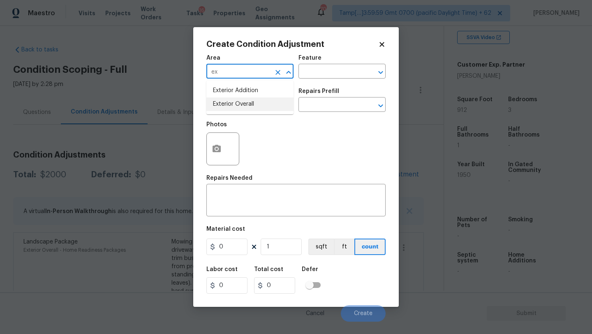
click at [240, 106] on li "Exterior Overall" at bounding box center [250, 104] width 87 height 14
type input "Exterior Overall"
click at [334, 76] on input "text" at bounding box center [331, 72] width 64 height 13
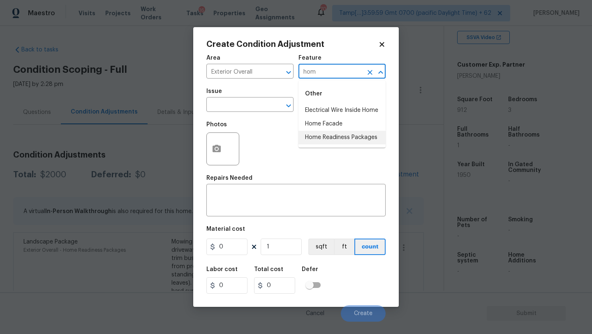
click at [342, 136] on li "Home Readiness Packages" at bounding box center [342, 138] width 87 height 14
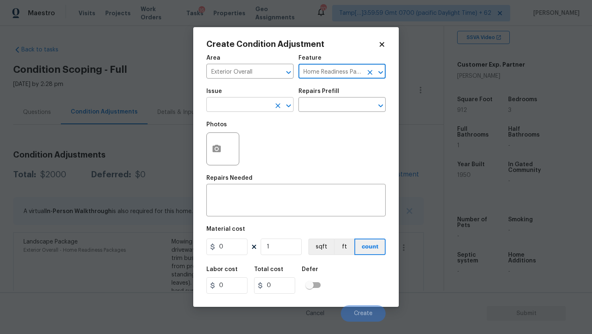
type input "Home Readiness Packages"
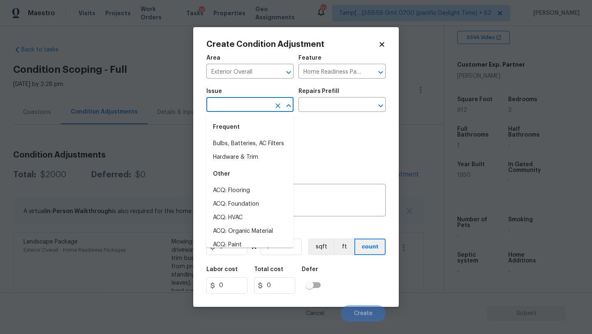
click at [248, 103] on input "text" at bounding box center [239, 105] width 64 height 13
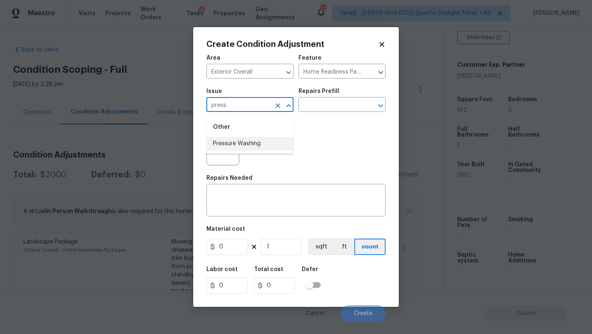
click at [250, 143] on li "Pressure Washing" at bounding box center [250, 144] width 87 height 14
type input "Pressure Washing"
click at [250, 199] on textarea at bounding box center [295, 201] width 169 height 17
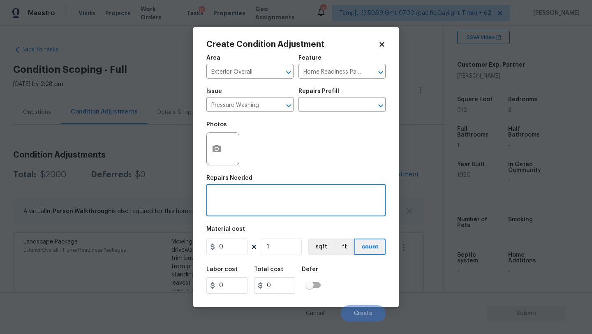
click at [267, 218] on div "Area Exterior Overall ​ Feature Home Readiness Packages ​ Issue Pressure Washin…" at bounding box center [296, 186] width 179 height 272
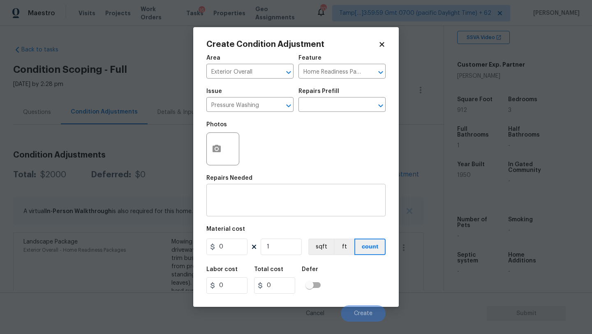
click at [270, 211] on div "x ​" at bounding box center [296, 201] width 179 height 30
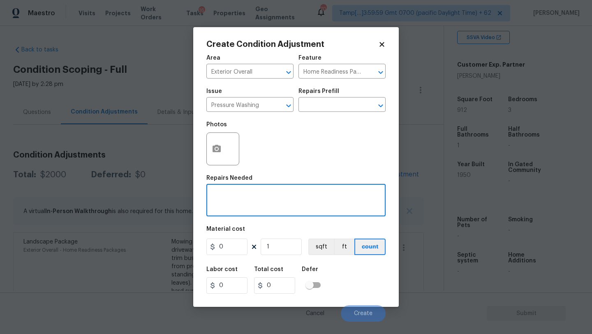
paste textarea "Pressure wash home, driveway, walkways/sidewalks and patio. Must use a surface …"
type textarea "Pressure wash home, driveway, walkways/sidewalks and patio. Must use a surface …"
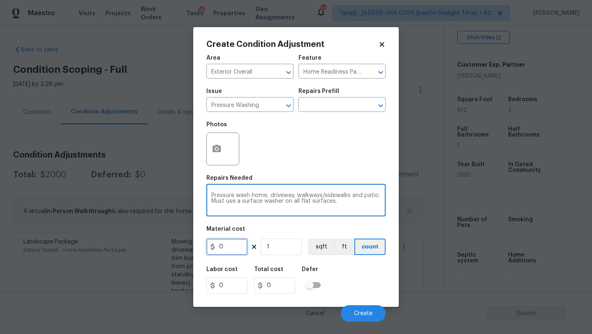
click at [230, 248] on input "0" at bounding box center [227, 247] width 41 height 16
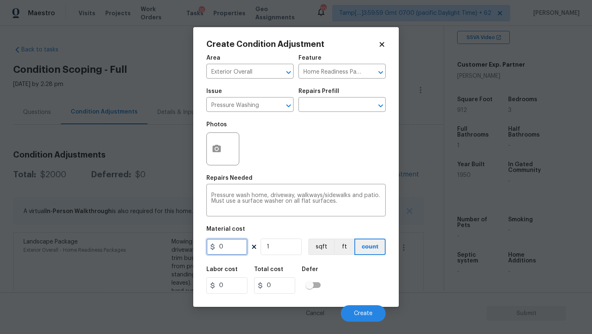
click at [230, 248] on input "0" at bounding box center [227, 247] width 41 height 16
type input "400"
click at [354, 304] on div "Cancel Create" at bounding box center [296, 310] width 179 height 23
click at [355, 309] on button "Create" at bounding box center [363, 313] width 45 height 16
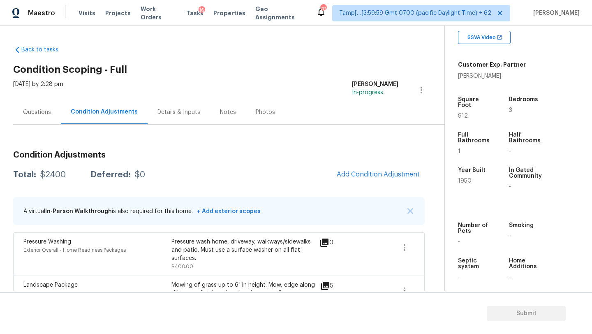
click at [44, 97] on div "[DATE] by 2:28 pm" at bounding box center [38, 90] width 50 height 20
click at [44, 109] on div "Questions" at bounding box center [37, 112] width 28 height 8
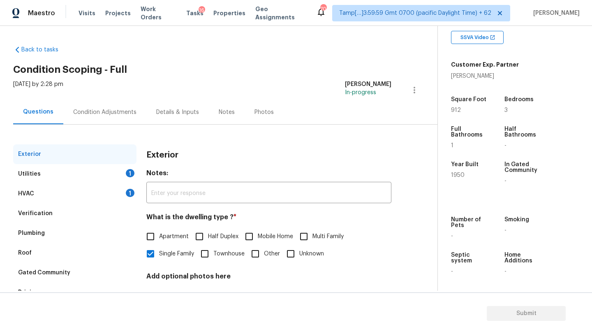
click at [51, 214] on div "Verification" at bounding box center [74, 214] width 123 height 20
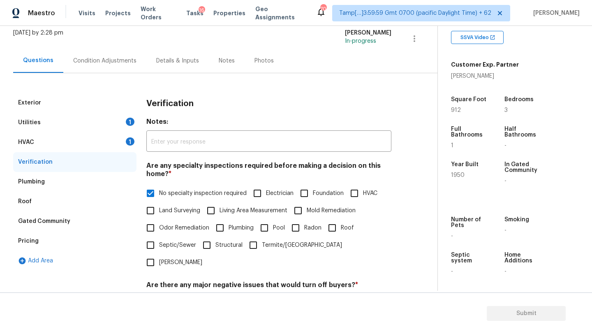
scroll to position [116, 0]
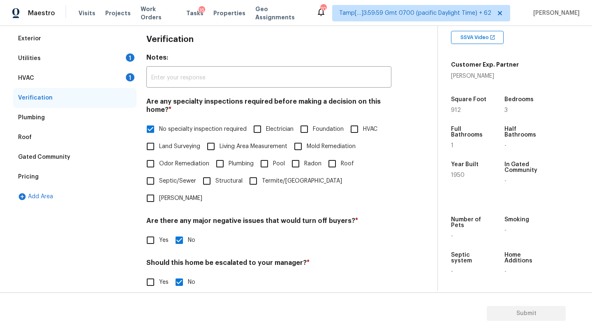
click at [307, 129] on input "Foundation" at bounding box center [304, 129] width 17 height 17
checkbox input "true"
click at [153, 128] on input "No specialty inspection required" at bounding box center [150, 129] width 17 height 17
checkbox input "false"
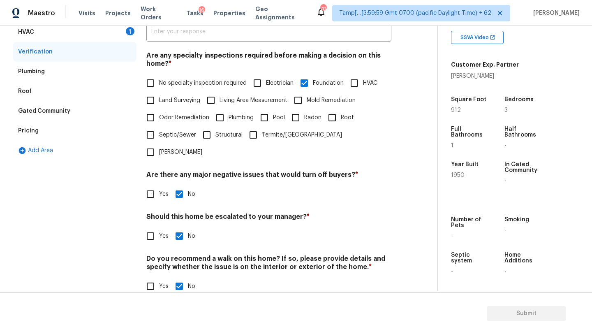
scroll to position [161, 0]
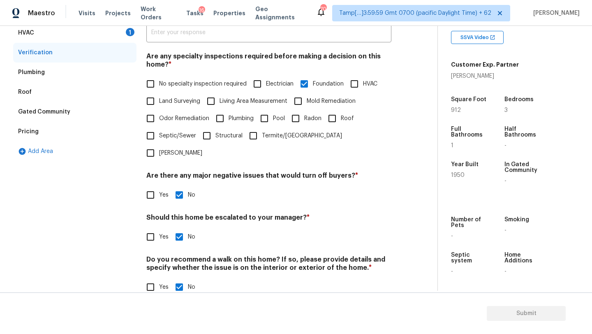
click at [155, 234] on div "Verification Notes: ​ Are any specialty inspections required before making a de…" at bounding box center [268, 145] width 245 height 322
click at [156, 228] on input "Yes" at bounding box center [150, 236] width 17 height 17
checkbox input "true"
checkbox input "false"
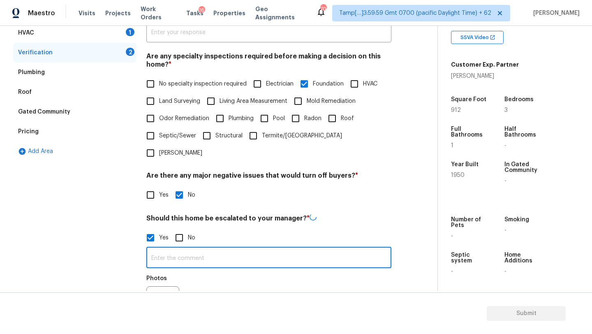
click at [156, 249] on input "text" at bounding box center [268, 258] width 245 height 19
paste input "Foundation issues likely present, such as moderate but noticeable exterior or i…"
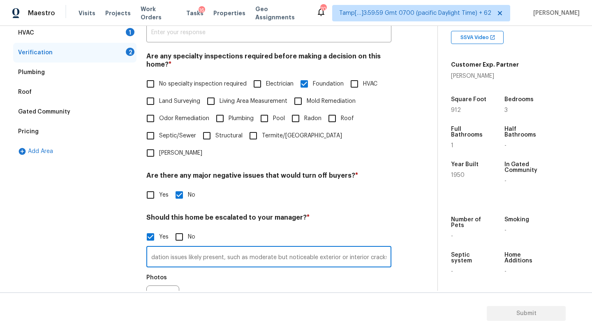
type input "Foundation issues likely present, such as moderate but noticeable exterior or i…"
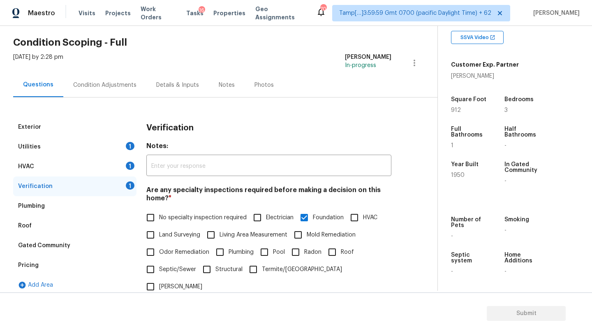
scroll to position [0, 0]
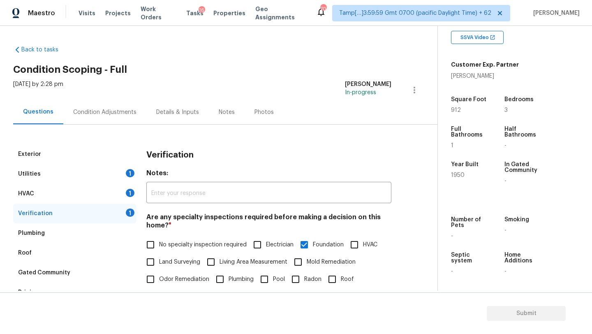
click at [118, 111] on div "Condition Adjustments" at bounding box center [104, 112] width 63 height 8
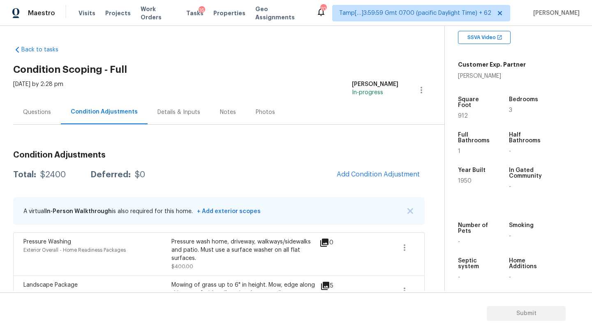
click at [367, 164] on div "Condition Adjustments Total: $2400 Deferred: $0 Add Condition Adjustment A virt…" at bounding box center [219, 248] width 412 height 208
click at [364, 179] on button "Add Condition Adjustment" at bounding box center [378, 174] width 93 height 17
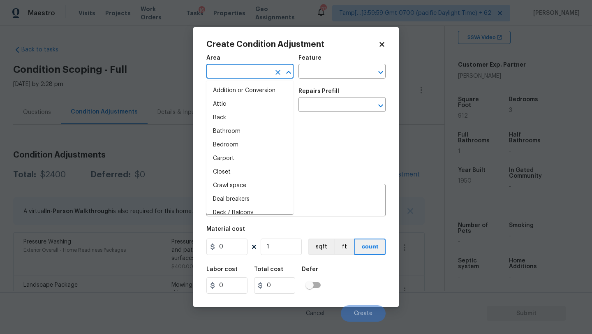
click at [233, 74] on input "text" at bounding box center [239, 72] width 64 height 13
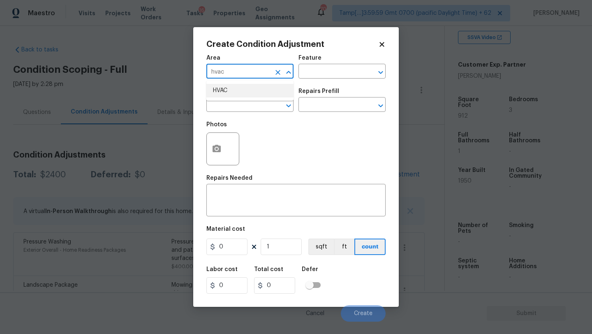
click at [235, 91] on li "HVAC" at bounding box center [250, 91] width 87 height 14
type input "HVAC"
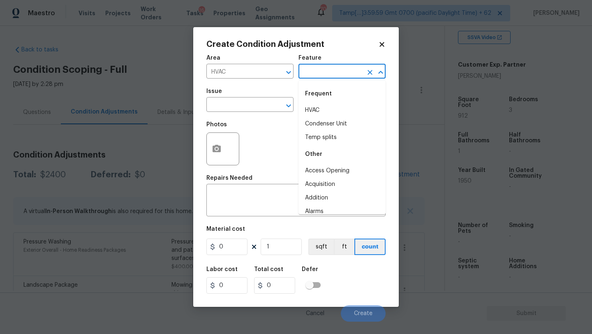
click at [322, 67] on input "text" at bounding box center [331, 72] width 64 height 13
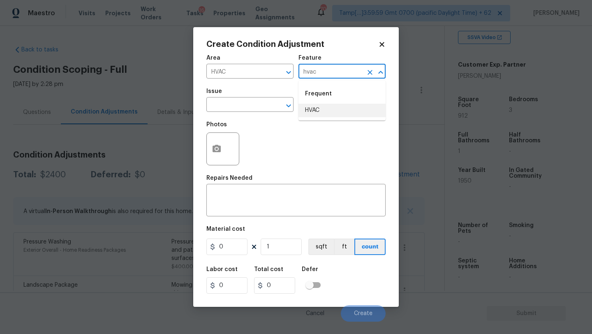
drag, startPoint x: 323, startPoint y: 108, endPoint x: 315, endPoint y: 108, distance: 7.8
click at [323, 108] on li "HVAC" at bounding box center [342, 111] width 87 height 14
click at [272, 108] on div at bounding box center [282, 106] width 21 height 12
type input "HVAC"
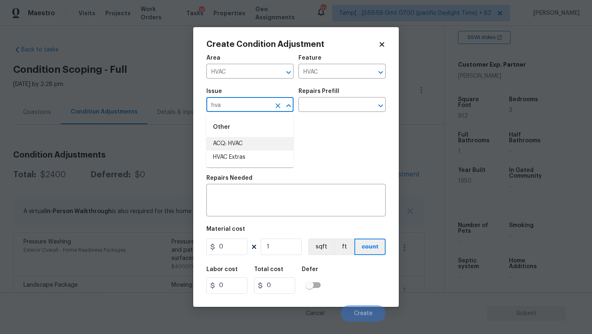
click at [249, 149] on li "ACQ: HVAC" at bounding box center [250, 144] width 87 height 14
type input "ACQ: HVAC"
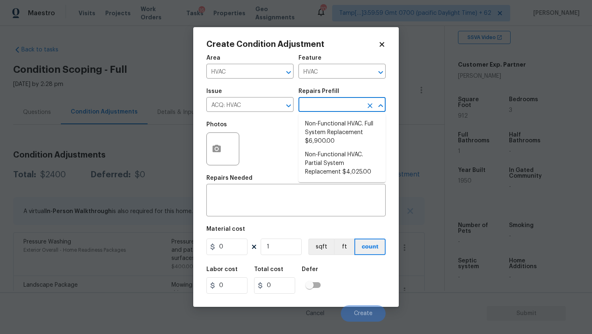
click at [312, 107] on input "text" at bounding box center [331, 105] width 64 height 13
click at [323, 138] on li "Non-Functional HVAC. Full System Replacement $6,900.00" at bounding box center [342, 132] width 87 height 31
type input "Acquisition"
type textarea "Acquisition Scope: Full System Replacement"
type input "6900"
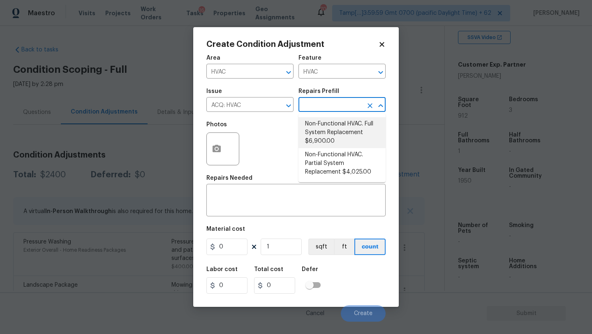
type input "6900"
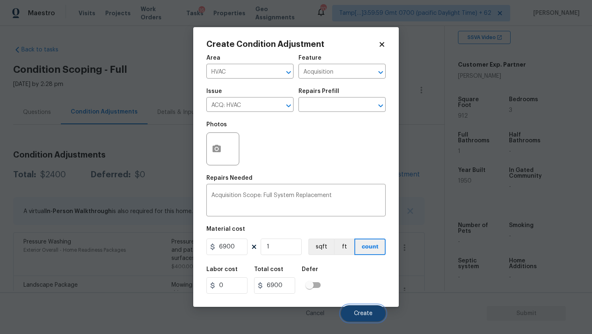
click at [352, 308] on button "Create" at bounding box center [363, 313] width 45 height 16
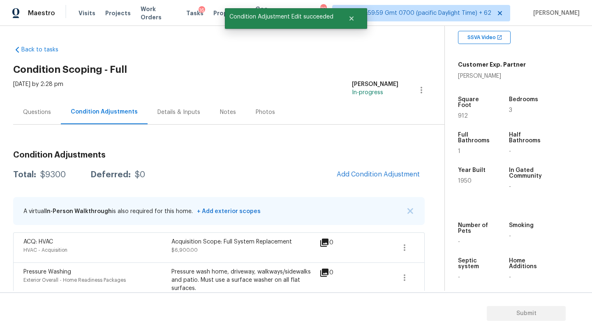
click at [347, 78] on div "Back to tasks Condition Scoping - Full [DATE] by 2:28 pm [PERSON_NAME] In-progr…" at bounding box center [229, 212] width 432 height 346
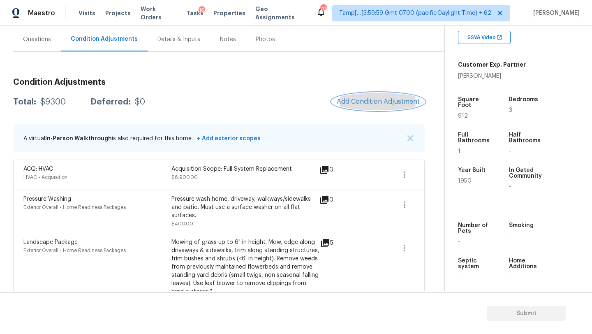
click at [363, 108] on button "Add Condition Adjustment" at bounding box center [378, 101] width 93 height 17
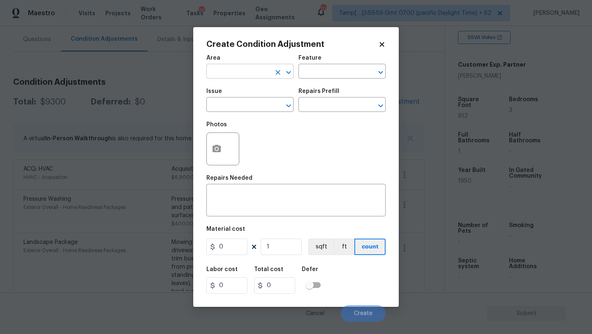
click at [242, 73] on input "text" at bounding box center [239, 72] width 64 height 13
click at [239, 86] on li "Roof" at bounding box center [250, 91] width 87 height 14
type input "Roof"
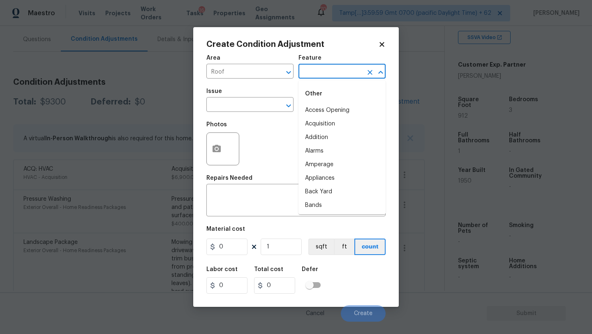
click at [323, 66] on input "text" at bounding box center [331, 72] width 64 height 13
click at [318, 130] on li "Roof" at bounding box center [342, 124] width 87 height 14
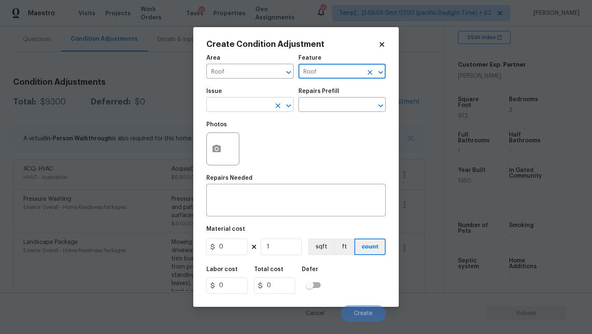
click at [273, 107] on button "Clear" at bounding box center [278, 106] width 12 height 12
type input "Roof"
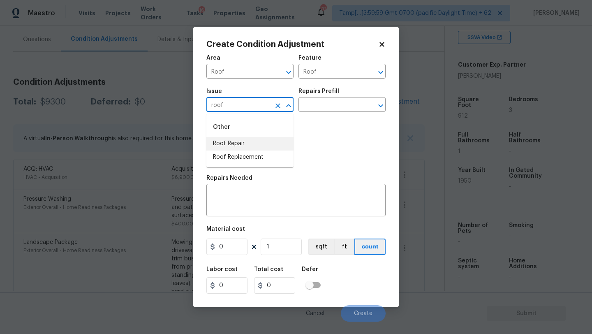
click at [265, 144] on li "Roof Repair" at bounding box center [250, 144] width 87 height 14
type input "Roof Repair"
click at [278, 107] on icon "Clear" at bounding box center [278, 106] width 8 height 8
click at [250, 107] on input "text" at bounding box center [239, 105] width 64 height 13
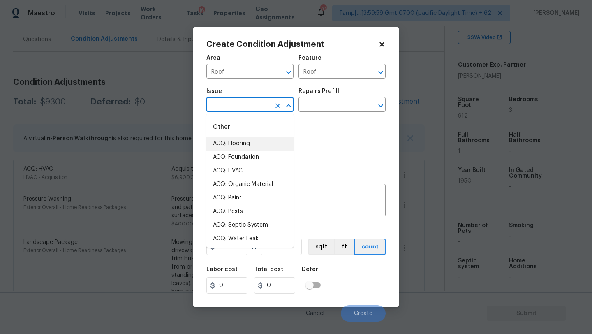
click at [329, 142] on div "Photos" at bounding box center [296, 143] width 179 height 53
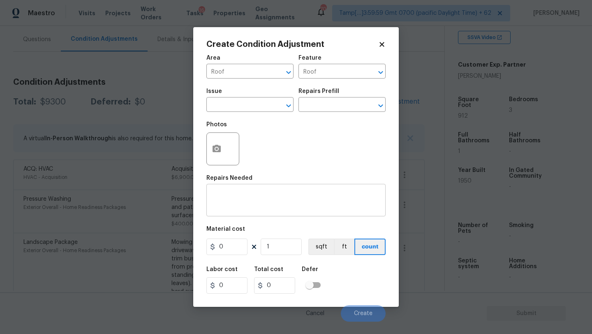
click at [318, 193] on textarea at bounding box center [295, 201] width 169 height 17
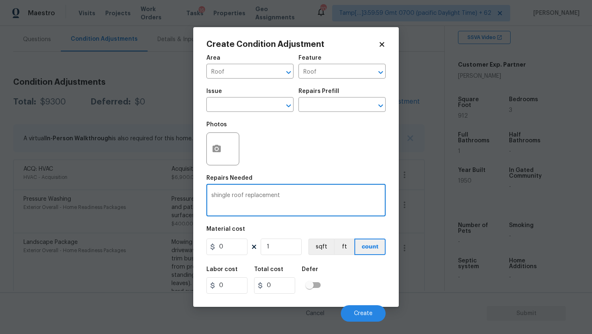
type textarea "shingle roof replacement"
click at [225, 251] on input "0" at bounding box center [227, 247] width 41 height 16
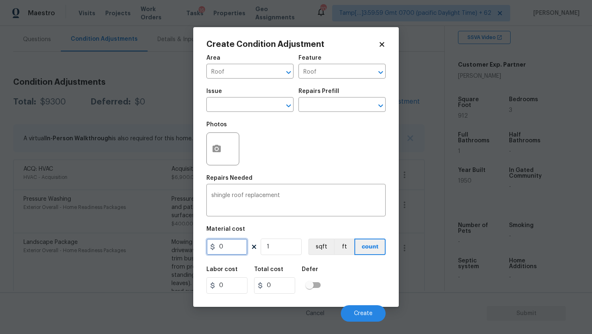
click at [225, 251] on input "0" at bounding box center [227, 247] width 41 height 16
type input "460"
click at [274, 253] on input "1" at bounding box center [281, 247] width 41 height 16
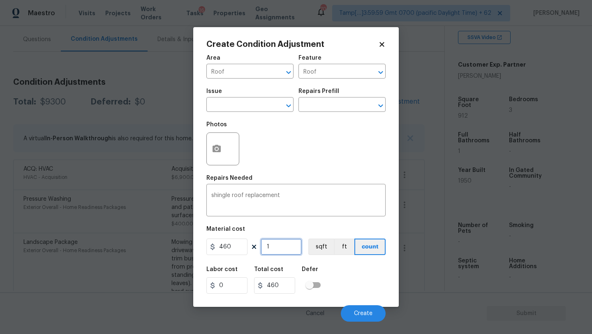
type input "9"
type input "4140"
type input "9"
click at [368, 293] on div "Labor cost 0 Total cost 4140 Defer" at bounding box center [296, 280] width 179 height 37
click at [368, 313] on span "Create" at bounding box center [363, 314] width 19 height 6
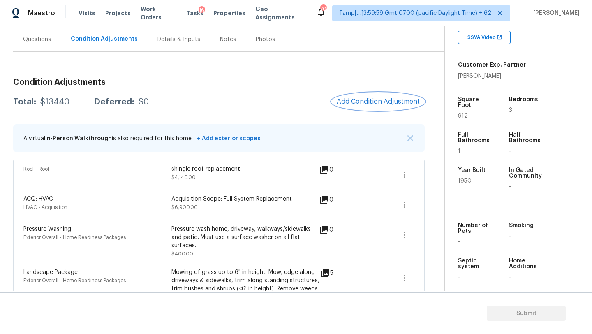
click at [374, 103] on span "Add Condition Adjustment" at bounding box center [378, 101] width 83 height 7
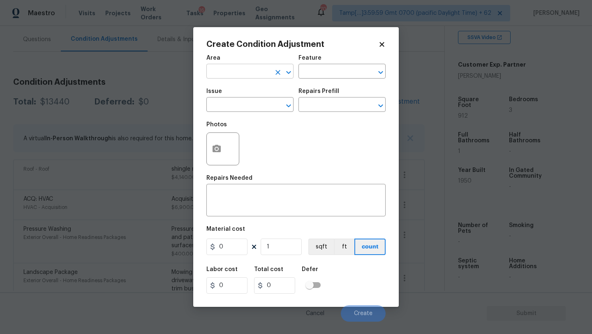
click at [237, 75] on input "text" at bounding box center [239, 72] width 64 height 13
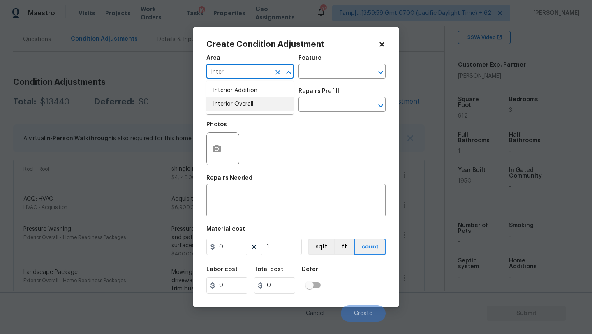
click at [260, 104] on li "Interior Overall" at bounding box center [250, 104] width 87 height 14
type input "Interior Overall"
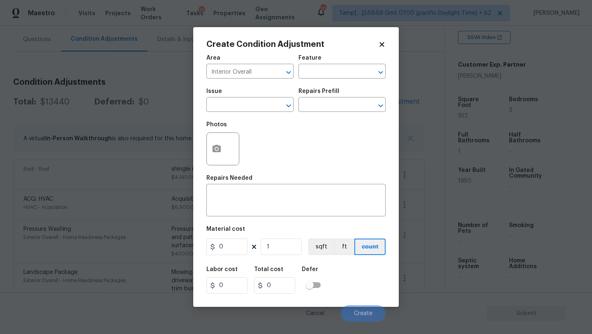
click at [348, 49] on div "Create Condition Adjustment Area Interior Overall ​ Feature ​ Issue ​ Repairs P…" at bounding box center [296, 166] width 179 height 253
click at [341, 74] on input "text" at bounding box center [331, 72] width 64 height 13
click at [323, 110] on li "Odor" at bounding box center [342, 111] width 87 height 14
type input "Odor"
click at [237, 110] on input "text" at bounding box center [239, 105] width 64 height 13
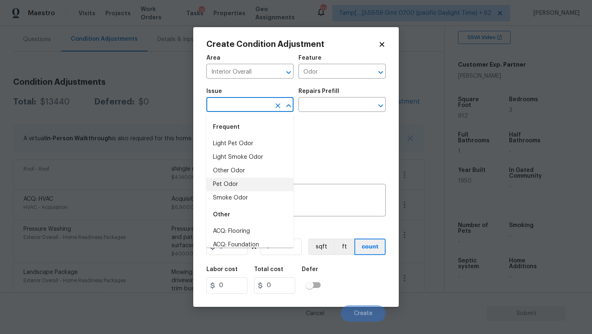
click at [229, 189] on li "Pet Odor" at bounding box center [250, 185] width 87 height 14
type input "Pet Odor"
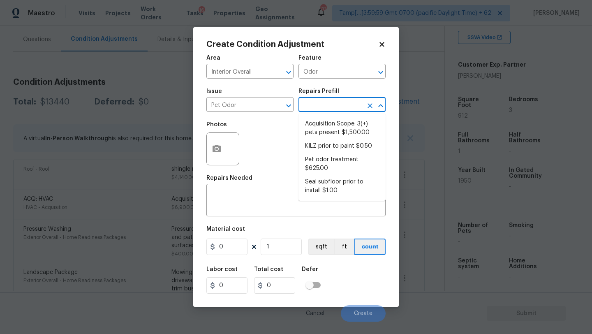
click at [335, 106] on input "text" at bounding box center [331, 105] width 64 height 13
click at [325, 135] on li "Acquisition Scope: 3(+) pets present $1,500.00" at bounding box center [342, 128] width 87 height 22
type textarea "Acquisition Scope: 3(+) pets present"
type input "1500"
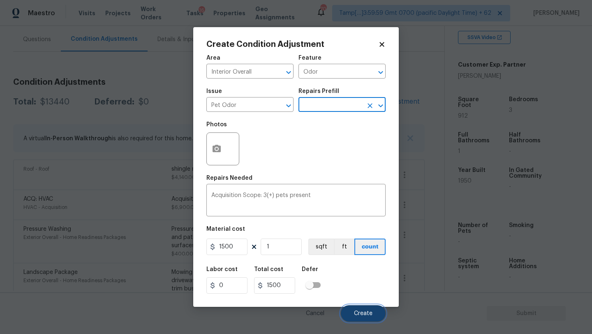
click at [358, 317] on button "Create" at bounding box center [363, 313] width 45 height 16
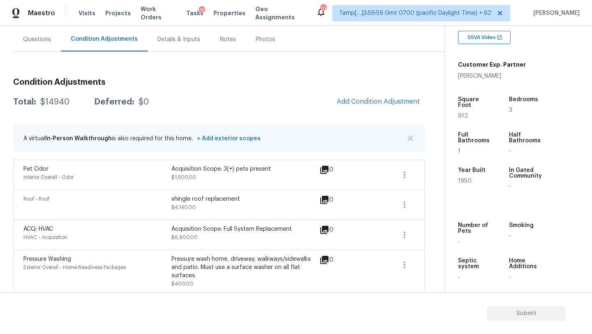
click at [53, 40] on div "Questions" at bounding box center [37, 39] width 48 height 24
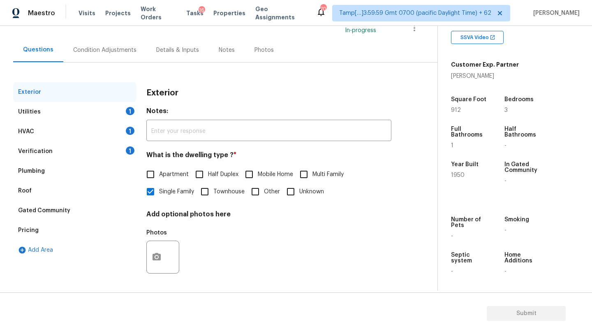
click at [50, 152] on div "Verification 1" at bounding box center [74, 152] width 123 height 20
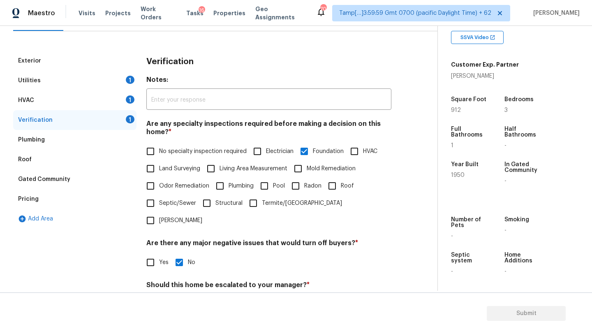
scroll to position [109, 0]
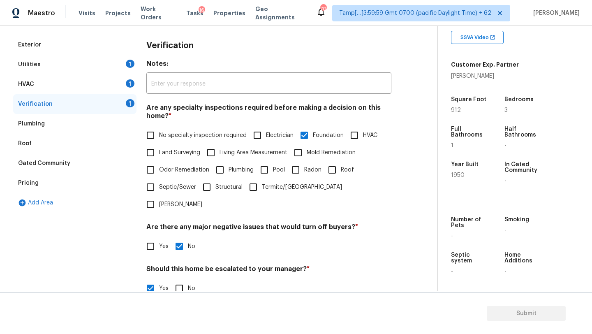
click at [322, 144] on label "Foundation" at bounding box center [320, 135] width 48 height 17
click at [313, 144] on input "Foundation" at bounding box center [304, 135] width 17 height 17
checkbox input "false"
click at [319, 156] on span "Mold Remediation" at bounding box center [331, 153] width 49 height 9
click at [307, 156] on input "Mold Remediation" at bounding box center [298, 153] width 17 height 17
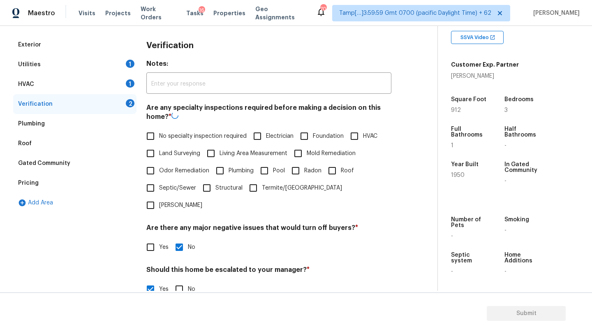
checkbox input "true"
click at [318, 139] on span "Foundation" at bounding box center [328, 135] width 31 height 9
click at [313, 139] on input "Foundation" at bounding box center [304, 135] width 17 height 17
checkbox input "true"
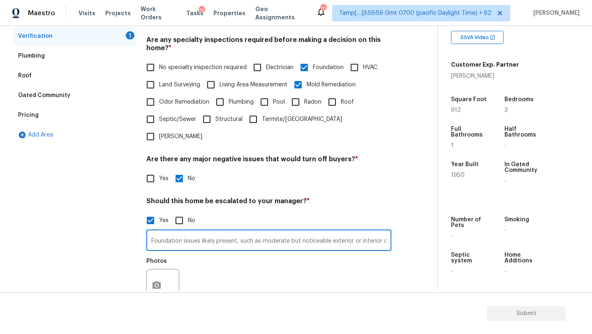
click at [368, 232] on input "Foundation issues likely present, such as moderate but noticeable exterior or i…" at bounding box center [268, 241] width 245 height 19
click at [157, 105] on input "Odor Remediation" at bounding box center [150, 101] width 17 height 17
checkbox input "true"
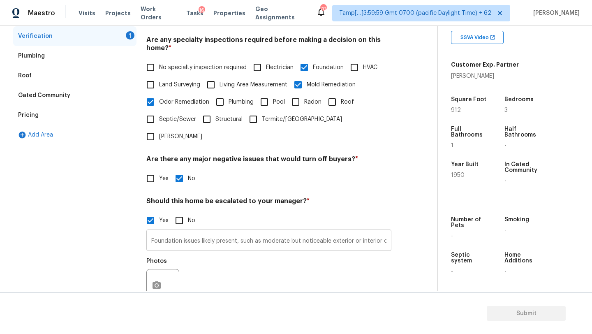
click at [350, 232] on input "Foundation issues likely present, such as moderate but noticeable exterior or i…" at bounding box center [268, 241] width 245 height 19
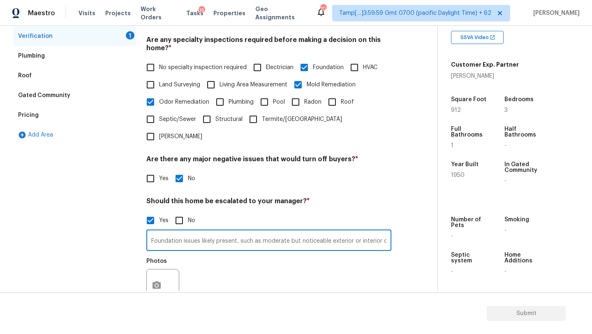
scroll to position [0, 13]
click at [333, 104] on input "Roof" at bounding box center [332, 101] width 17 height 17
checkbox input "true"
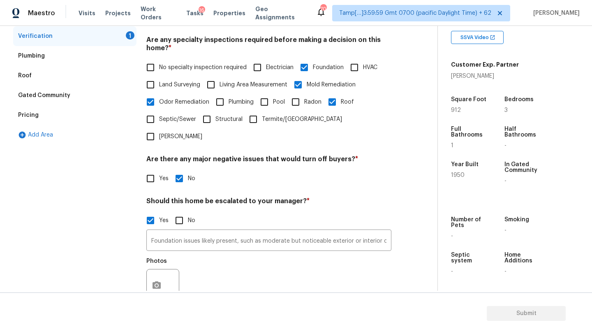
click at [355, 63] on input "HVAC" at bounding box center [354, 67] width 17 height 17
checkbox input "true"
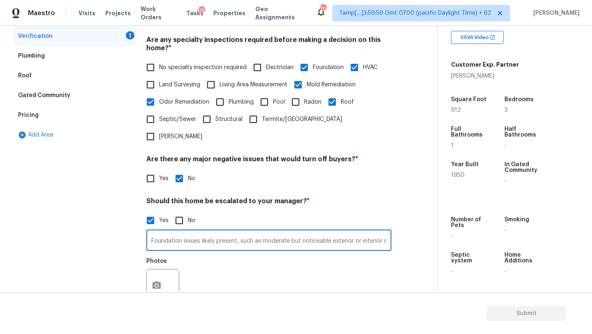
click at [369, 232] on input "Foundation issues likely present, such as moderate but noticeable exterior or i…" at bounding box center [268, 241] width 245 height 19
click at [388, 232] on input "Foundation issues likely present, such as moderate but noticeable exterior or i…" at bounding box center [268, 241] width 245 height 19
paste input "Sitting water in basement, musty smell and growth on walls"
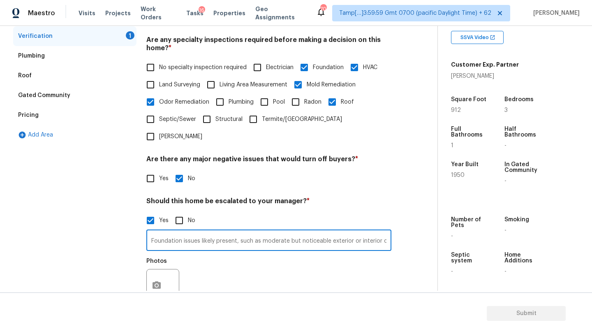
click at [343, 232] on input "Foundation issues likely present, such as moderate but noticeable exterior or i…" at bounding box center [268, 241] width 245 height 19
click at [387, 232] on input "Foundation issues likely present, such as moderate but noticeable exterior or i…" at bounding box center [268, 241] width 245 height 19
type input "Foundation issues likely present, such as moderate but noticeable exterior or i…"
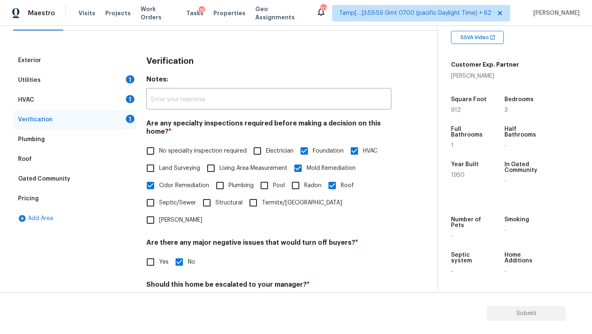
scroll to position [0, 0]
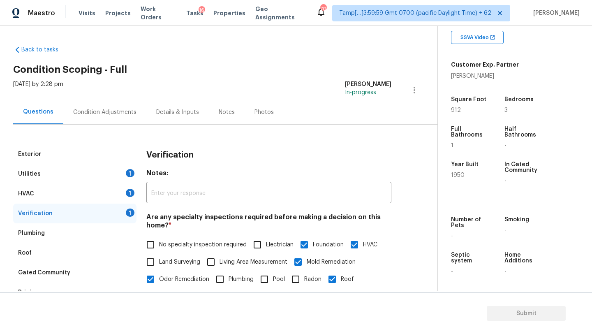
click at [120, 171] on div "Utilities 1" at bounding box center [74, 174] width 123 height 20
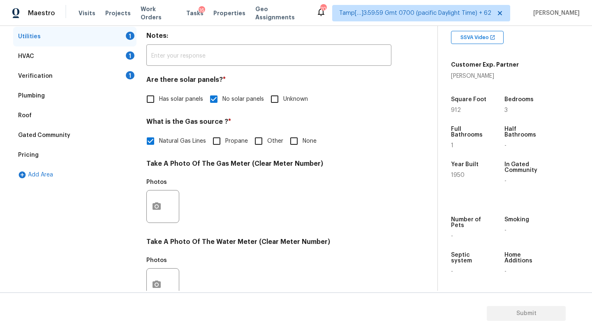
scroll to position [53, 0]
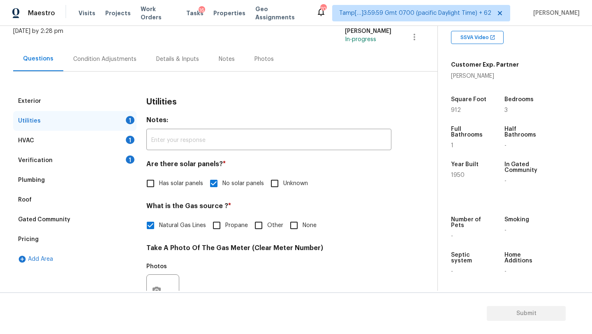
click at [84, 64] on div "Condition Adjustments" at bounding box center [104, 59] width 83 height 24
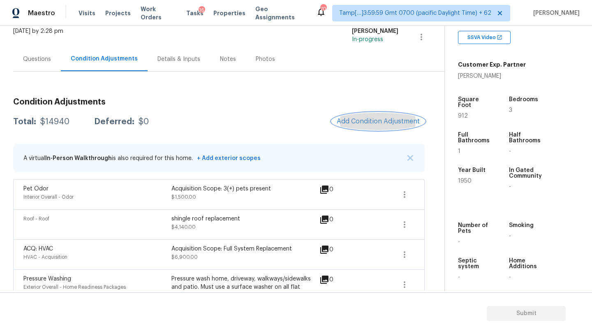
click at [379, 122] on span "Add Condition Adjustment" at bounding box center [378, 121] width 83 height 7
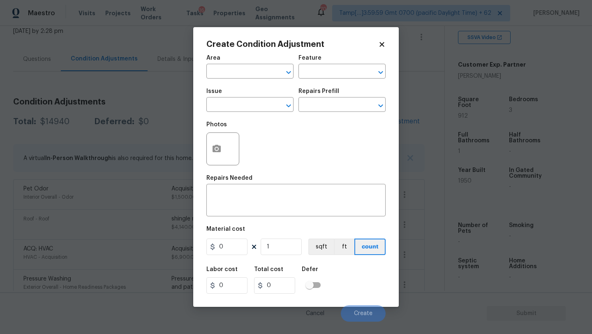
click at [245, 62] on div "Area" at bounding box center [250, 60] width 87 height 11
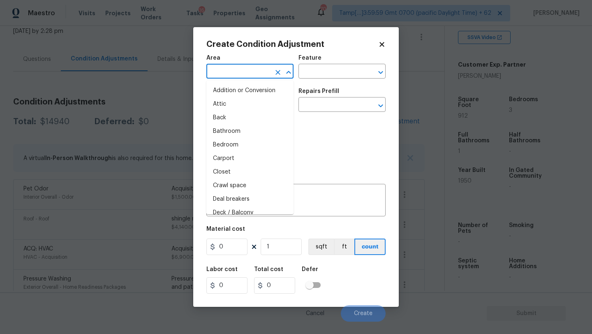
click at [245, 74] on input "text" at bounding box center [239, 72] width 64 height 13
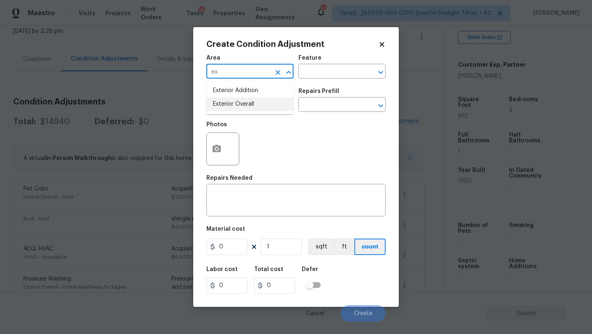
drag, startPoint x: 246, startPoint y: 96, endPoint x: 246, endPoint y: 106, distance: 10.3
click at [246, 107] on ul "Exterior Addition Exterior Overall" at bounding box center [250, 98] width 87 height 34
click at [246, 106] on li "Exterior Overall" at bounding box center [250, 104] width 87 height 14
type input "Exterior Overall"
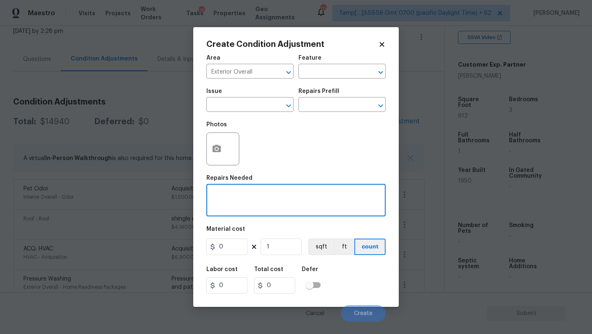
click at [248, 195] on textarea at bounding box center [295, 201] width 169 height 17
type textarea "front deck repainting"
click at [231, 246] on input "0" at bounding box center [227, 247] width 41 height 16
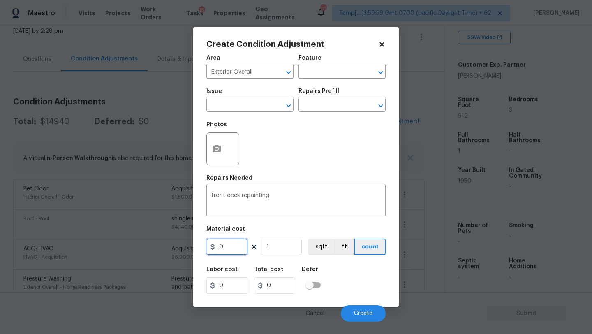
click at [231, 246] on input "0" at bounding box center [227, 247] width 41 height 16
type input "800"
click at [220, 143] on button "button" at bounding box center [217, 149] width 20 height 32
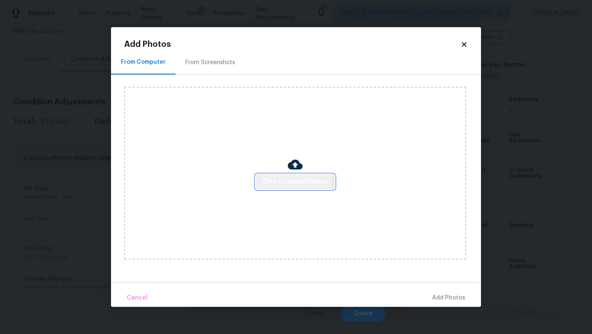
click at [289, 184] on span "Click to Upload Photos" at bounding box center [295, 182] width 66 height 10
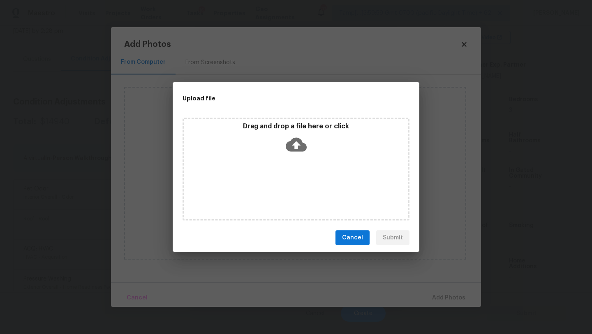
click at [289, 141] on icon at bounding box center [296, 145] width 21 height 14
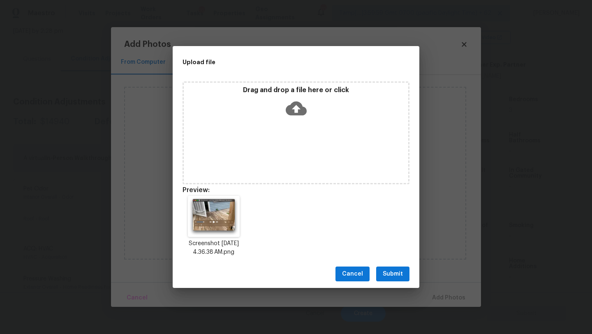
click at [399, 273] on span "Submit" at bounding box center [393, 274] width 20 height 10
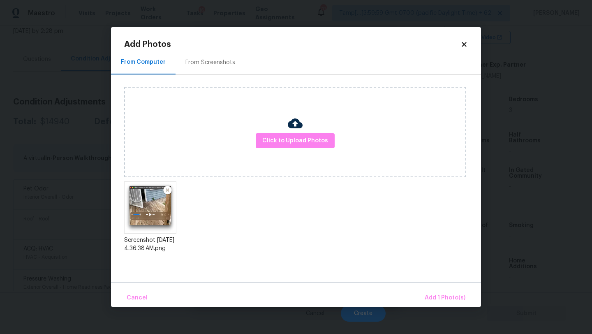
click at [443, 286] on div "Cancel Add 1 Photo(s)" at bounding box center [296, 294] width 370 height 25
click at [443, 297] on span "Add 1 Photo(s)" at bounding box center [445, 298] width 41 height 10
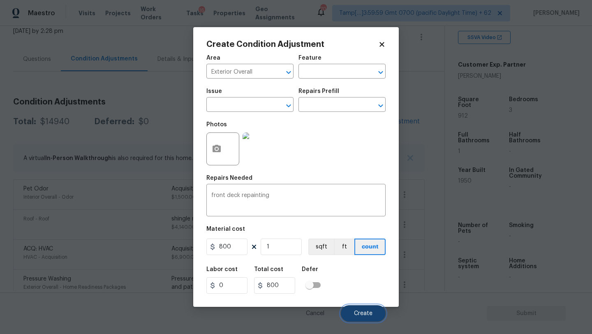
click at [354, 309] on button "Create" at bounding box center [363, 313] width 45 height 16
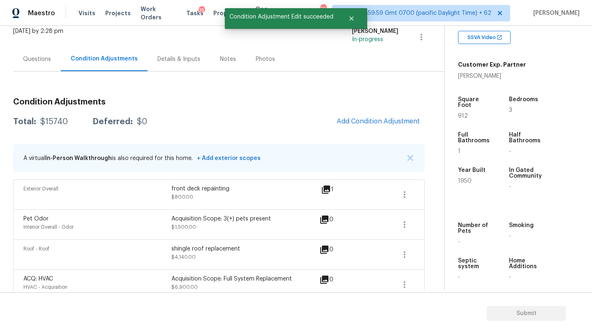
click at [28, 62] on div "Questions" at bounding box center [37, 59] width 28 height 8
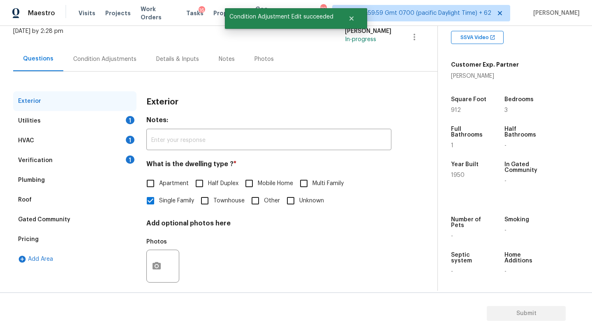
scroll to position [53, 0]
click at [46, 159] on div "Verification" at bounding box center [35, 160] width 35 height 8
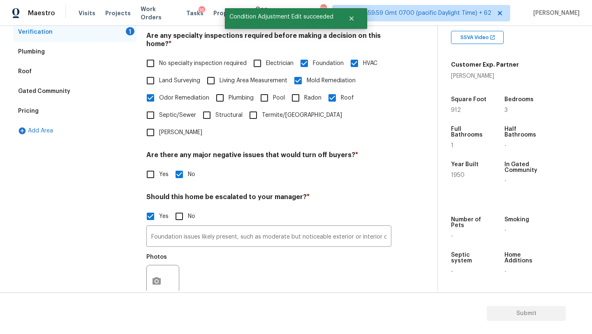
scroll to position [195, 0]
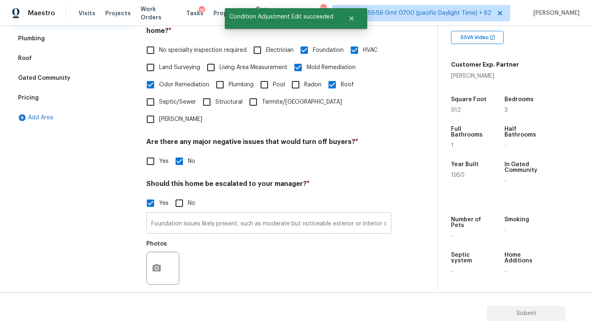
click at [237, 214] on input "Foundation issues likely present, such as moderate but noticeable exterior or i…" at bounding box center [268, 223] width 245 height 19
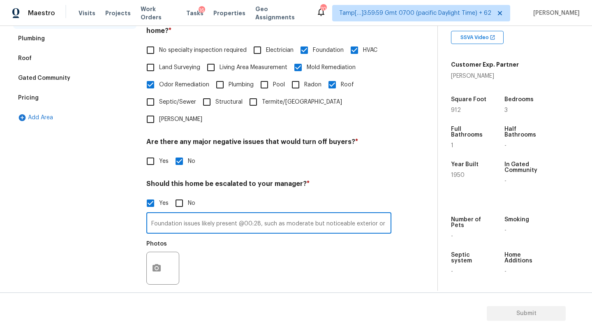
type input "Foundation issues likely present @00:28, such as moderate but noticeable exteri…"
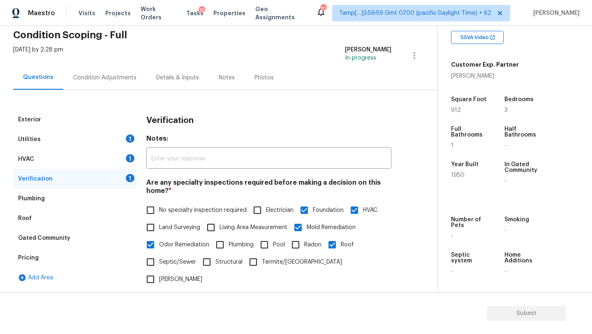
scroll to position [0, 0]
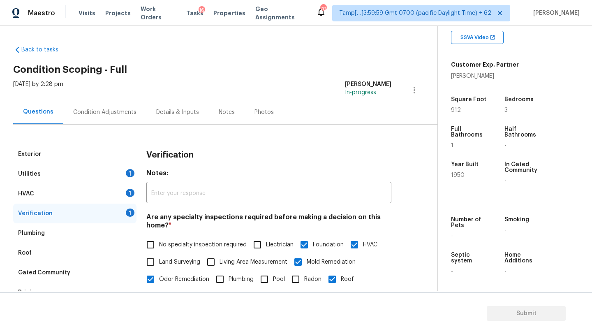
click at [107, 124] on div "Condition Adjustments" at bounding box center [104, 112] width 83 height 24
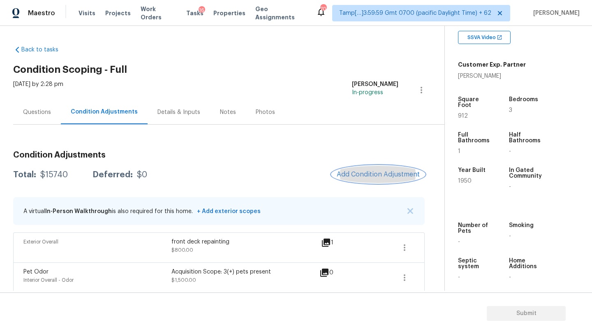
click at [376, 180] on button "Add Condition Adjustment" at bounding box center [378, 174] width 93 height 17
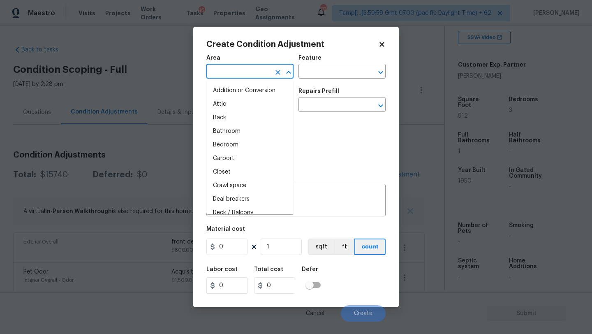
click at [241, 75] on input "text" at bounding box center [239, 72] width 64 height 13
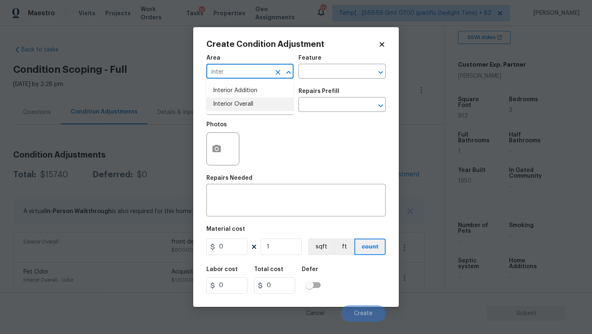
click at [244, 105] on li "Interior Overall" at bounding box center [250, 104] width 87 height 14
type input "Interior Overall"
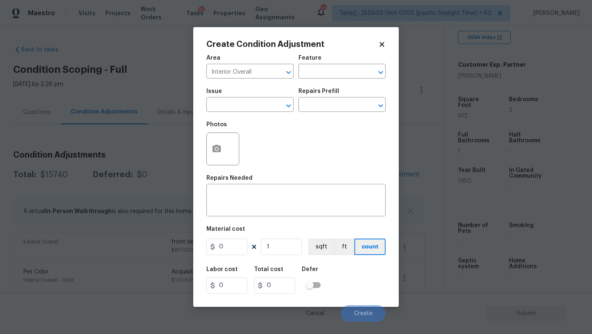
click at [241, 113] on span "Issue ​" at bounding box center [250, 100] width 87 height 33
click at [248, 97] on div "Issue" at bounding box center [250, 93] width 87 height 11
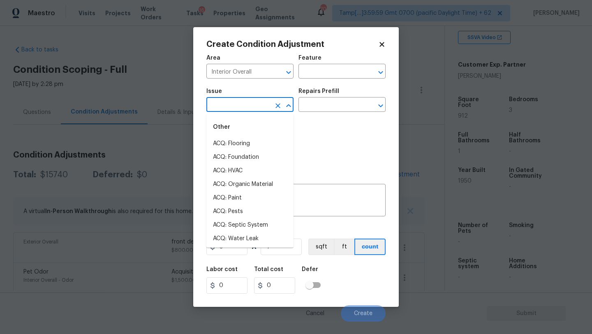
click at [248, 108] on input "text" at bounding box center [239, 105] width 64 height 13
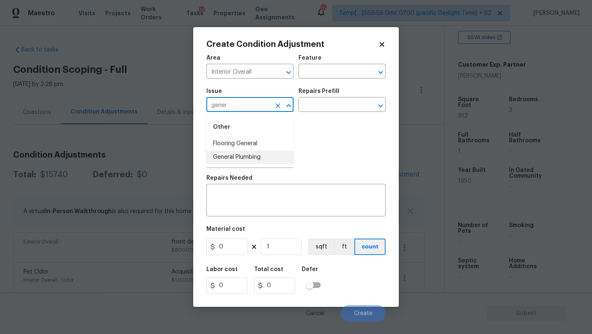
drag, startPoint x: 244, startPoint y: 158, endPoint x: 294, endPoint y: 134, distance: 55.7
click at [244, 158] on li "General Plumbing" at bounding box center [250, 158] width 87 height 14
type input "General Plumbing"
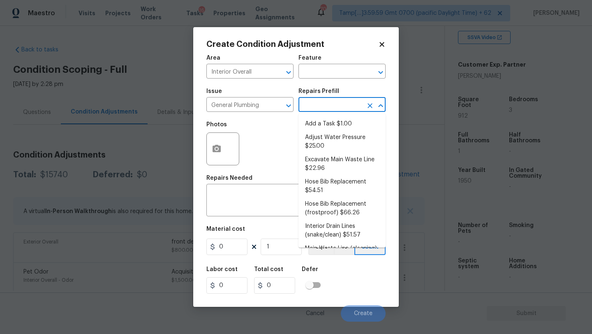
click at [318, 110] on input "text" at bounding box center [331, 105] width 64 height 13
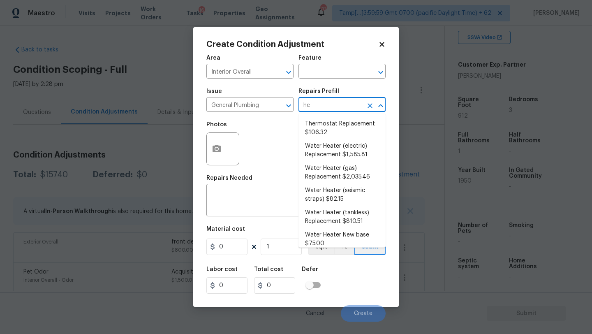
type input "hea"
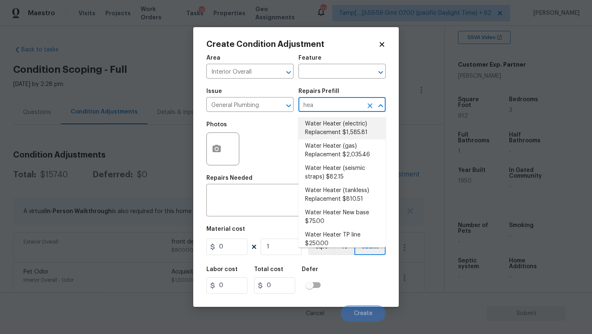
click at [336, 133] on li "Water Heater (electric) Replacement $1,585.81" at bounding box center [342, 128] width 87 height 22
type input "Plumbing"
type textarea "Remove the existing electric water heater and install a new 40 gallon electric …"
type input "1585.81"
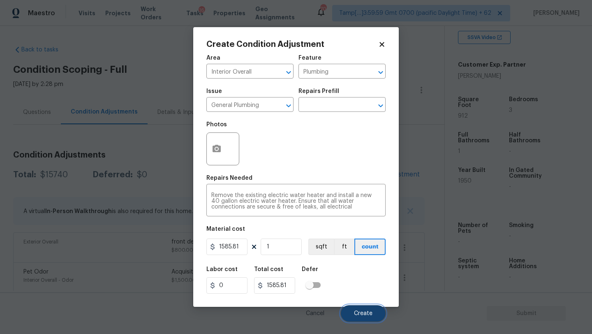
click at [360, 311] on span "Create" at bounding box center [363, 314] width 19 height 6
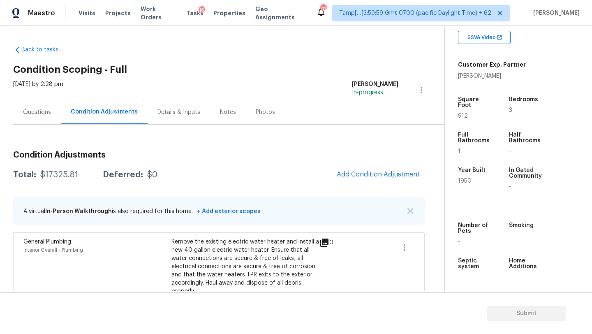
click at [44, 111] on div "Questions" at bounding box center [37, 112] width 28 height 8
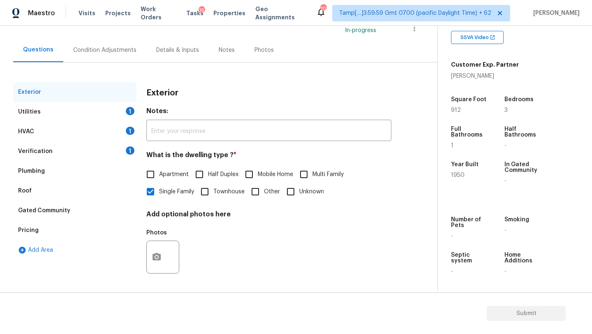
click at [97, 145] on div "Verification 1" at bounding box center [74, 152] width 123 height 20
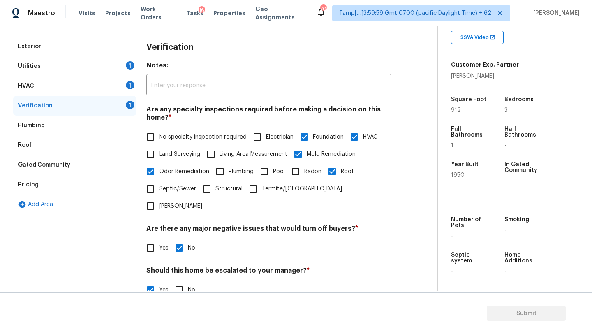
scroll to position [190, 0]
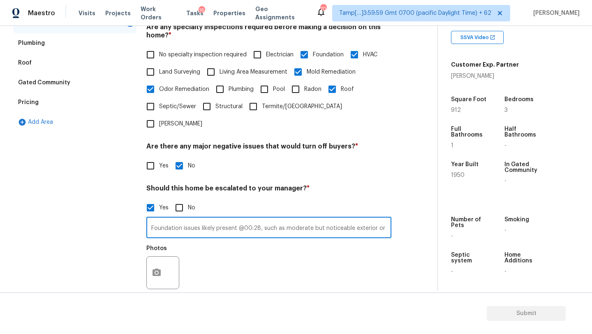
click at [322, 219] on input "Foundation issues likely present @00:28, such as moderate but noticeable exteri…" at bounding box center [268, 228] width 245 height 19
click at [328, 219] on input "Foundation issues likely present @00:28, such as moderate but noticeable exteri…" at bounding box center [268, 228] width 245 height 19
click at [366, 219] on input "Foundation issues likely present @00:28, such as moderate but noticeable exteri…" at bounding box center [268, 228] width 245 height 19
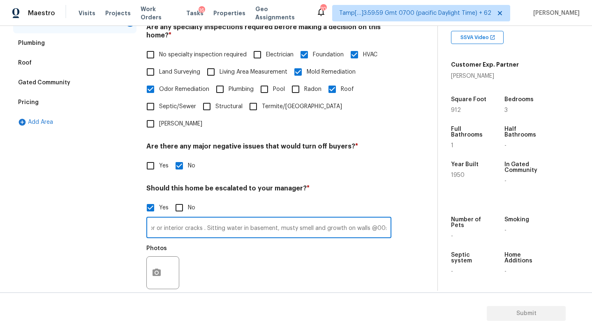
type input "Foundation issues likely present @00:28, such as moderate but noticeable exteri…"
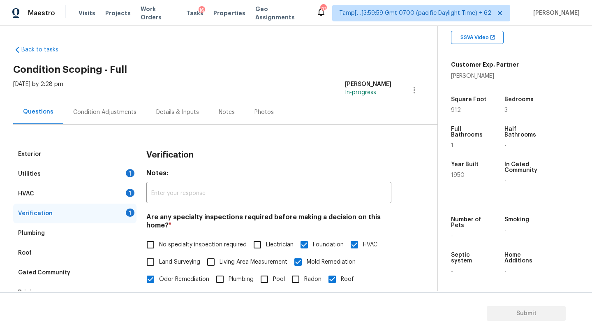
click at [109, 113] on div "Condition Adjustments" at bounding box center [104, 112] width 63 height 8
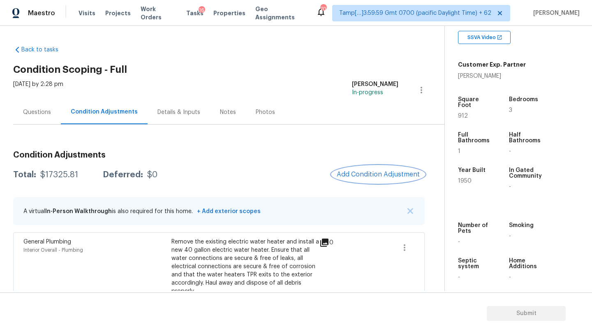
click at [388, 175] on span "Add Condition Adjustment" at bounding box center [378, 174] width 83 height 7
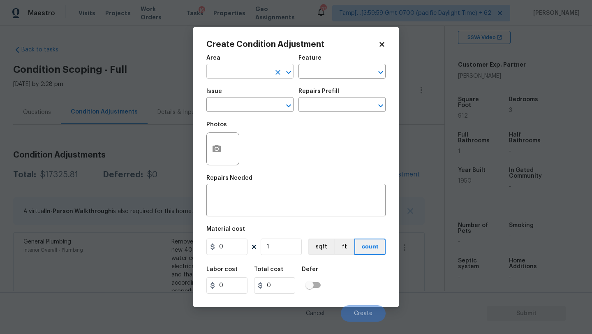
click at [230, 70] on input "text" at bounding box center [239, 72] width 64 height 13
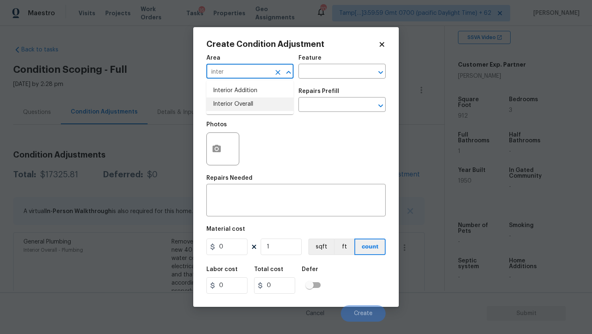
click at [239, 105] on li "Interior Overall" at bounding box center [250, 104] width 87 height 14
type input "Interior Overall"
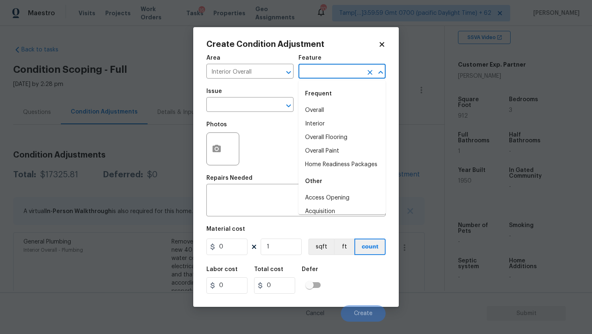
click at [312, 77] on input "text" at bounding box center [331, 72] width 64 height 13
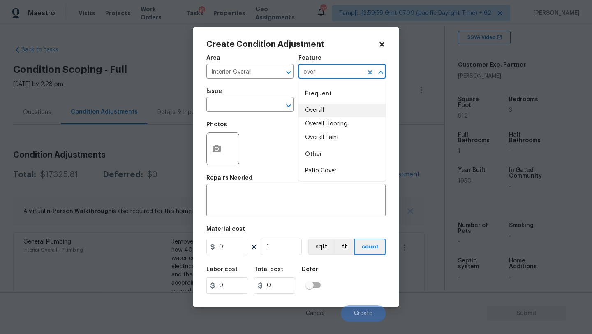
click at [313, 109] on li "Overall" at bounding box center [342, 111] width 87 height 14
type input "Overall"
click at [239, 99] on div "Issue" at bounding box center [250, 93] width 87 height 11
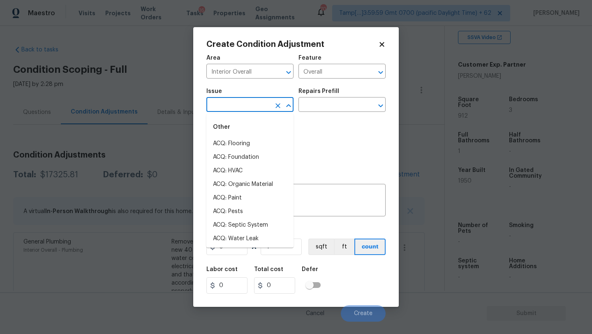
click at [239, 104] on input "text" at bounding box center [239, 105] width 64 height 13
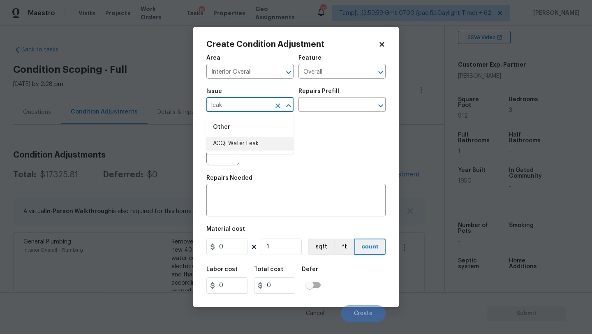
click at [247, 142] on li "ACQ: Water Leak" at bounding box center [250, 144] width 87 height 14
type input "ACQ: Water Leak"
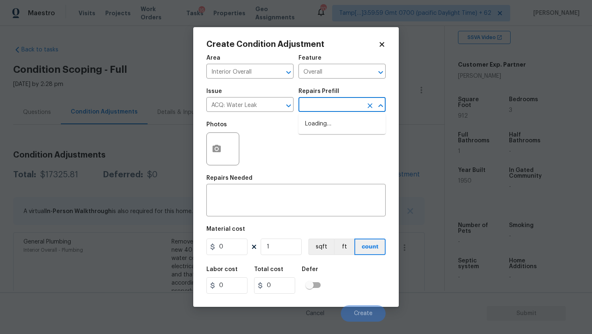
click at [328, 107] on input "text" at bounding box center [331, 105] width 64 height 13
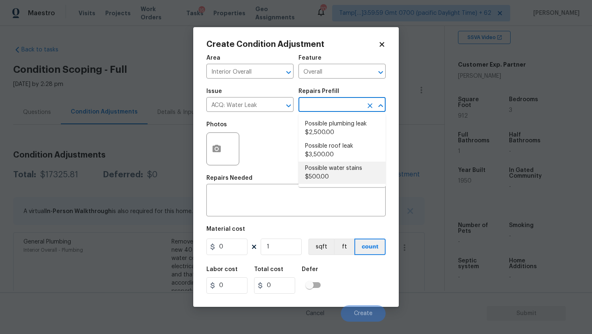
click at [325, 176] on li "Possible water stains $500.00" at bounding box center [342, 173] width 87 height 22
type input "Acquisition"
type textarea "Acquisition Scope: Possible water stains"
type input "500"
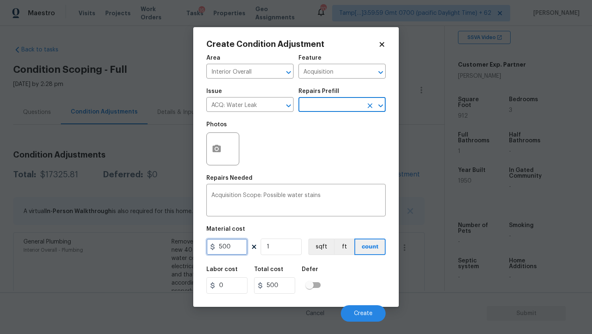
click at [218, 248] on input "500" at bounding box center [227, 247] width 41 height 16
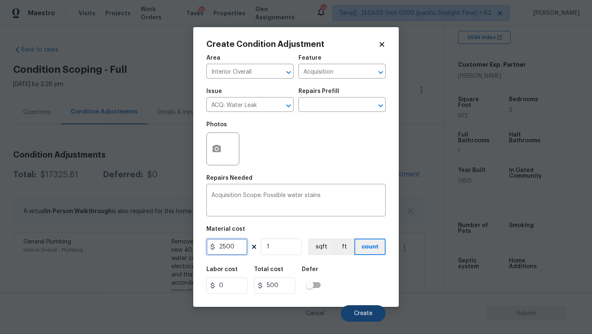
type input "2500"
click at [352, 318] on button "Create" at bounding box center [363, 313] width 45 height 16
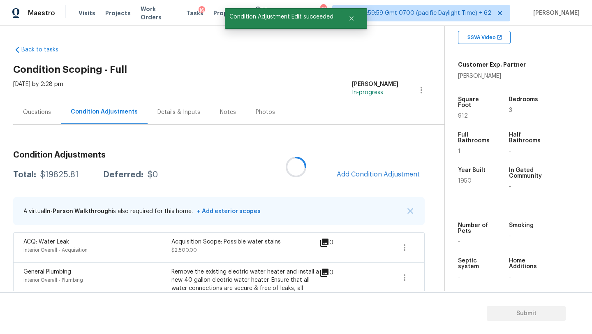
click at [360, 170] on div at bounding box center [296, 167] width 592 height 334
click at [360, 171] on span "Add Condition Adjustment" at bounding box center [378, 174] width 83 height 7
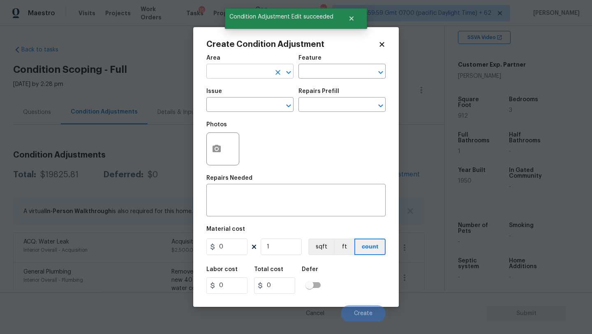
click at [244, 72] on input "text" at bounding box center [239, 72] width 64 height 13
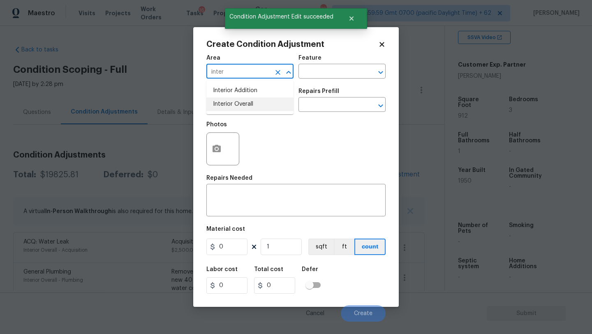
click at [257, 102] on li "Interior Overall" at bounding box center [250, 104] width 87 height 14
type input "Interior Overall"
click at [317, 70] on input "text" at bounding box center [331, 72] width 64 height 13
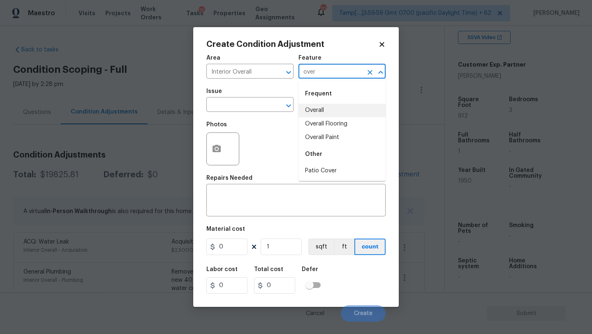
click at [316, 110] on li "Overall" at bounding box center [342, 111] width 87 height 14
type input "Overall"
click at [279, 203] on textarea at bounding box center [295, 201] width 169 height 17
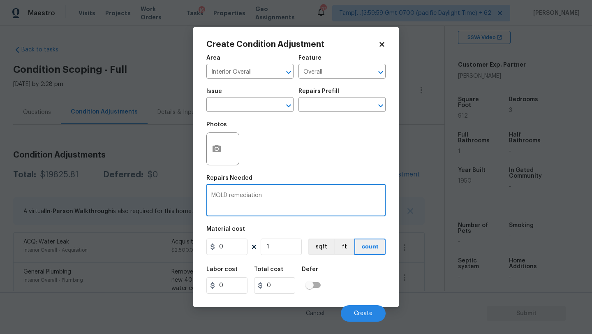
type textarea "MOLD remediation"
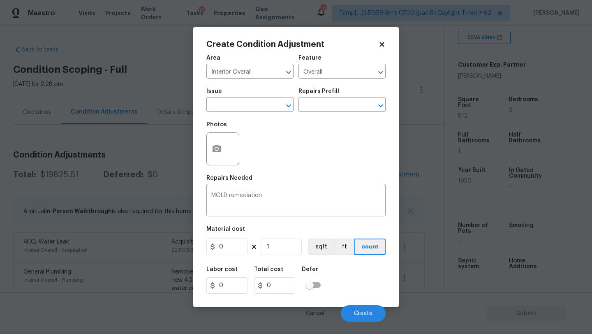
click at [229, 257] on div "Area Interior Overall ​ Feature Overall ​ Issue ​ Repairs Prefill ​ Photos Repa…" at bounding box center [296, 186] width 179 height 272
click at [229, 256] on figure "Material cost 0 1 sqft ft count" at bounding box center [296, 241] width 179 height 30
click at [230, 245] on input "0" at bounding box center [227, 247] width 41 height 16
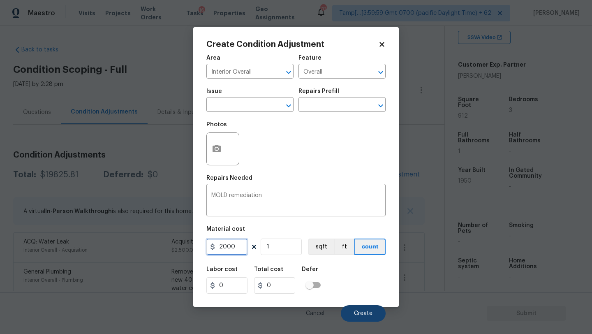
type input "2000"
click at [372, 319] on button "Create" at bounding box center [363, 313] width 45 height 16
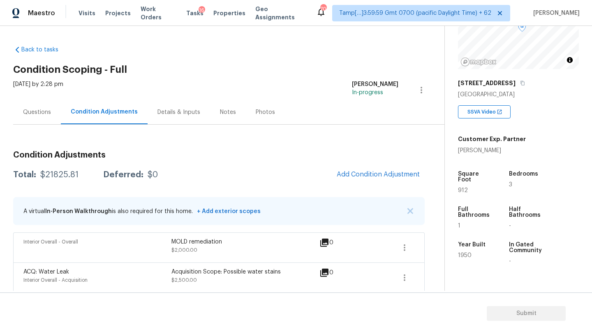
click at [44, 106] on div "Questions" at bounding box center [37, 112] width 48 height 24
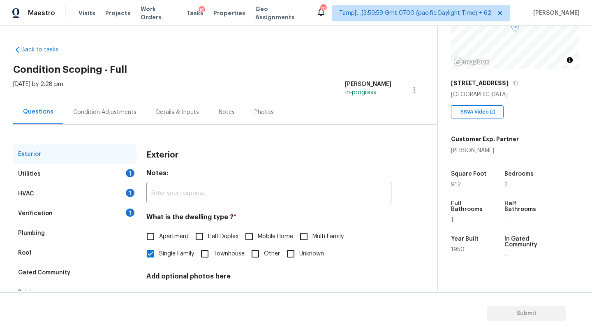
scroll to position [62, 0]
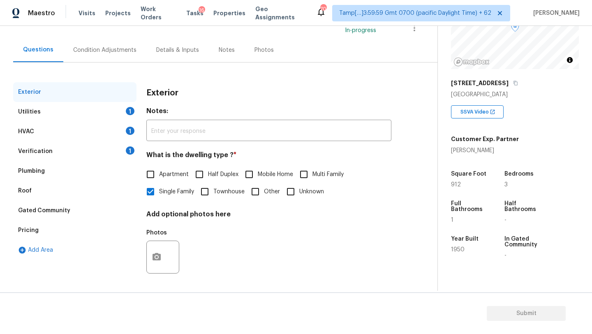
click at [48, 221] on div "Pricing" at bounding box center [74, 230] width 123 height 20
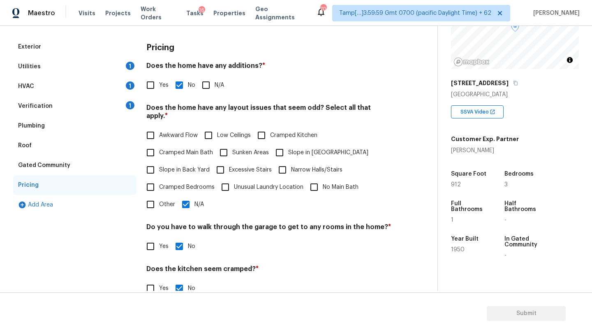
scroll to position [160, 0]
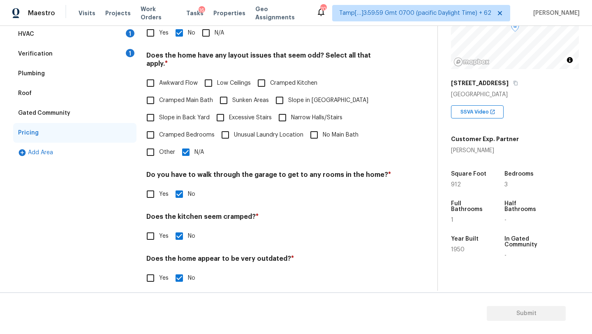
click at [151, 154] on div "Pricing Does the home have any additions? * Yes No N/A Does the home have any l…" at bounding box center [268, 141] width 245 height 312
click at [151, 149] on input "Other" at bounding box center [150, 152] width 17 height 17
checkbox input "true"
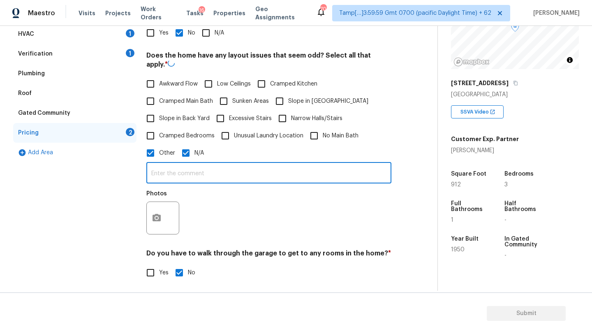
click at [167, 169] on input "text" at bounding box center [268, 173] width 245 height 19
type input "3bedrooms and 1 fullbath"
click at [154, 209] on button "button" at bounding box center [157, 217] width 20 height 32
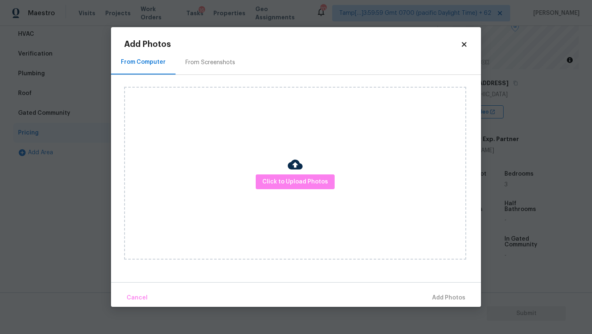
click at [197, 74] on div "From Screenshots" at bounding box center [211, 62] width 70 height 24
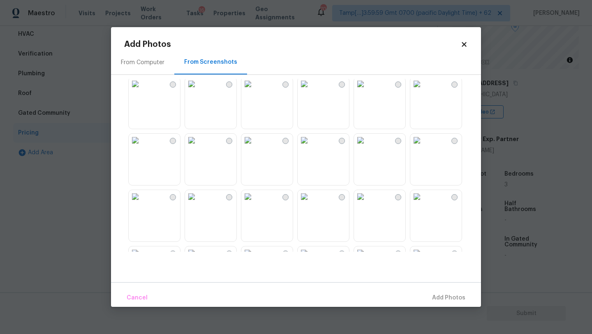
scroll to position [125, 0]
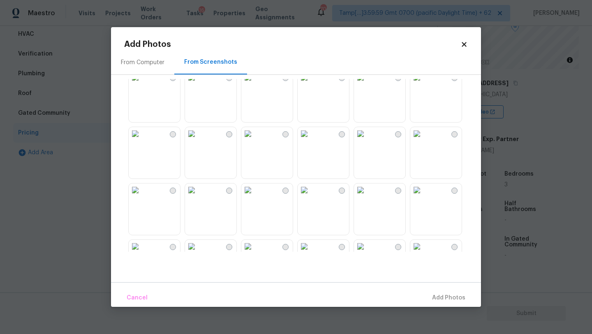
click at [255, 84] on img at bounding box center [247, 77] width 13 height 13
click at [447, 298] on span "Add 1 Photo(s)" at bounding box center [445, 298] width 41 height 10
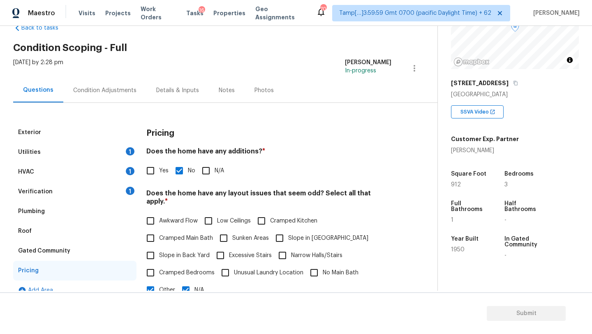
scroll to position [0, 0]
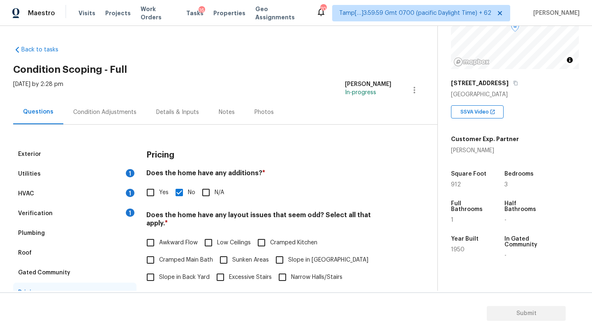
click at [115, 112] on div "Condition Adjustments" at bounding box center [104, 112] width 63 height 8
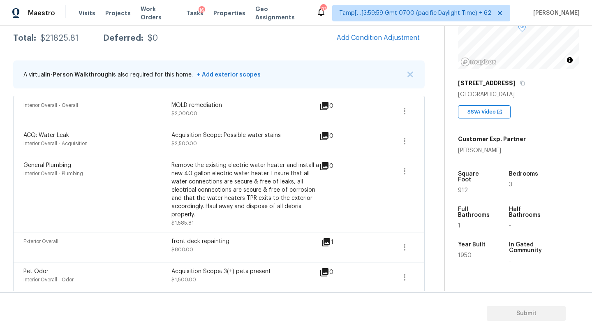
scroll to position [78, 0]
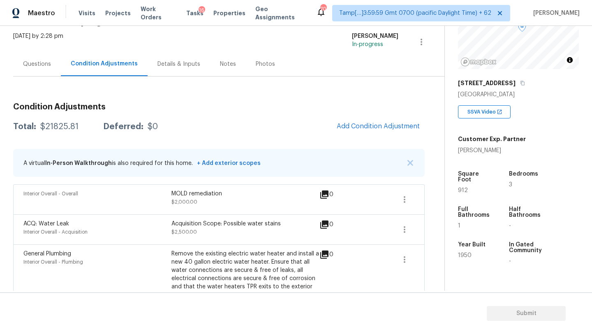
click at [41, 69] on div "Questions" at bounding box center [37, 64] width 48 height 24
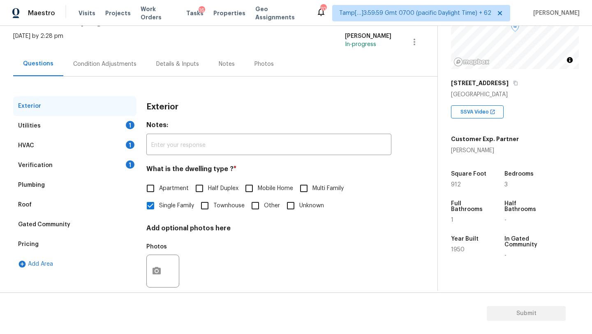
scroll to position [48, 0]
click at [42, 172] on div "Verification 1" at bounding box center [74, 165] width 123 height 20
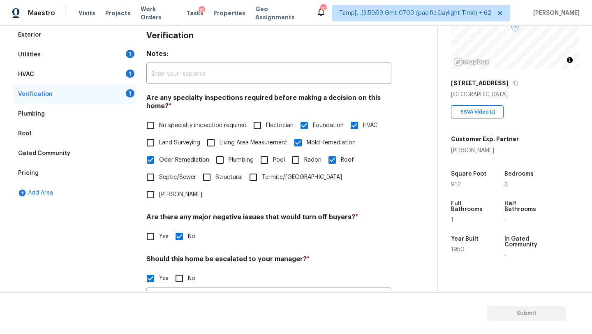
scroll to position [239, 0]
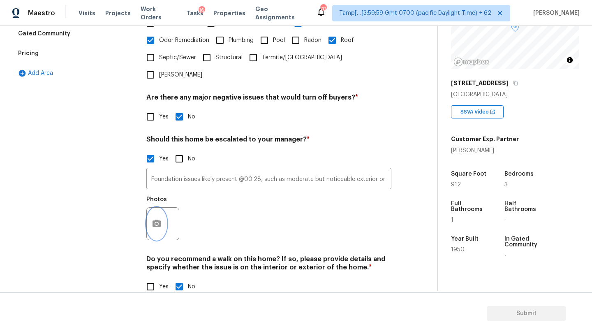
click at [157, 219] on icon "button" at bounding box center [157, 224] width 10 height 10
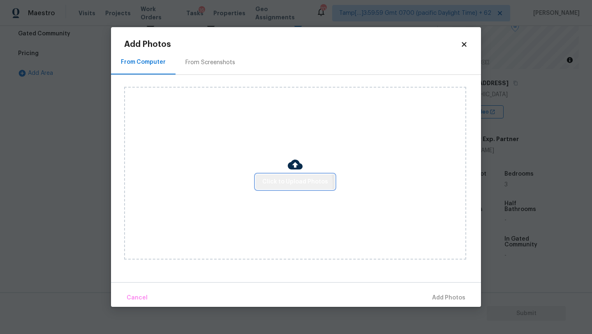
click at [291, 184] on span "Click to Upload Photos" at bounding box center [295, 182] width 66 height 10
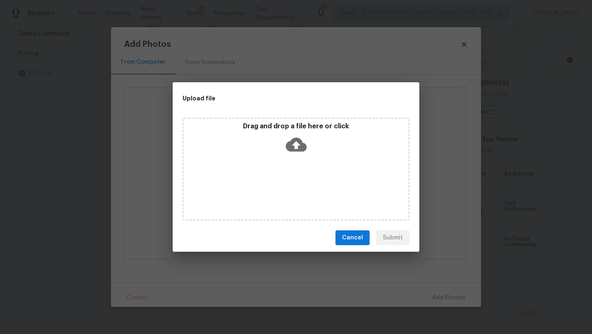
click at [297, 153] on icon at bounding box center [296, 144] width 21 height 21
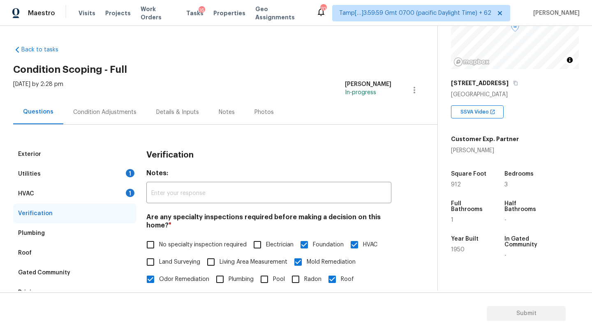
type input "Foundation issues likely present @00:28, such as moderate but noticeable exteri…"
click at [121, 109] on div "Condition Adjustments" at bounding box center [104, 112] width 63 height 8
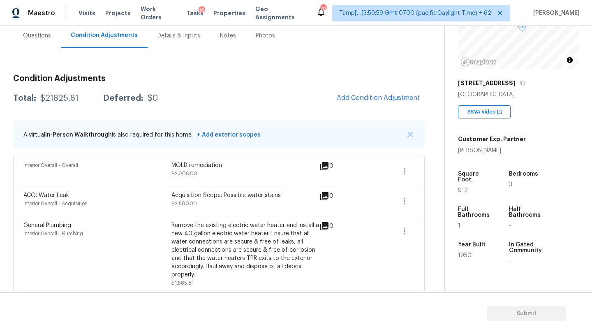
scroll to position [72, 0]
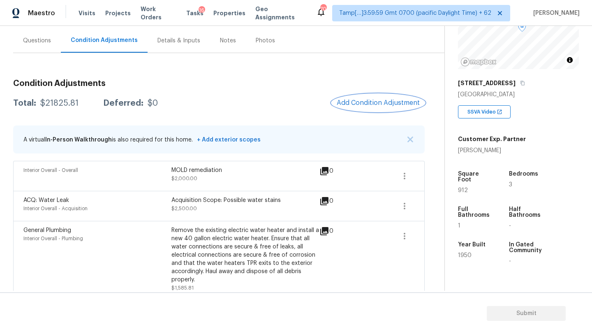
click at [363, 109] on button "Add Condition Adjustment" at bounding box center [378, 102] width 93 height 17
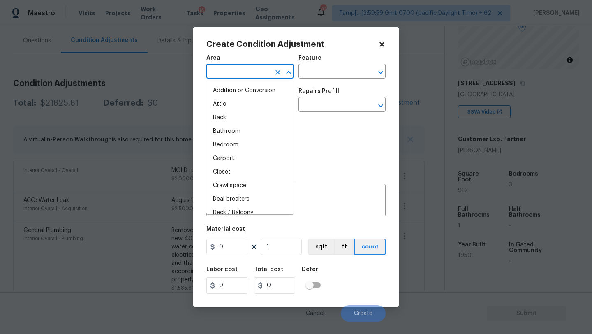
click at [229, 74] on input "text" at bounding box center [239, 72] width 64 height 13
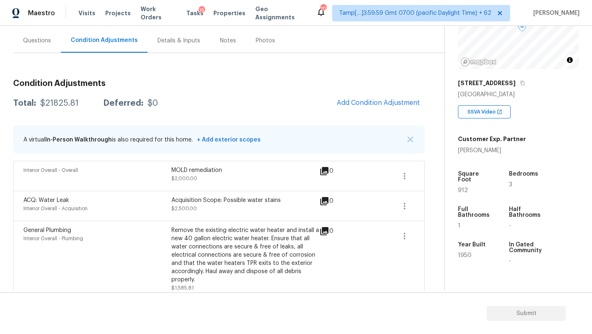
click at [165, 77] on body "Maestro Visits Projects Work Orders Tasks 16 Properties Geo Assignments 703 Tam…" at bounding box center [296, 167] width 592 height 334
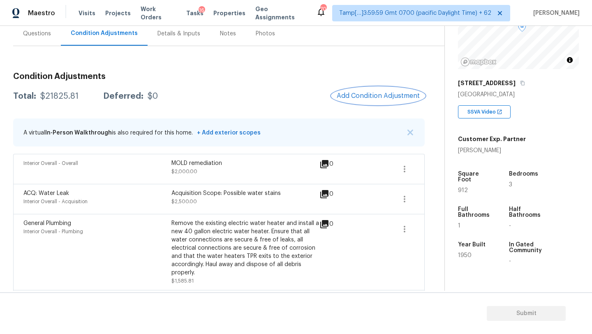
scroll to position [82, 0]
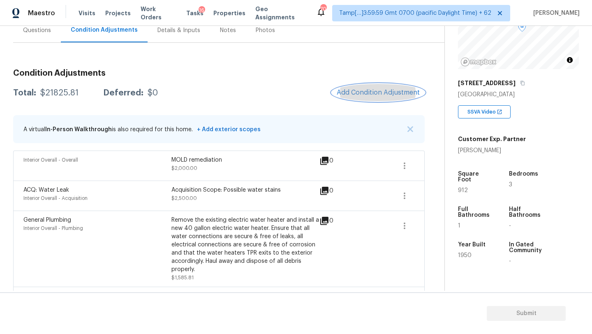
click at [366, 88] on button "Add Condition Adjustment" at bounding box center [378, 92] width 93 height 17
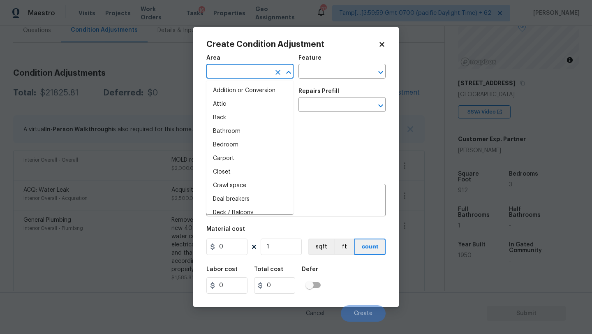
click at [238, 76] on input "text" at bounding box center [239, 72] width 64 height 13
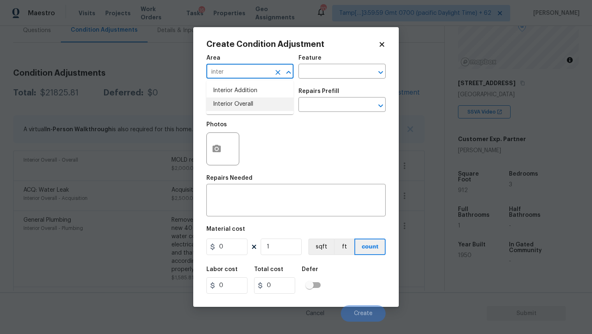
click at [248, 104] on li "Interior Overall" at bounding box center [250, 104] width 87 height 14
type input "Interior Overall"
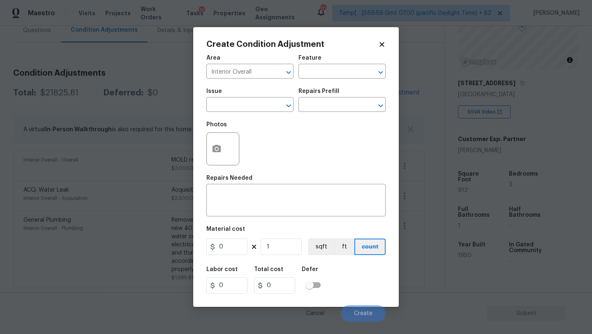
click at [252, 161] on div "Photos" at bounding box center [296, 143] width 179 height 53
click at [256, 207] on textarea at bounding box center [295, 201] width 169 height 17
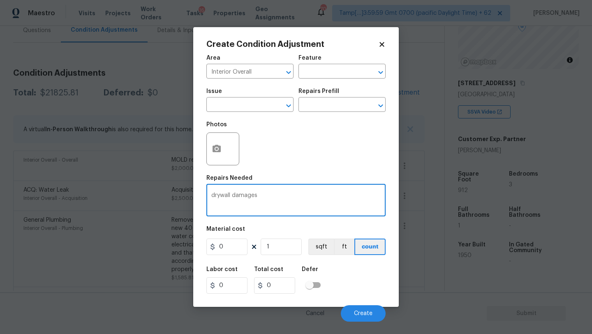
type textarea "drywall damages"
click at [237, 253] on input "0" at bounding box center [227, 247] width 41 height 16
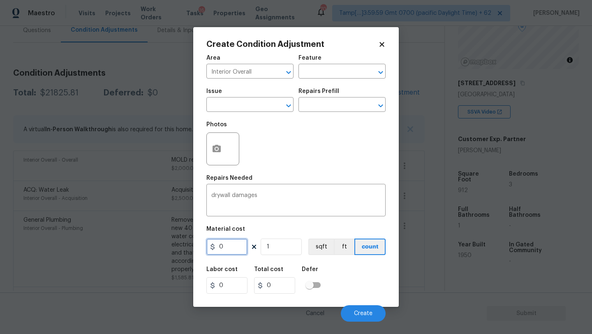
click at [237, 253] on input "0" at bounding box center [227, 247] width 41 height 16
type input "2000"
click at [220, 153] on icon "button" at bounding box center [217, 149] width 10 height 10
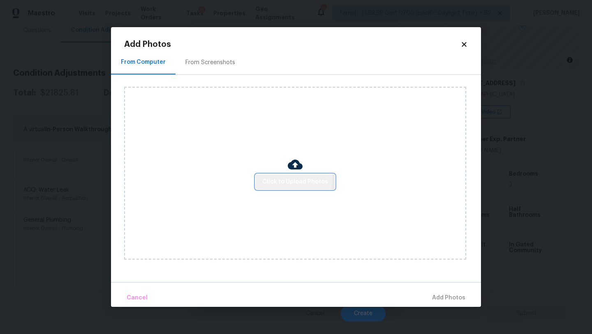
click at [275, 177] on span "Click to Upload Photos" at bounding box center [295, 182] width 66 height 10
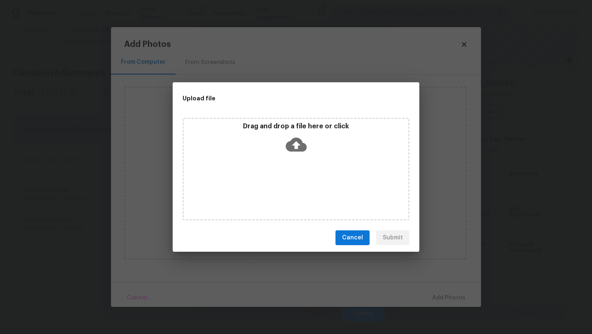
click at [298, 148] on icon at bounding box center [296, 145] width 21 height 14
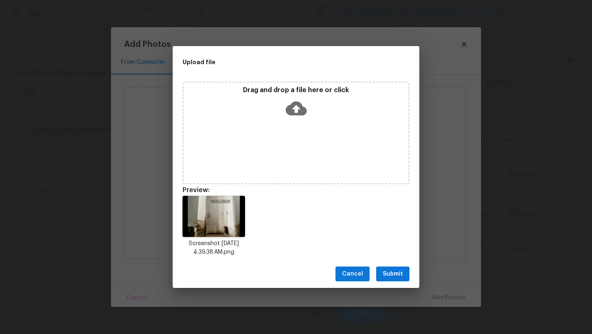
click at [386, 274] on span "Submit" at bounding box center [393, 274] width 20 height 10
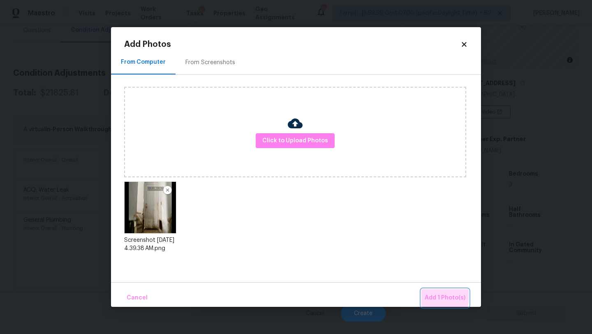
click at [431, 295] on span "Add 1 Photo(s)" at bounding box center [445, 298] width 41 height 10
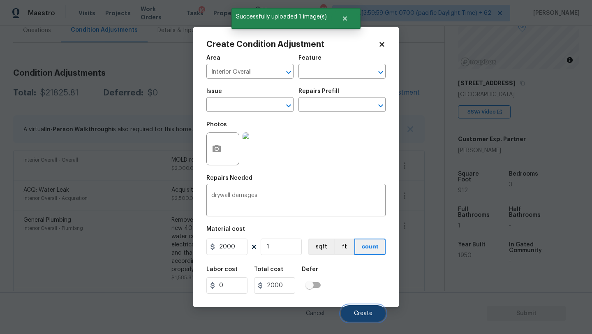
click at [357, 314] on span "Create" at bounding box center [363, 314] width 19 height 6
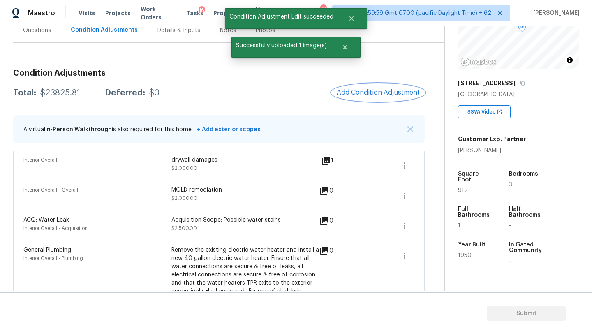
click at [378, 95] on span "Add Condition Adjustment" at bounding box center [378, 92] width 83 height 7
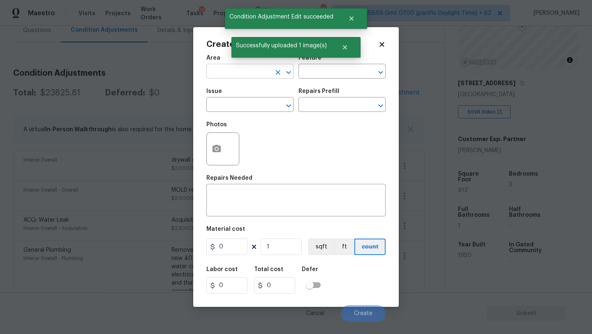
click at [232, 72] on input "text" at bounding box center [239, 72] width 64 height 13
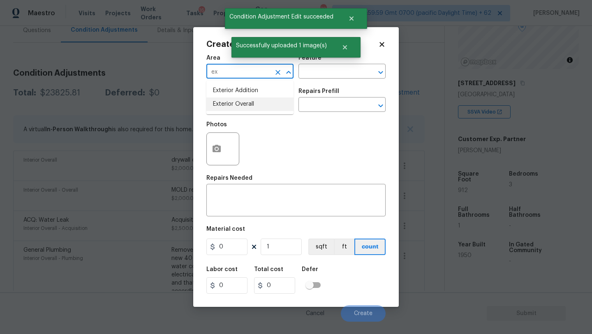
drag, startPoint x: 238, startPoint y: 105, endPoint x: 238, endPoint y: 142, distance: 37.0
click at [238, 105] on li "Exterior Overall" at bounding box center [250, 104] width 87 height 14
type input "Exterior Overall"
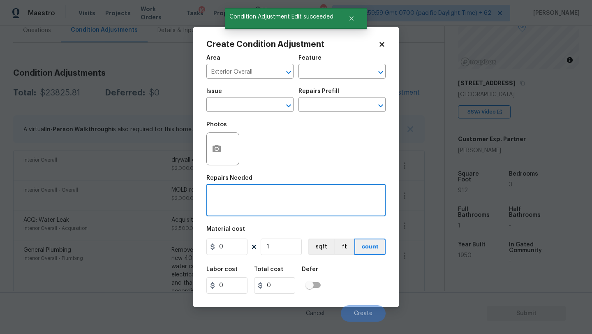
click at [238, 194] on textarea at bounding box center [295, 201] width 169 height 17
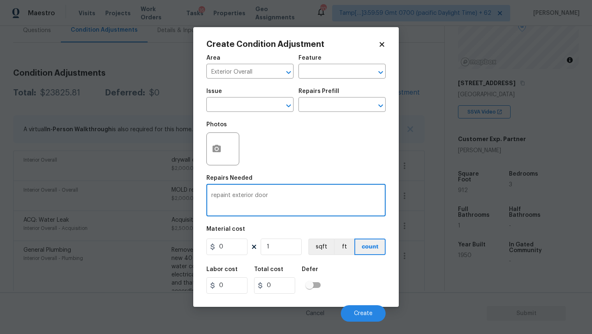
type textarea "repaint exterior door"
click at [231, 253] on input "0" at bounding box center [227, 247] width 41 height 16
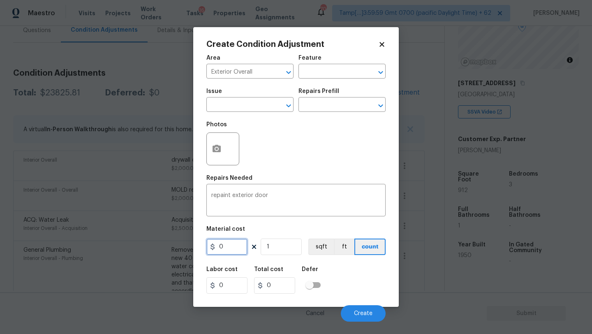
click at [231, 253] on input "0" at bounding box center [227, 247] width 41 height 16
type input "100"
click at [220, 158] on button "button" at bounding box center [217, 149] width 20 height 32
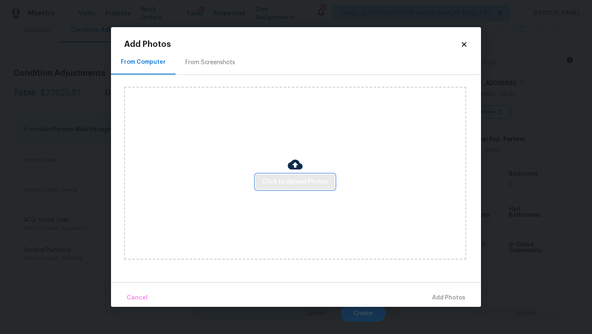
click at [288, 177] on span "Click to Upload Photos" at bounding box center [295, 182] width 66 height 10
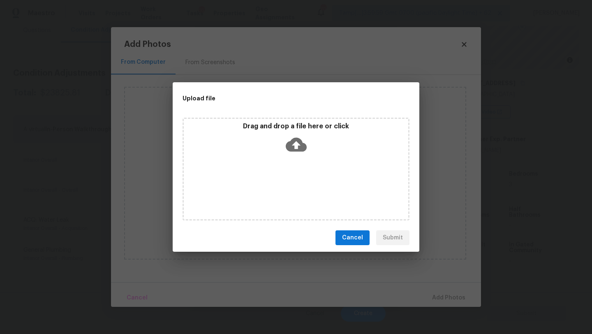
click at [292, 150] on icon at bounding box center [296, 145] width 21 height 14
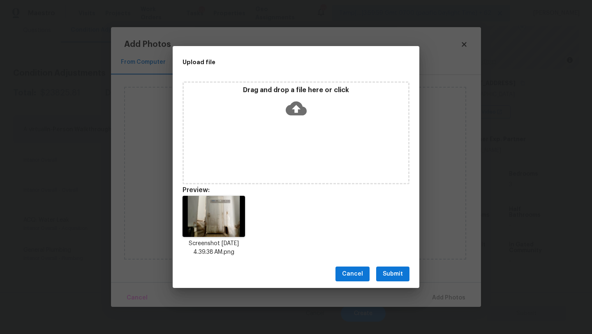
drag, startPoint x: 394, startPoint y: 274, endPoint x: 399, endPoint y: 274, distance: 5.0
click at [394, 273] on span "Submit" at bounding box center [393, 274] width 20 height 10
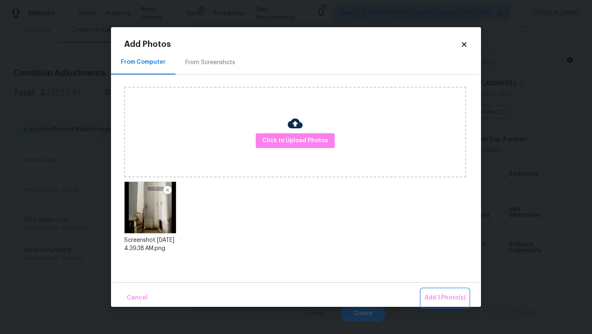
click at [437, 294] on span "Add 1 Photo(s)" at bounding box center [445, 298] width 41 height 10
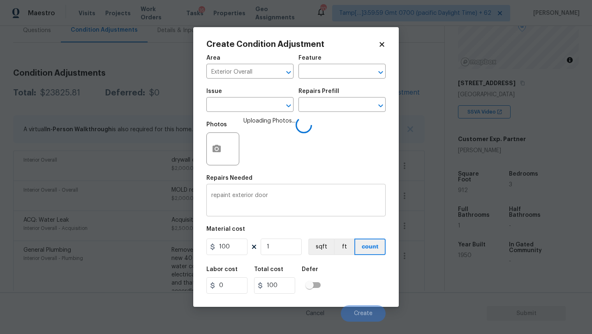
click at [314, 207] on textarea "repaint exterior door" at bounding box center [295, 201] width 169 height 17
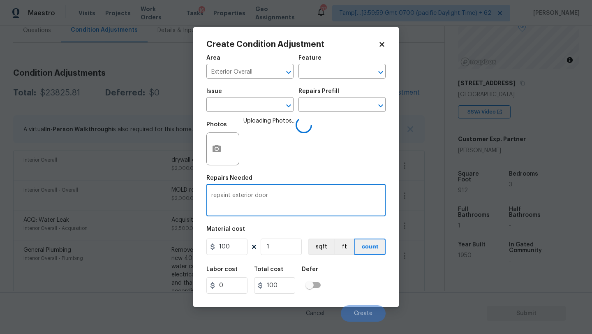
click at [353, 292] on div "Labor cost 0 Total cost 100 Defer" at bounding box center [296, 280] width 179 height 37
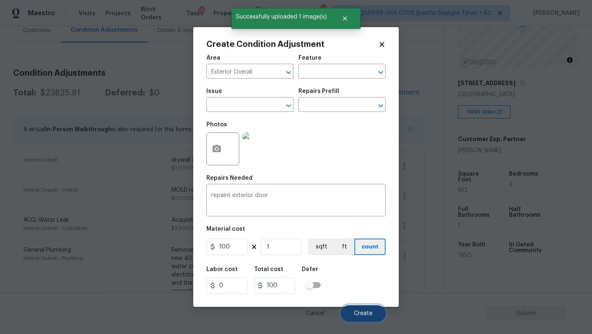
click at [355, 309] on button "Create" at bounding box center [363, 313] width 45 height 16
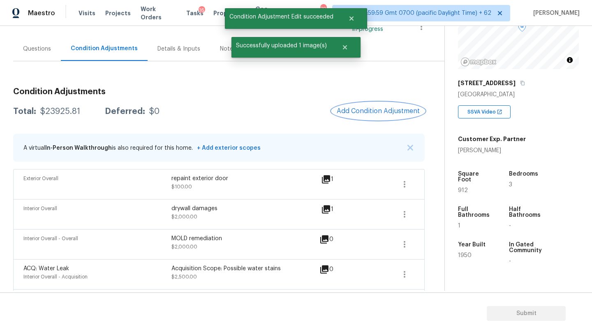
scroll to position [46, 0]
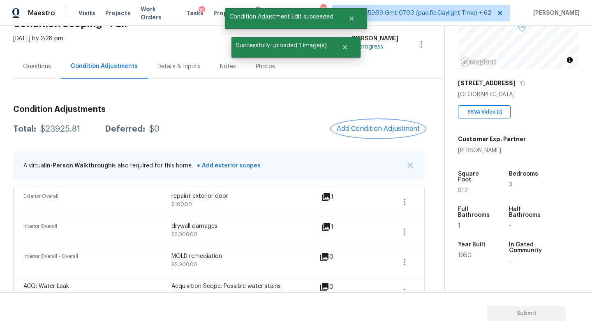
click at [346, 130] on span "Add Condition Adjustment" at bounding box center [378, 128] width 83 height 7
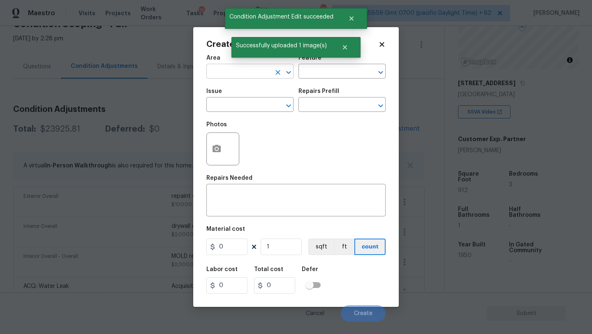
click at [224, 75] on input "text" at bounding box center [239, 72] width 64 height 13
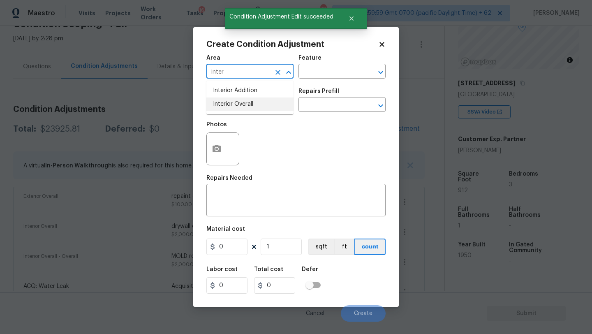
click at [228, 110] on li "Interior Overall" at bounding box center [250, 104] width 87 height 14
type input "Interior Overall"
click at [306, 76] on input "text" at bounding box center [331, 72] width 64 height 13
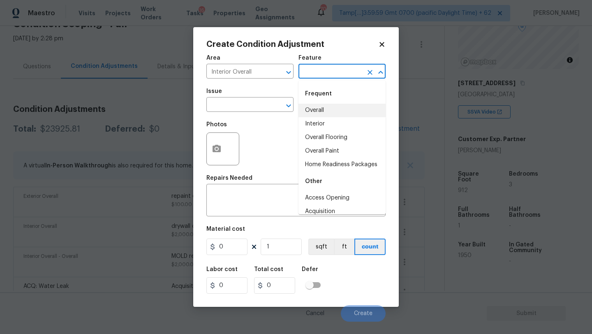
click at [311, 67] on input "text" at bounding box center [331, 72] width 64 height 13
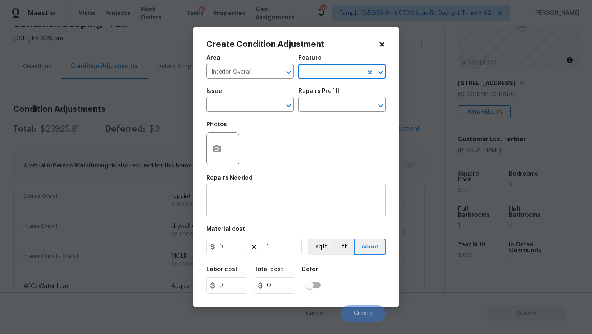
click at [247, 186] on div "x ​" at bounding box center [296, 201] width 179 height 30
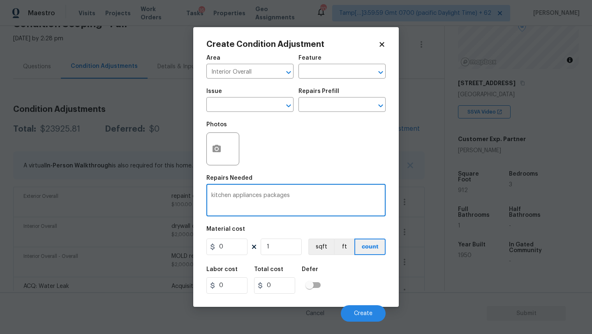
type textarea "kitchen appliances packages"
click at [228, 251] on input "0" at bounding box center [227, 247] width 41 height 16
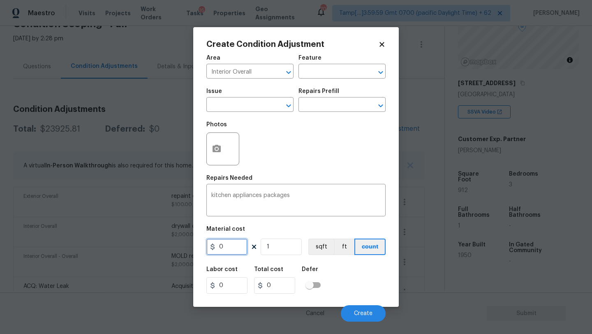
click at [228, 251] on input "0" at bounding box center [227, 247] width 41 height 16
type input "3500"
click at [369, 318] on button "Create" at bounding box center [363, 313] width 45 height 16
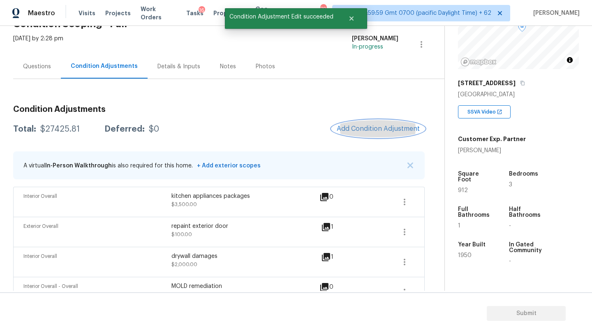
click at [381, 132] on button "Add Condition Adjustment" at bounding box center [378, 128] width 93 height 17
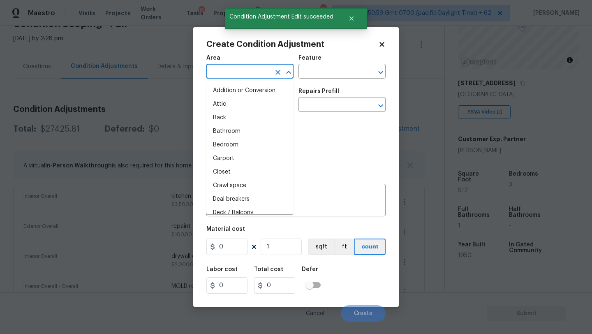
click at [241, 70] on input "text" at bounding box center [239, 72] width 64 height 13
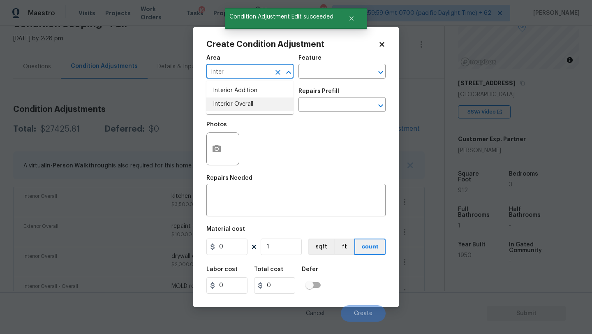
click at [248, 106] on li "Interior Overall" at bounding box center [250, 104] width 87 height 14
type input "Interior Overall"
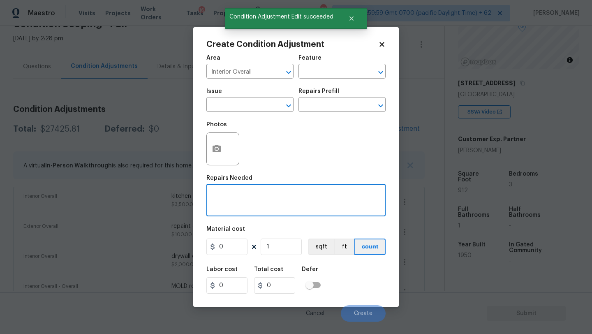
click at [248, 207] on textarea at bounding box center [295, 201] width 169 height 17
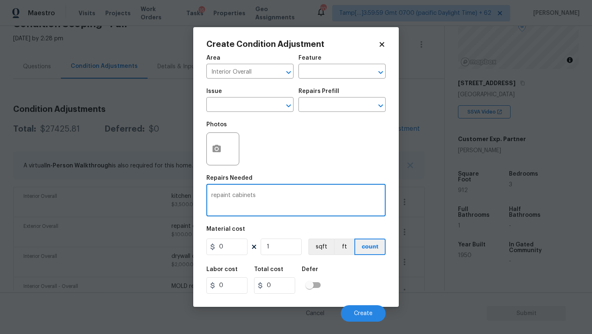
type textarea "repaint cabinets"
click at [233, 251] on input "0" at bounding box center [227, 247] width 41 height 16
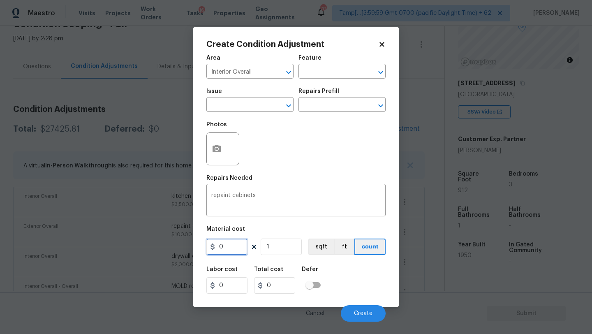
click at [233, 251] on input "0" at bounding box center [227, 247] width 41 height 16
type input "1800"
click at [216, 162] on button "button" at bounding box center [217, 149] width 20 height 32
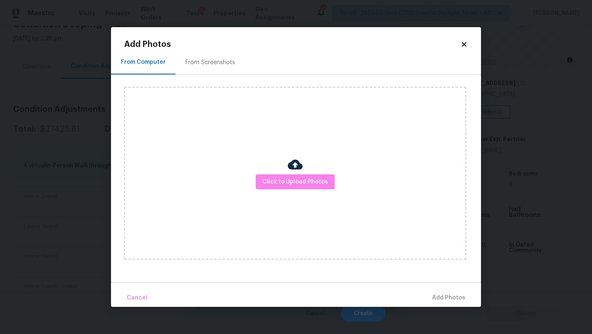
click at [203, 56] on div "From Screenshots" at bounding box center [211, 62] width 70 height 24
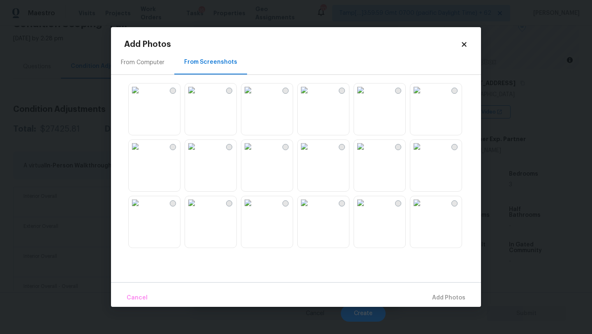
click at [142, 97] on img at bounding box center [135, 90] width 13 height 13
click at [424, 97] on img at bounding box center [417, 90] width 13 height 13
click at [424, 153] on img at bounding box center [417, 146] width 13 height 13
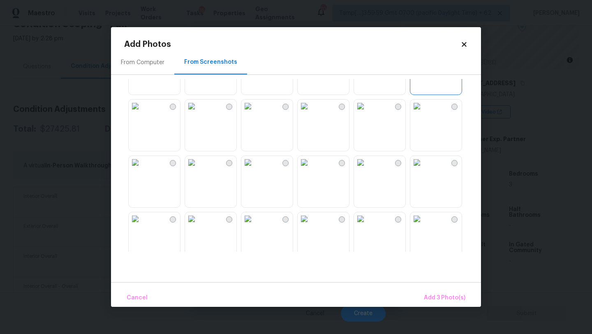
scroll to position [100, 0]
click at [255, 109] on img at bounding box center [247, 102] width 13 height 13
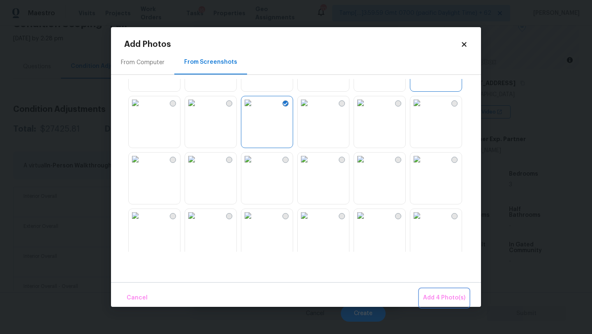
click at [427, 298] on span "Add 4 Photo(s)" at bounding box center [444, 298] width 42 height 10
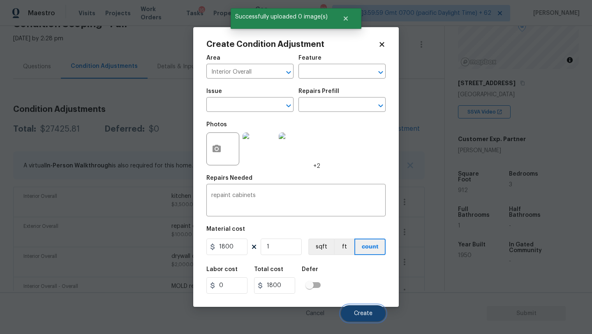
click at [363, 313] on span "Create" at bounding box center [363, 314] width 19 height 6
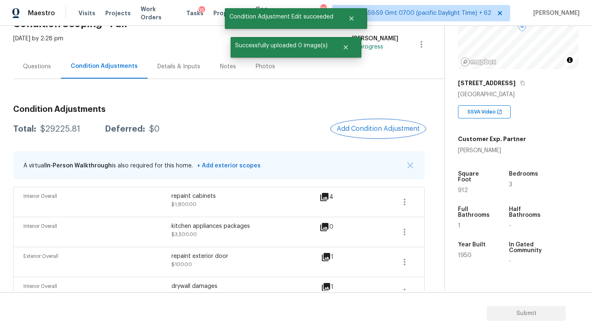
click at [377, 125] on span "Add Condition Adjustment" at bounding box center [378, 128] width 83 height 7
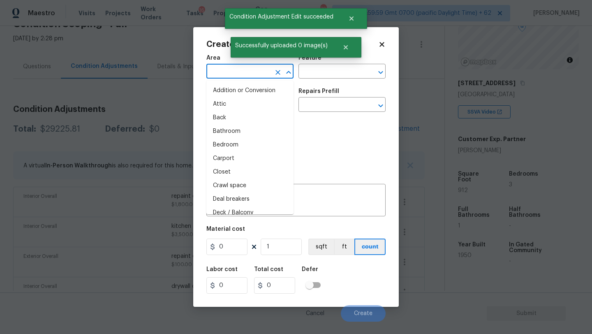
click at [230, 75] on input "text" at bounding box center [239, 72] width 64 height 13
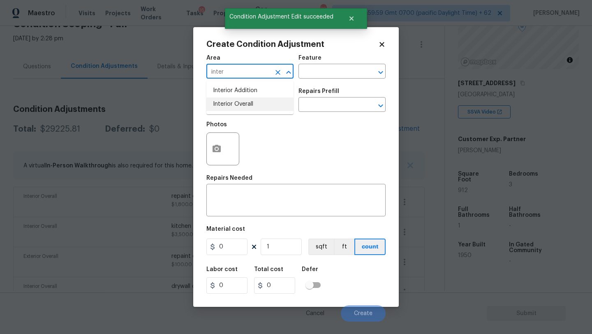
click at [235, 105] on li "Interior Overall" at bounding box center [250, 104] width 87 height 14
type input "Interior Overall"
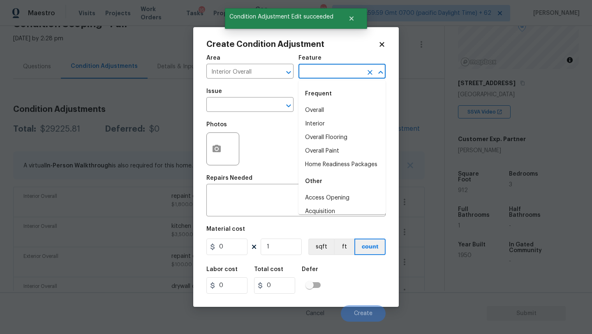
click at [318, 66] on input "text" at bounding box center [331, 72] width 64 height 13
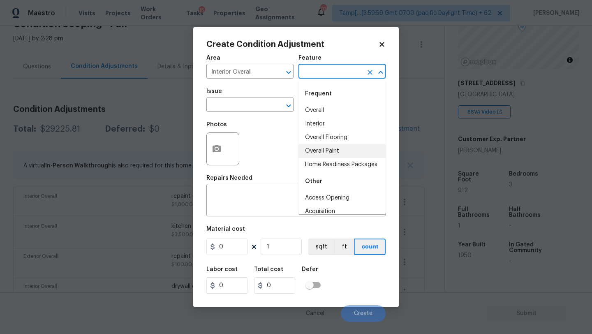
click at [319, 152] on li "Overall Paint" at bounding box center [342, 151] width 87 height 14
type input "Overall Paint"
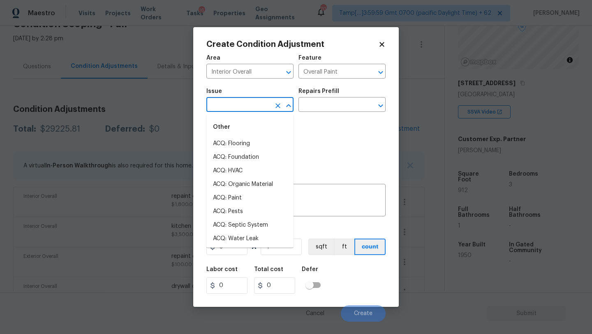
click at [262, 109] on input "text" at bounding box center [239, 105] width 64 height 13
click at [249, 199] on li "ACQ: Paint" at bounding box center [250, 198] width 87 height 14
type input "ACQ: Paint"
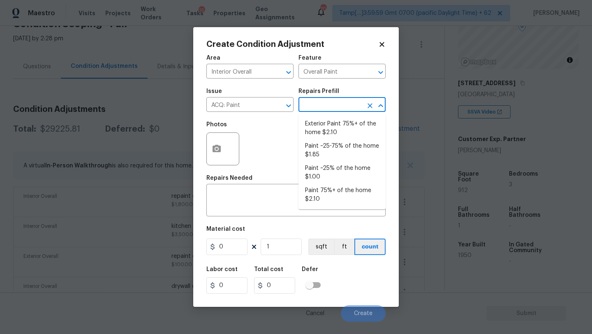
click at [347, 109] on input "text" at bounding box center [331, 105] width 64 height 13
click at [328, 190] on li "Paint 75%+ of the home $2.10" at bounding box center [342, 195] width 87 height 22
type input "Acquisition"
type textarea "Acquisition Scope: 75%+ of the home will likely require interior paint"
type input "2.1"
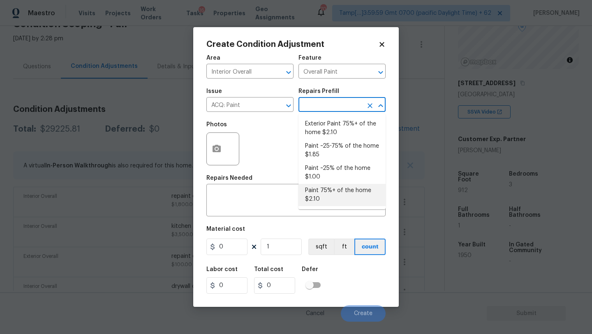
type input "2.1"
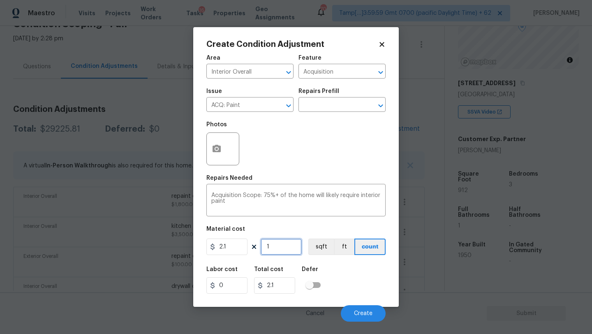
click at [270, 253] on input "1" at bounding box center [281, 247] width 41 height 16
type input "9"
type input "18.9"
type input "91"
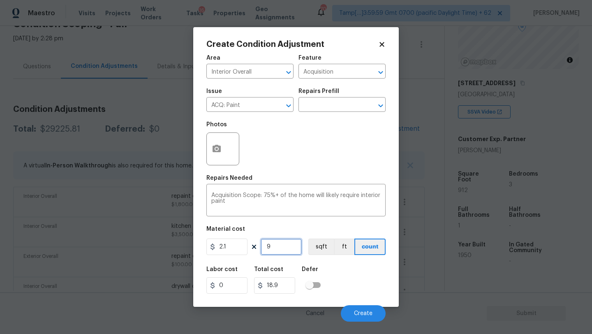
type input "191.1"
type input "912"
type input "1915.2"
type input "912"
click at [220, 152] on icon "button" at bounding box center [217, 148] width 8 height 7
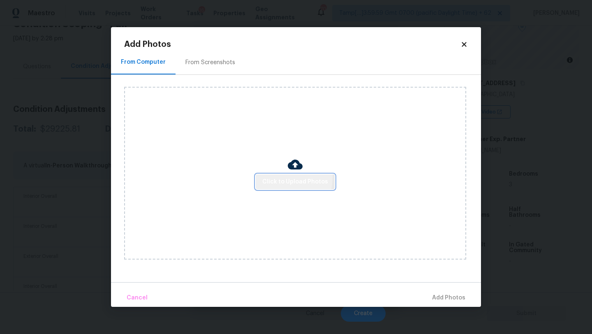
click at [271, 177] on span "Click to Upload Photos" at bounding box center [295, 182] width 66 height 10
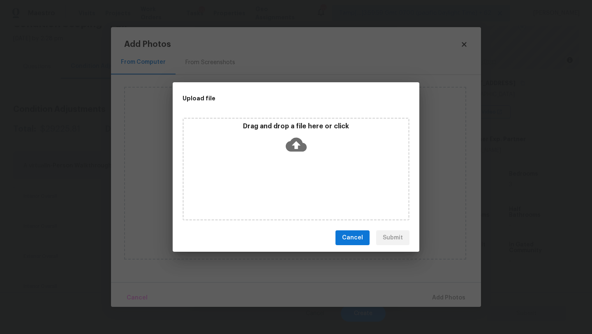
click at [292, 156] on div "Drag and drop a file here or click" at bounding box center [296, 139] width 225 height 35
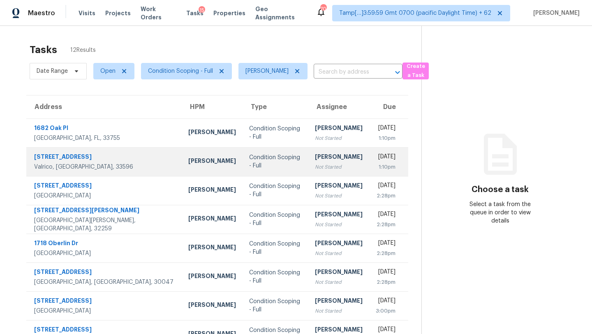
scroll to position [33, 0]
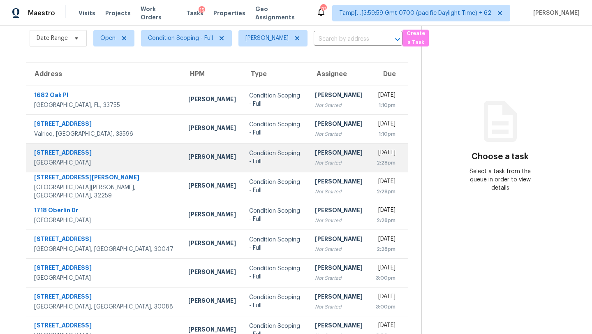
click at [315, 151] on div "[PERSON_NAME]" at bounding box center [339, 154] width 48 height 10
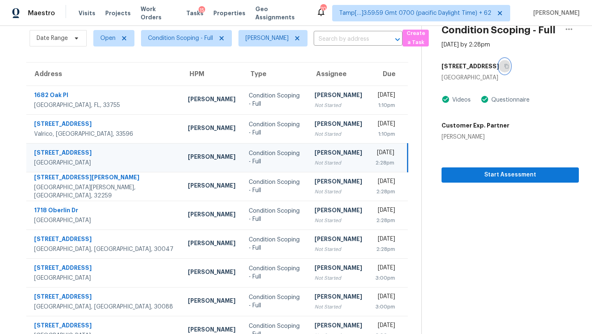
click at [499, 70] on button "button" at bounding box center [504, 66] width 11 height 15
click at [499, 66] on button "button" at bounding box center [504, 66] width 11 height 15
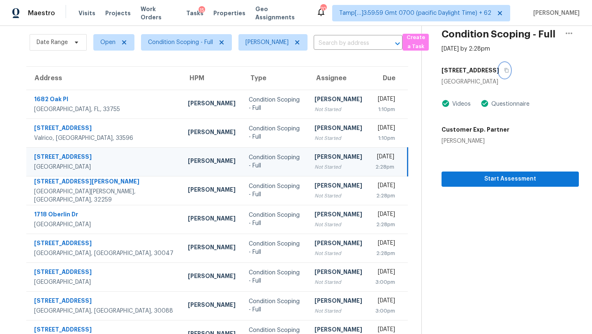
scroll to position [28, 0]
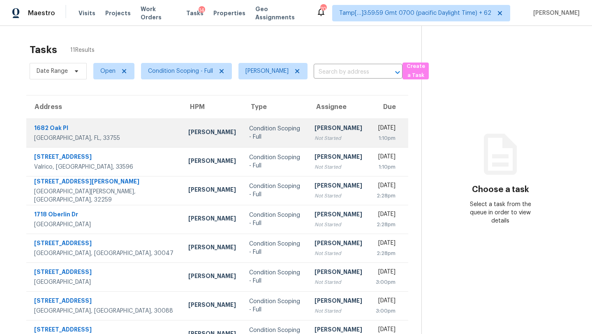
click at [315, 130] on div "[PERSON_NAME]" at bounding box center [339, 129] width 48 height 10
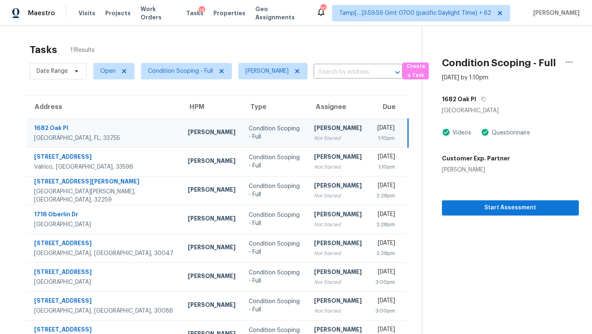
click at [243, 143] on td "Condition Scoping - Full" at bounding box center [274, 132] width 65 height 29
click at [476, 96] on button "button" at bounding box center [481, 99] width 11 height 15
click at [481, 97] on icon "button" at bounding box center [483, 99] width 5 height 5
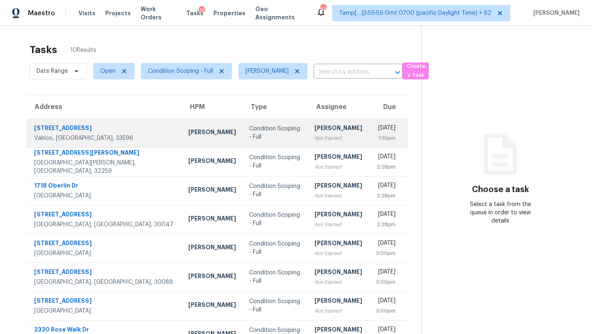
click at [315, 129] on div "[PERSON_NAME]" at bounding box center [339, 129] width 48 height 10
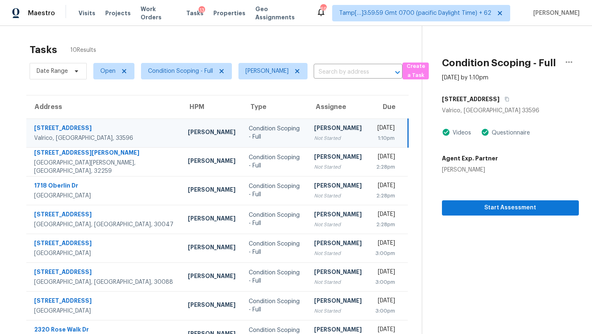
click at [314, 130] on div "[PERSON_NAME]" at bounding box center [338, 129] width 48 height 10
click at [505, 99] on icon "button" at bounding box center [507, 99] width 5 height 5
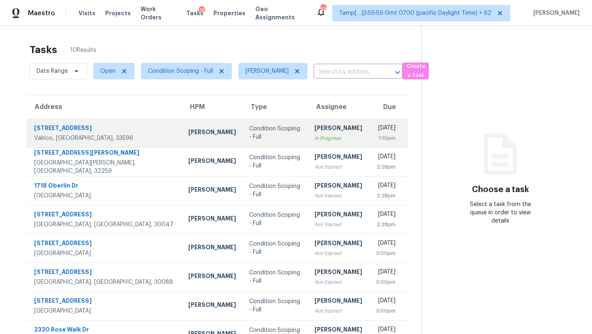
click at [308, 133] on td "[PERSON_NAME] M In Progress" at bounding box center [338, 132] width 61 height 29
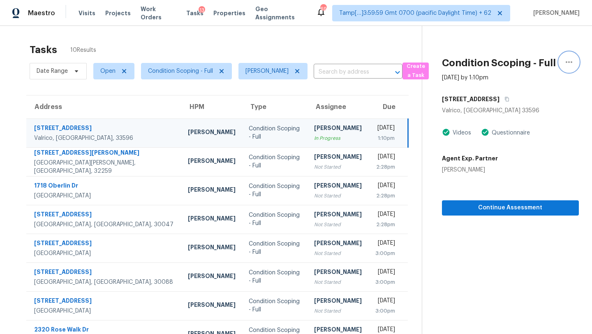
click at [568, 60] on icon "button" at bounding box center [569, 62] width 10 height 10
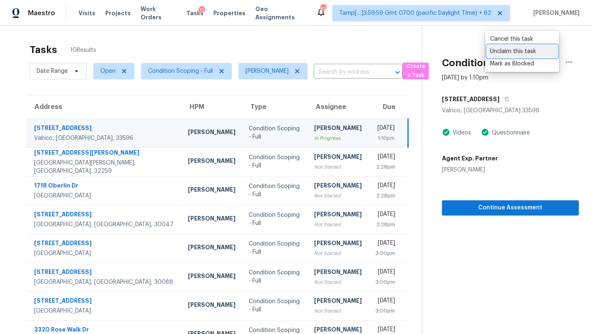
click at [497, 56] on link "Unclaim this task" at bounding box center [522, 51] width 70 height 12
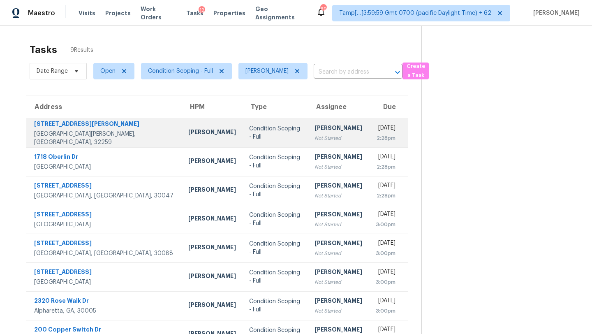
click at [315, 128] on div "[PERSON_NAME]" at bounding box center [339, 129] width 48 height 10
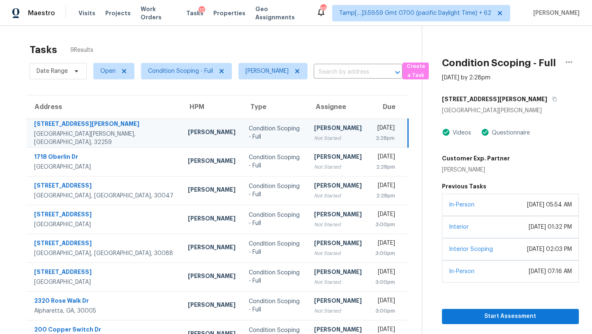
click at [503, 93] on div "1049 Flora Parke Dr" at bounding box center [510, 99] width 137 height 15
click at [552, 98] on icon "button" at bounding box center [554, 99] width 5 height 5
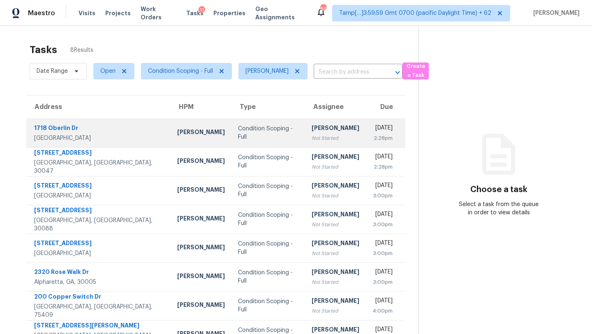
click at [366, 139] on td "[DATE] 2:28pm" at bounding box center [385, 132] width 39 height 29
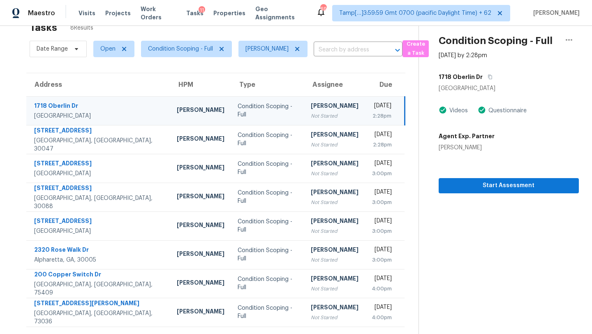
scroll to position [26, 0]
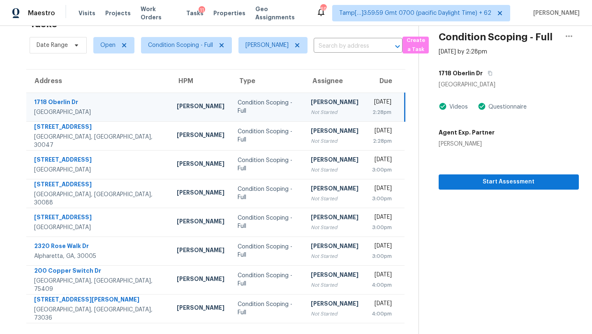
click at [238, 110] on div "Condition Scoping - Full" at bounding box center [268, 107] width 60 height 16
click at [488, 72] on icon "button" at bounding box center [490, 73] width 5 height 5
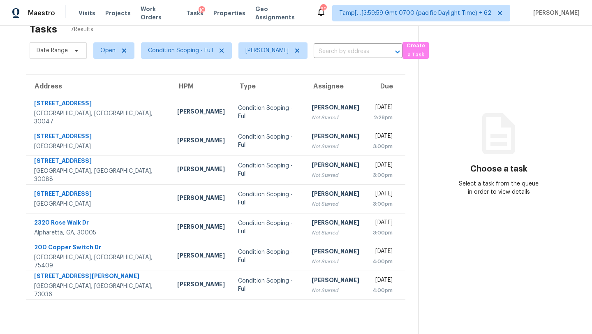
scroll to position [26, 0]
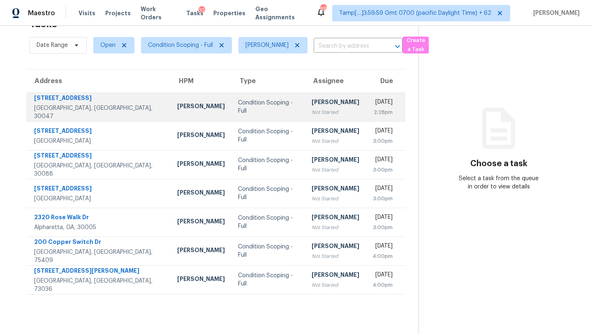
click at [312, 100] on div "[PERSON_NAME]" at bounding box center [336, 103] width 48 height 10
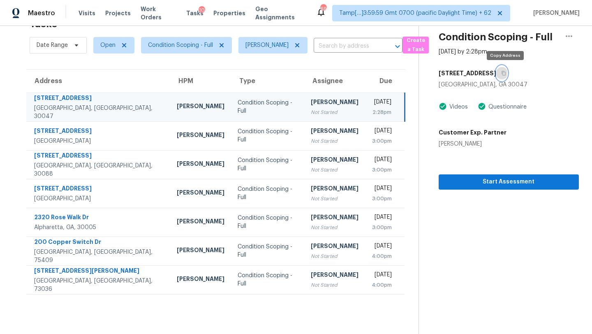
click at [506, 72] on icon "button" at bounding box center [504, 73] width 4 height 5
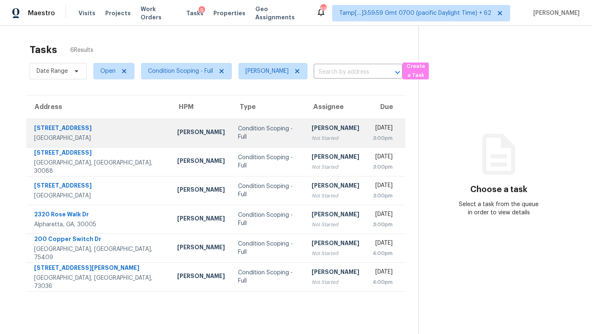
click at [270, 145] on td "Condition Scoping - Full" at bounding box center [269, 132] width 74 height 29
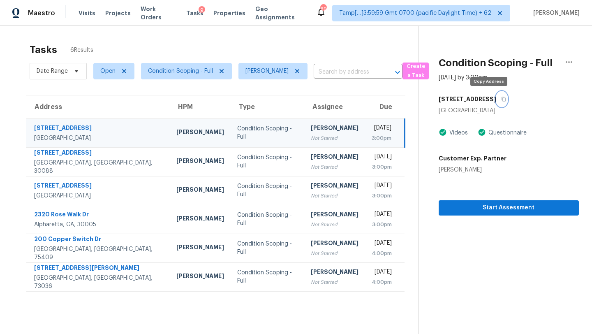
click at [497, 102] on button "button" at bounding box center [502, 99] width 11 height 15
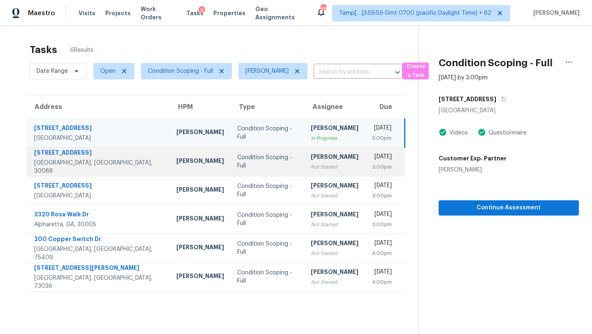
click at [306, 172] on td "[PERSON_NAME] Not Started" at bounding box center [334, 161] width 61 height 29
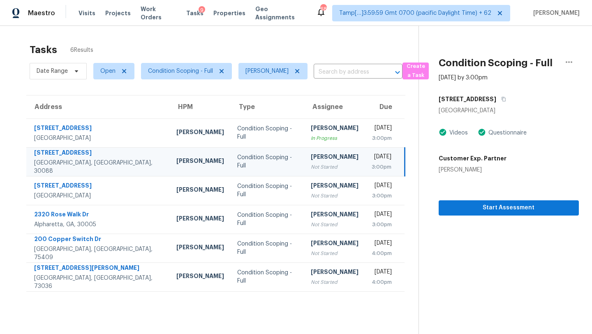
click at [306, 172] on td "[PERSON_NAME] Not Started" at bounding box center [334, 161] width 61 height 29
click at [502, 97] on icon "button" at bounding box center [504, 99] width 4 height 5
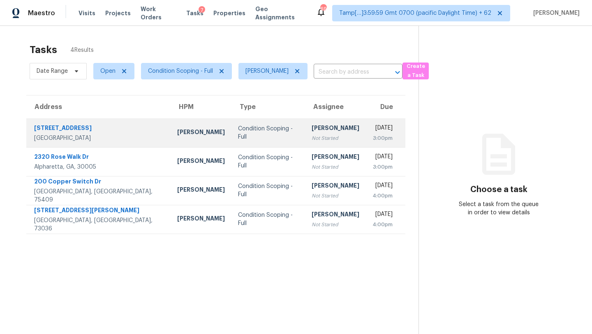
click at [305, 143] on td "[PERSON_NAME] Not Started" at bounding box center [335, 132] width 61 height 29
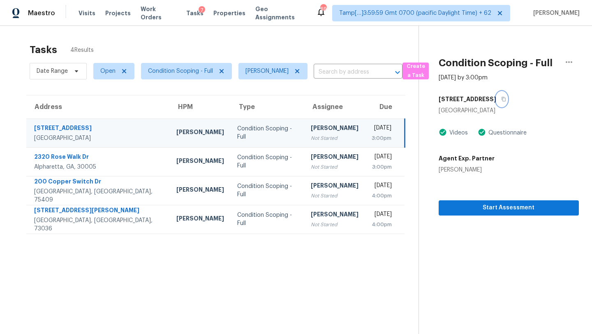
click at [497, 95] on button "button" at bounding box center [502, 99] width 11 height 15
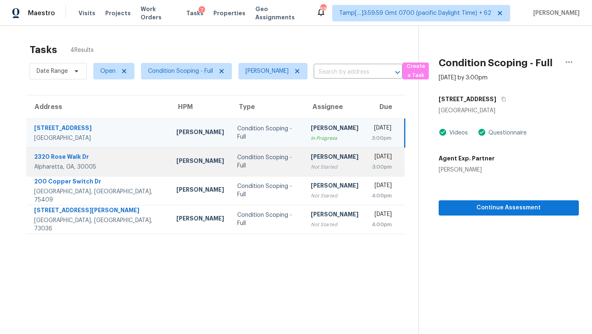
click at [311, 166] on div "Not Started" at bounding box center [335, 167] width 48 height 8
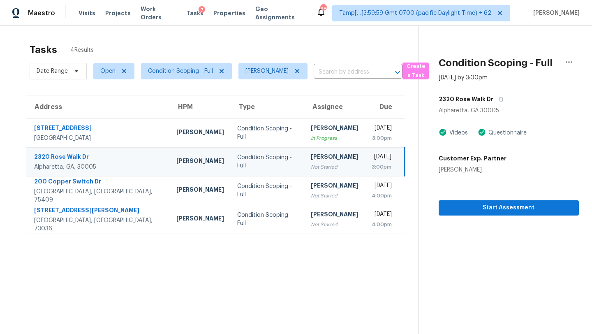
click at [311, 168] on div "Not Started" at bounding box center [335, 167] width 48 height 8
click at [494, 102] on button "button" at bounding box center [499, 99] width 11 height 15
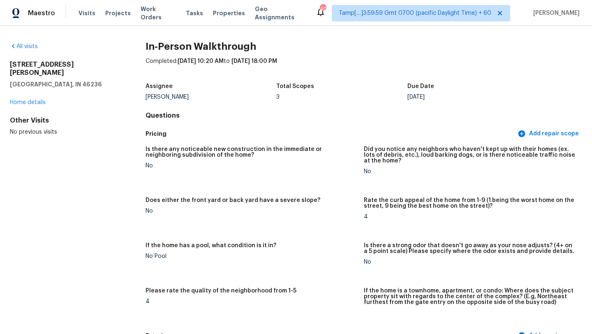
scroll to position [1745, 0]
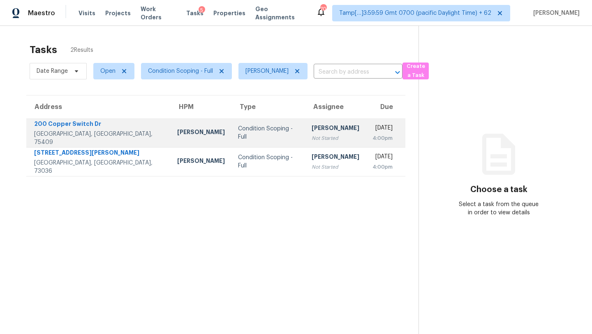
click at [373, 130] on div "Thu, Sep 25th 2025" at bounding box center [383, 129] width 20 height 10
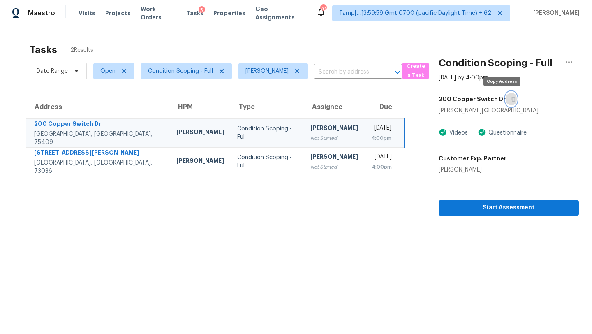
drag, startPoint x: 502, startPoint y: 100, endPoint x: 462, endPoint y: 5, distance: 103.8
click at [511, 99] on icon "button" at bounding box center [513, 99] width 5 height 5
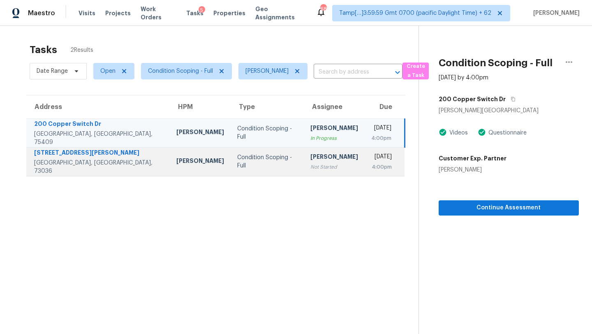
click at [311, 164] on div "Not Started" at bounding box center [335, 167] width 48 height 8
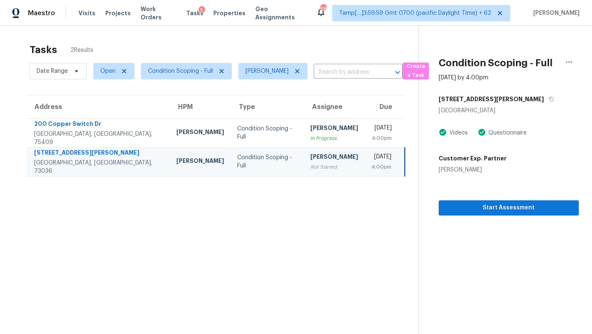
click at [311, 157] on div "[PERSON_NAME]" at bounding box center [335, 158] width 48 height 10
click at [550, 99] on icon "button" at bounding box center [552, 99] width 4 height 5
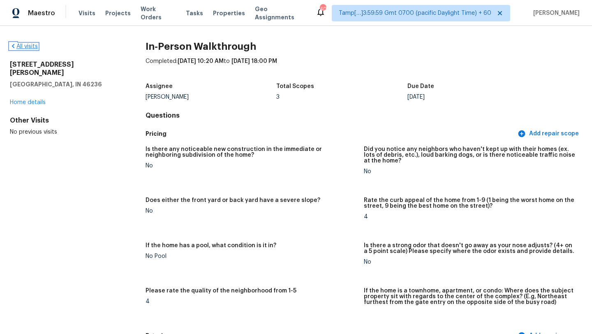
click at [30, 47] on link "All visits" at bounding box center [24, 47] width 28 height 6
